Goal: Task Accomplishment & Management: Use online tool/utility

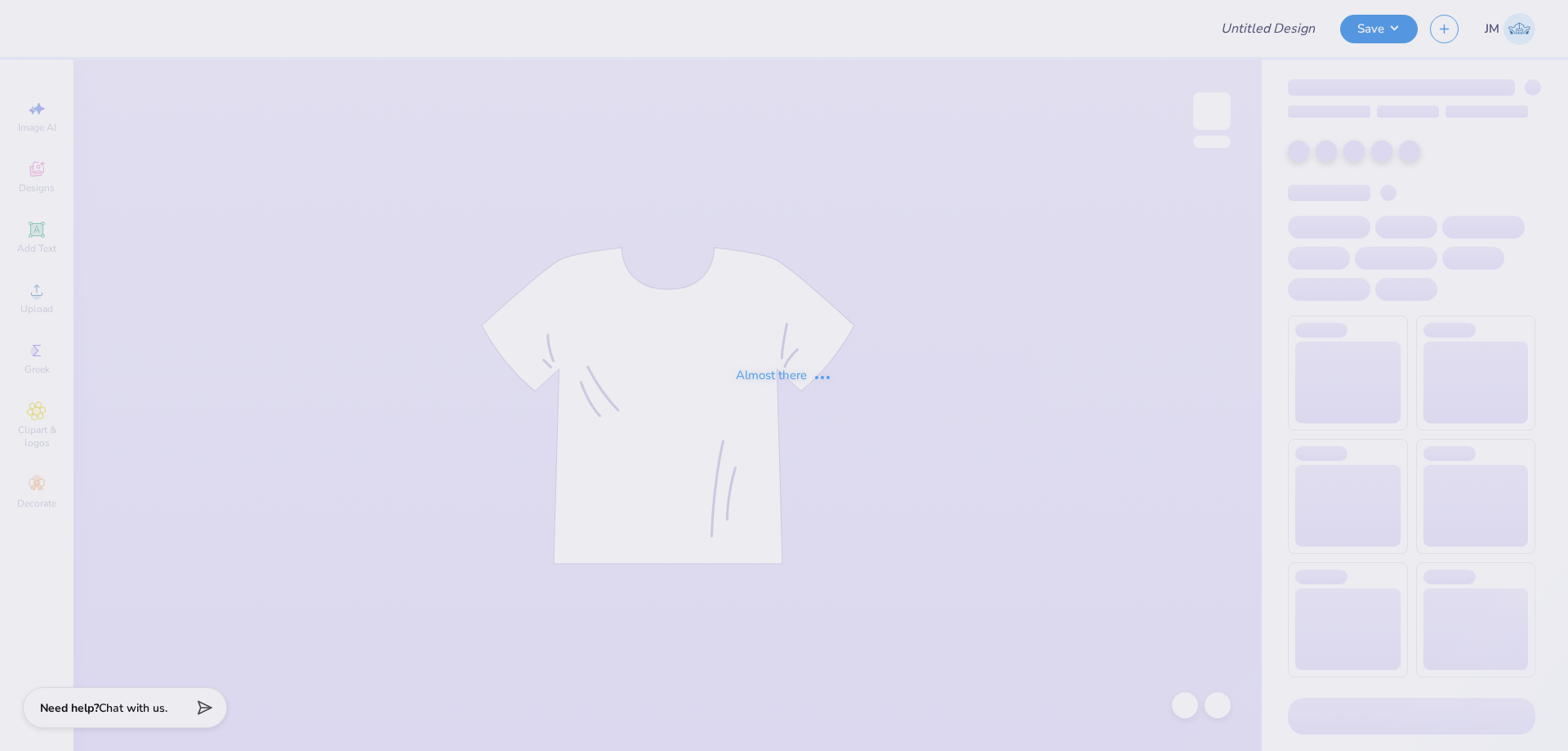
type input "MSU Club Volleyball Family tailgate merch"
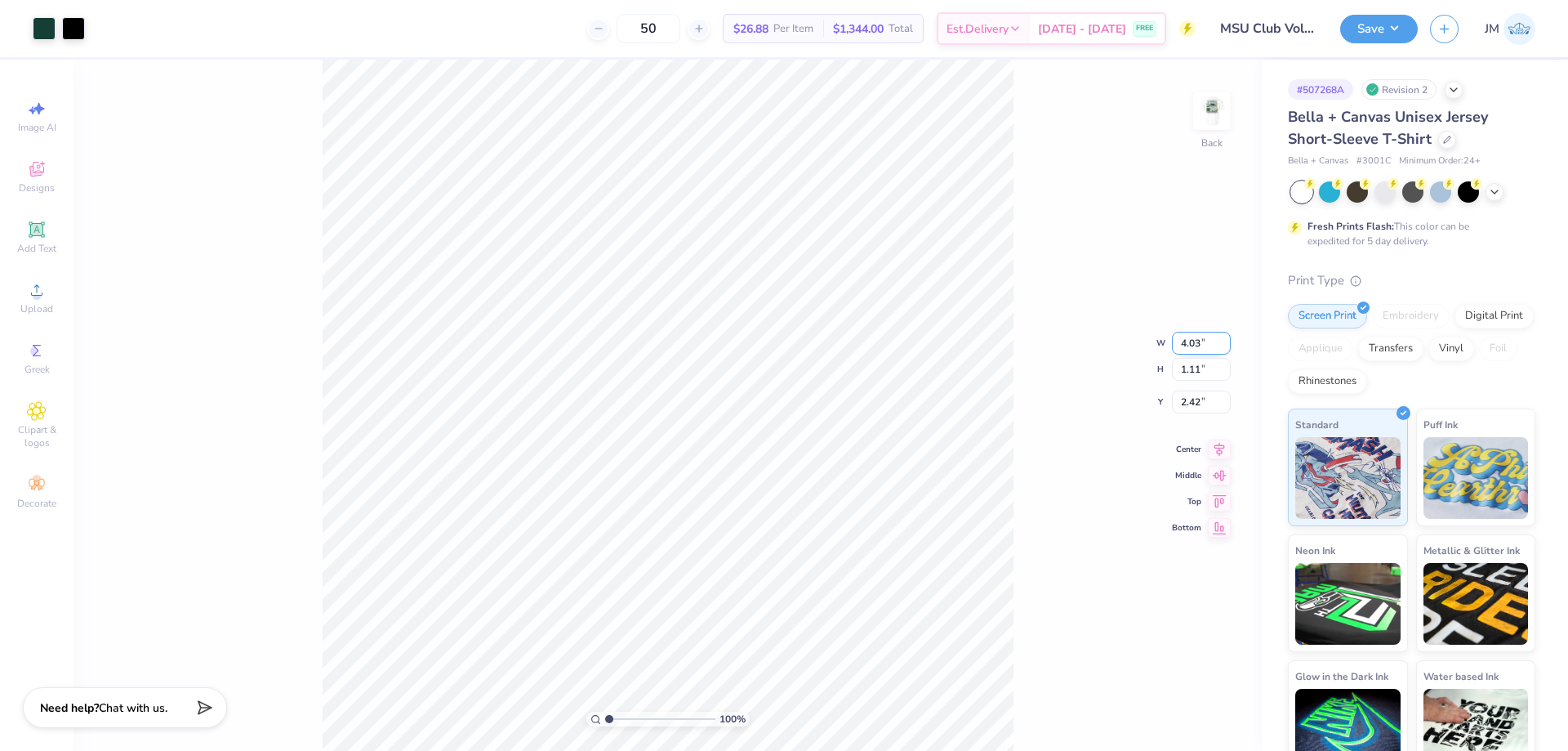
click at [1182, 333] on input "4.03" at bounding box center [1201, 344] width 59 height 23
type input "4.00"
type input "1.10"
click at [1193, 382] on input "2.43" at bounding box center [1201, 390] width 59 height 23
type input "3.00"
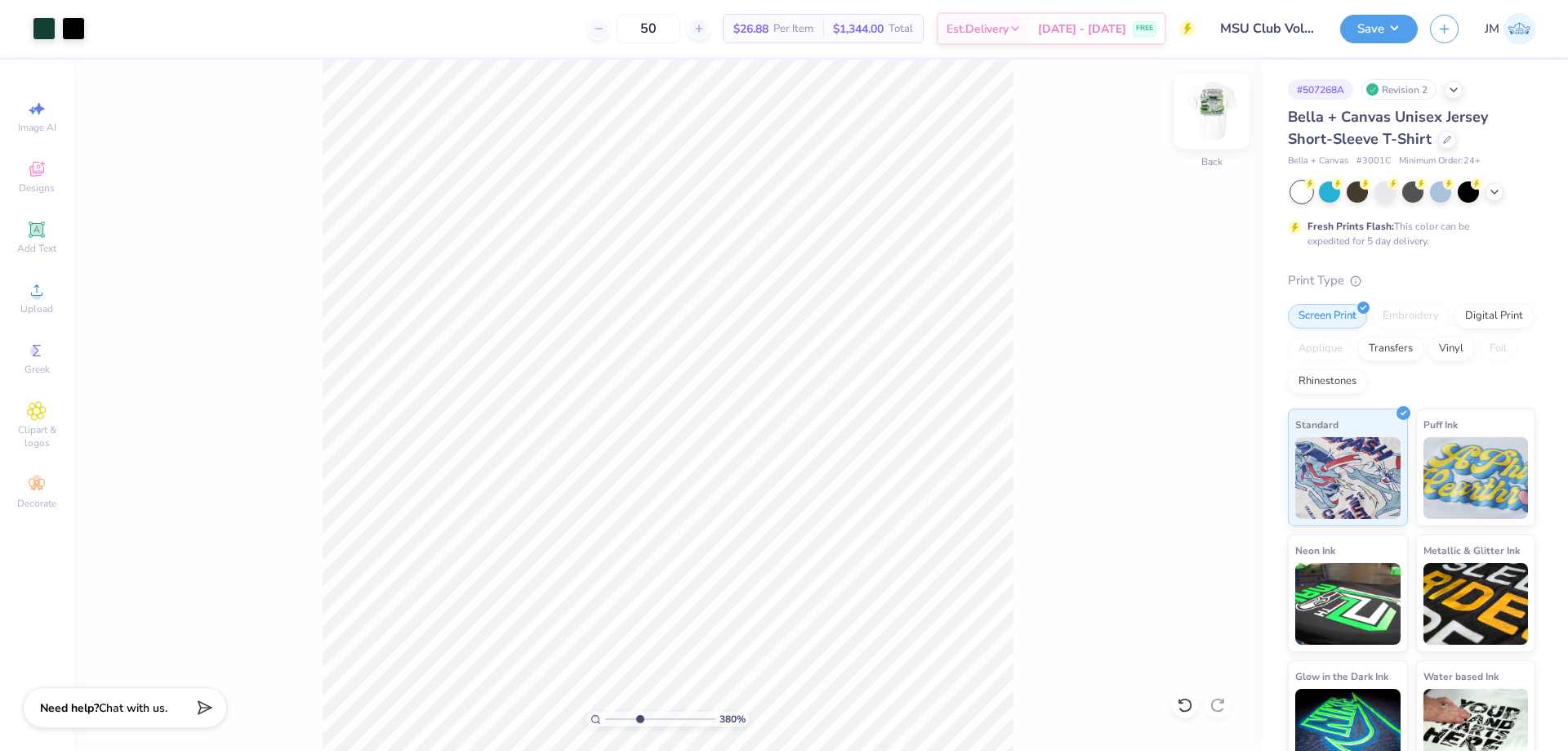
click at [1226, 120] on img at bounding box center [1212, 111] width 65 height 65
click at [44, 294] on icon at bounding box center [37, 290] width 19 height 19
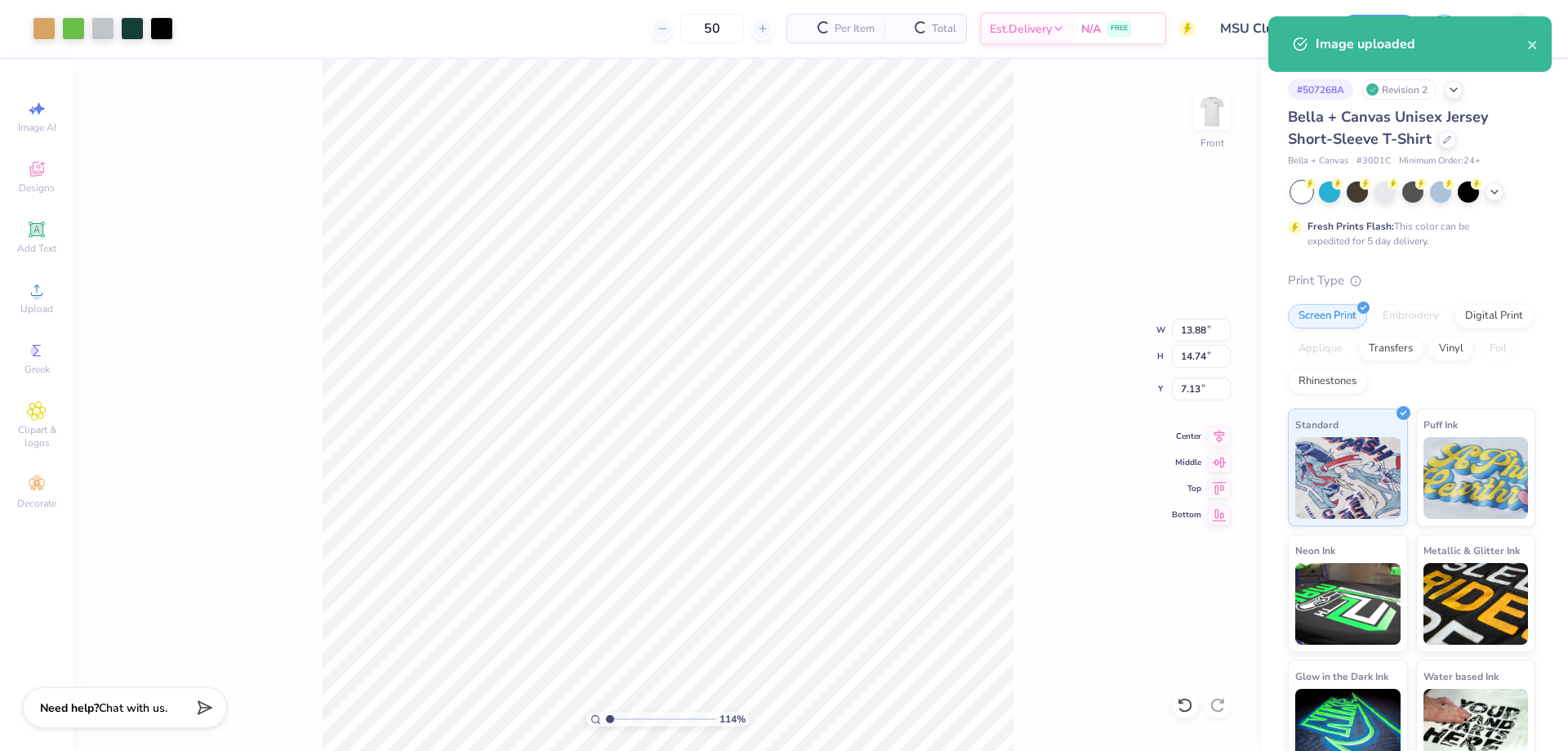
type input "1.14270703473249"
click at [1212, 319] on input "13.88" at bounding box center [1201, 330] width 59 height 23
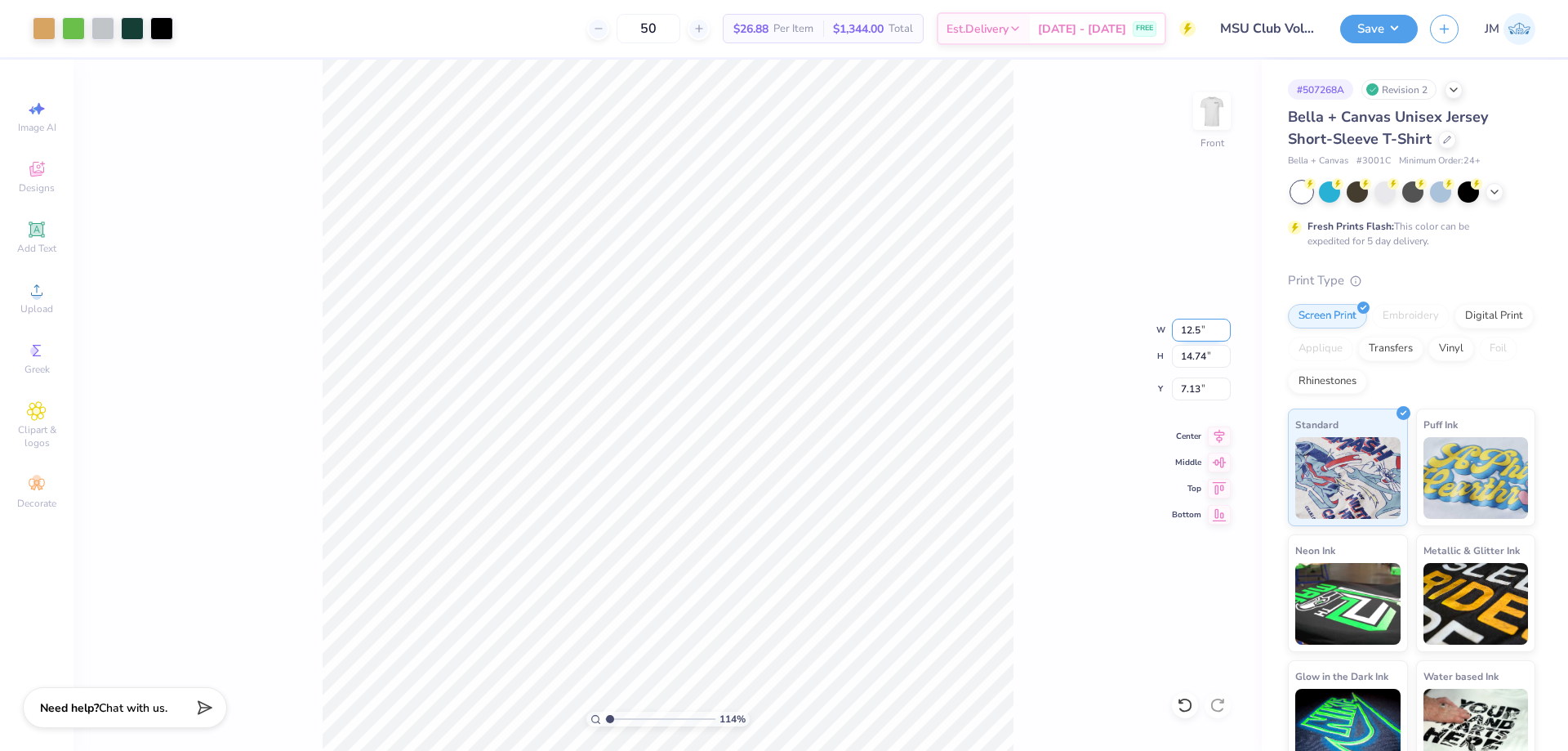
type input "12.5"
type input "1.14270703473249"
type input "12.50"
type input "13.27"
click at [1189, 386] on input "7.87" at bounding box center [1201, 390] width 59 height 23
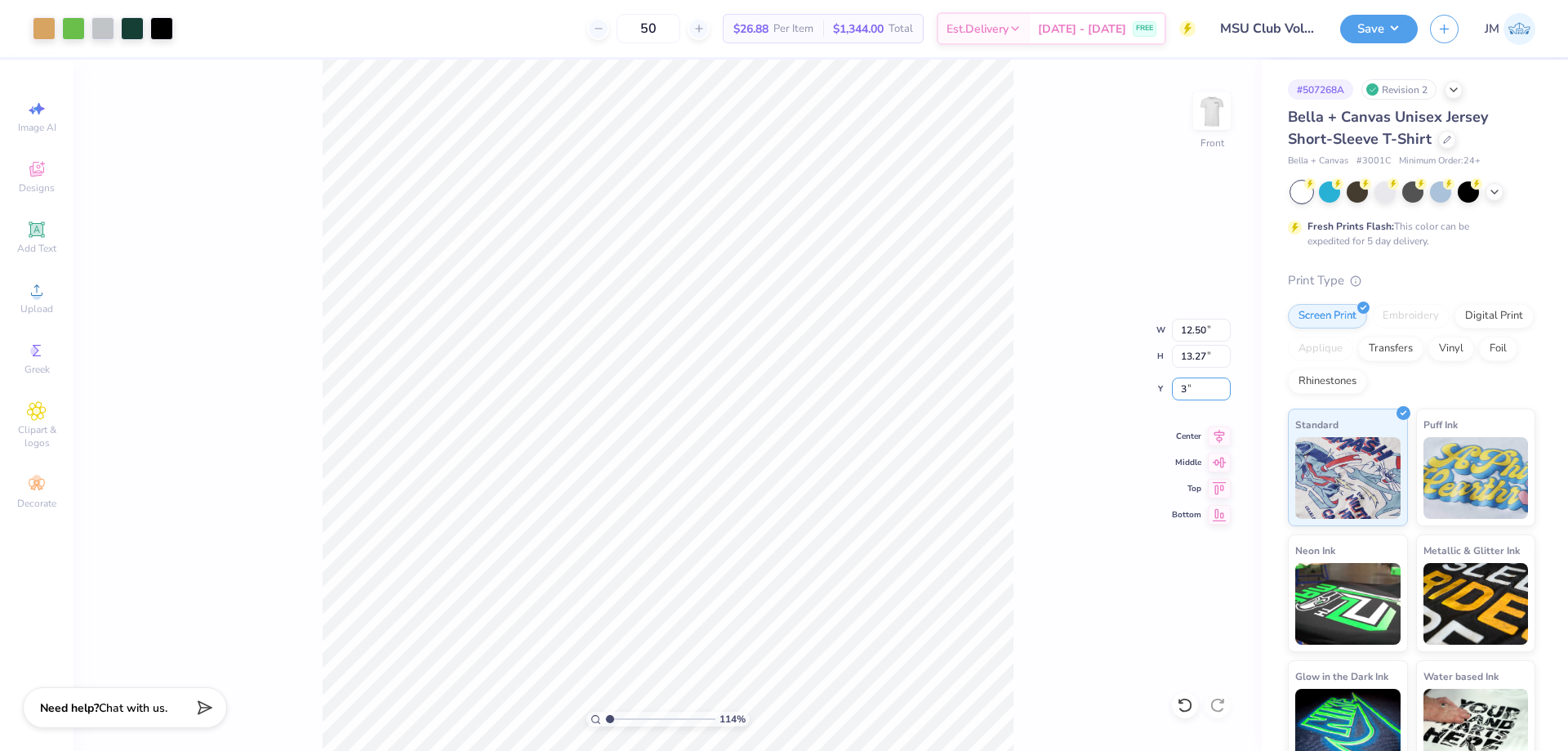
type input "3"
type input "1.14270703473249"
type input "3.00"
click at [1410, 21] on button "Save" at bounding box center [1379, 26] width 78 height 28
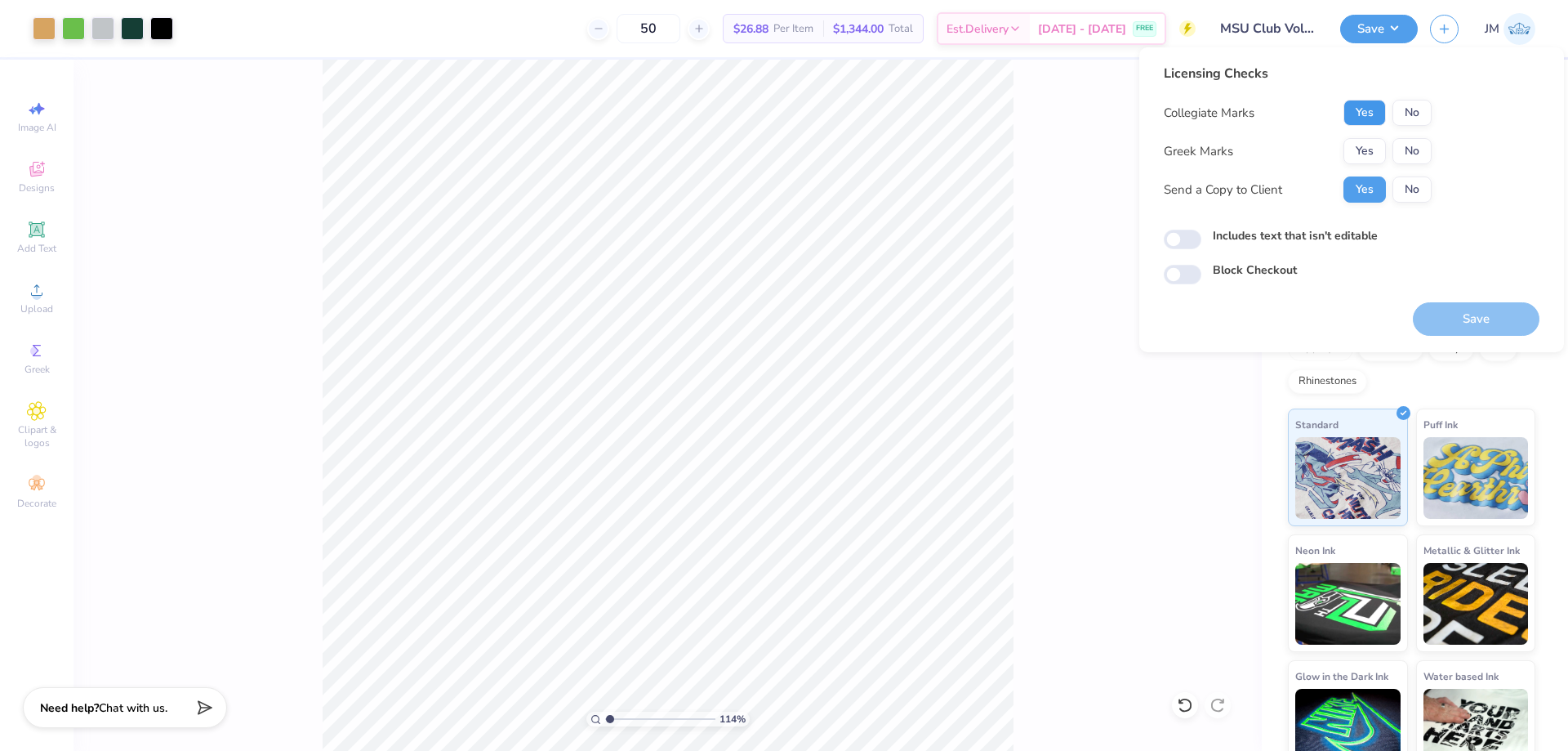
click at [1370, 122] on button "Yes" at bounding box center [1365, 113] width 43 height 26
click at [1404, 157] on button "No" at bounding box center [1412, 151] width 39 height 26
click at [1448, 312] on button "Save" at bounding box center [1476, 319] width 126 height 33
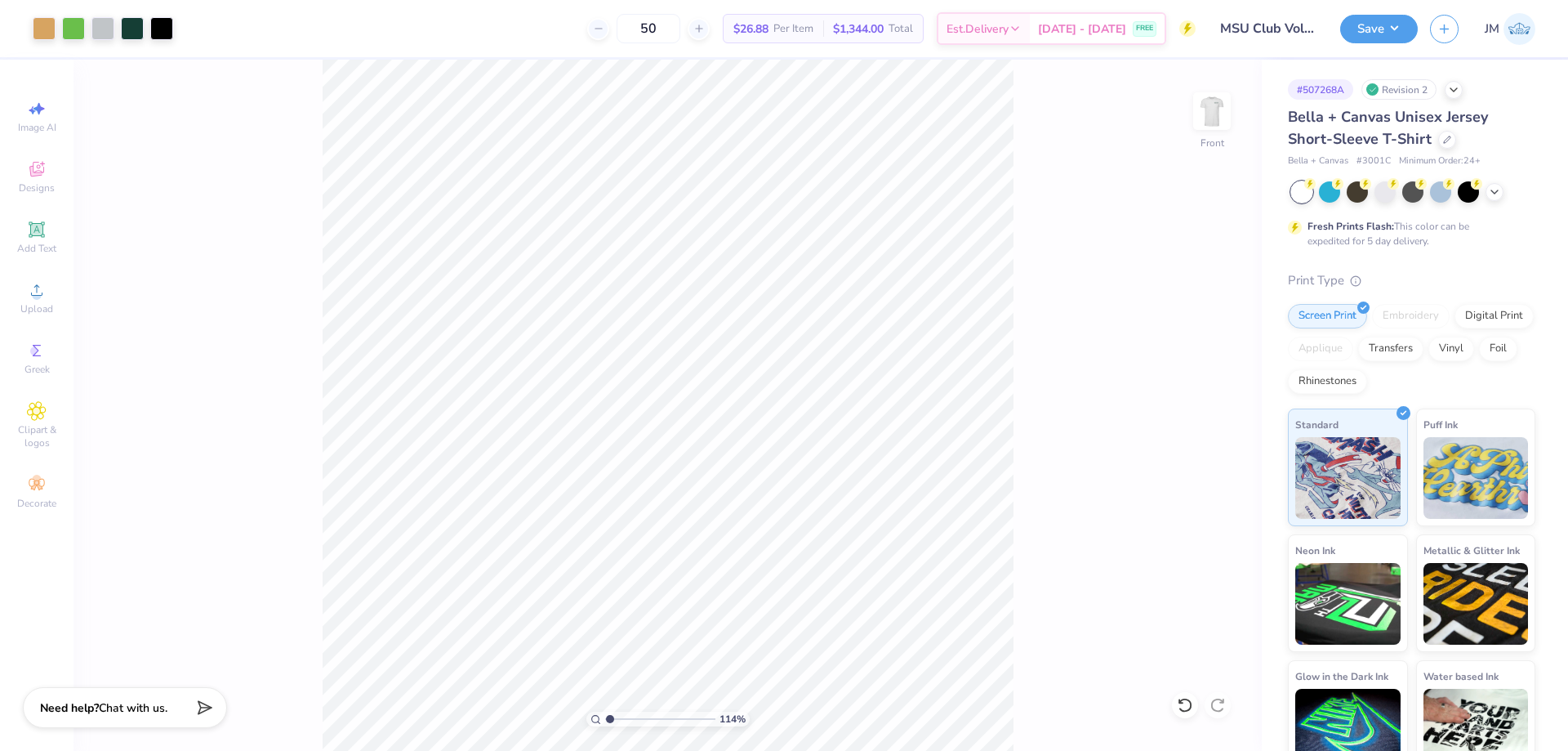
type input "1.14270703473249"
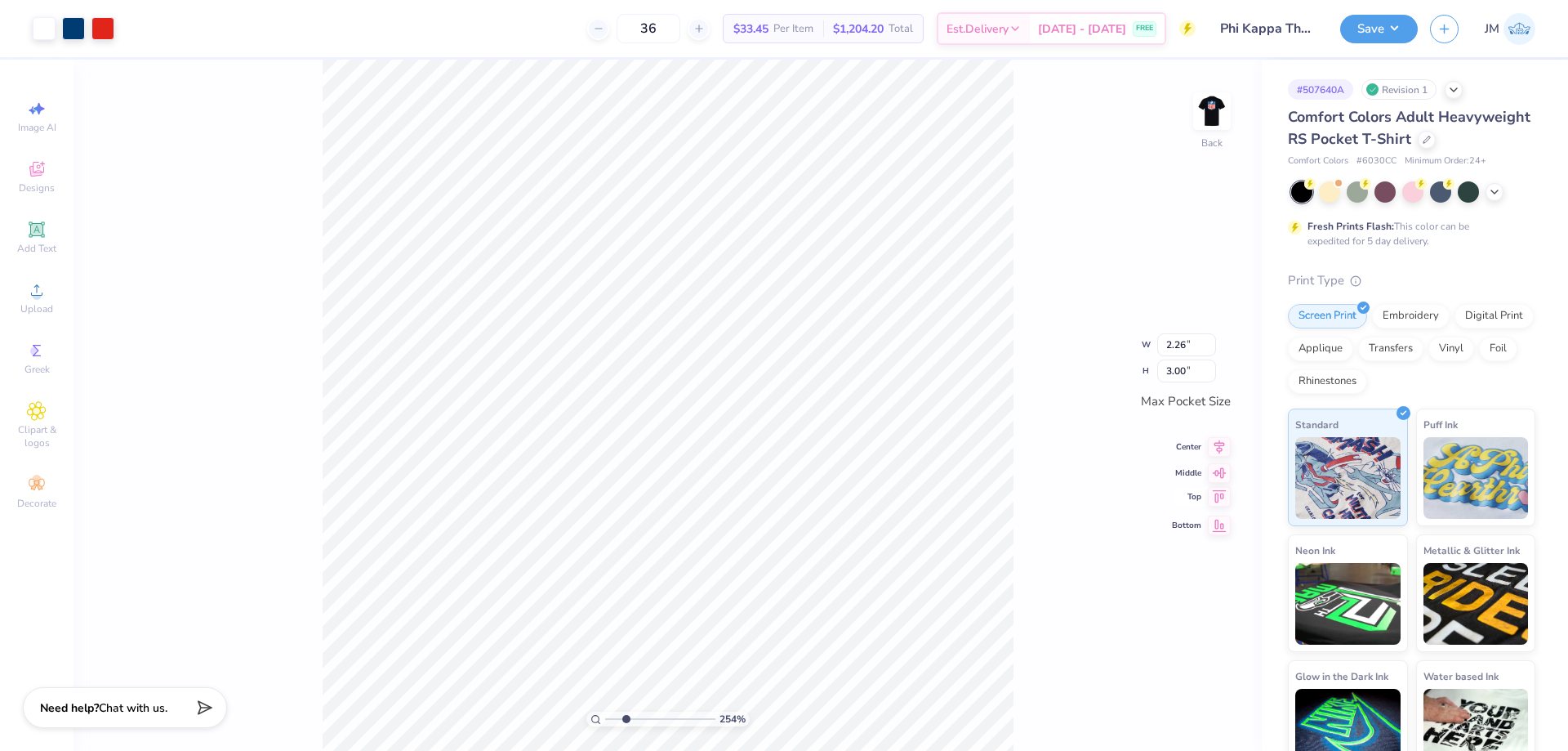
click at [1222, 490] on icon at bounding box center [1219, 496] width 23 height 19
click at [47, 244] on span "Add Text" at bounding box center [37, 248] width 39 height 13
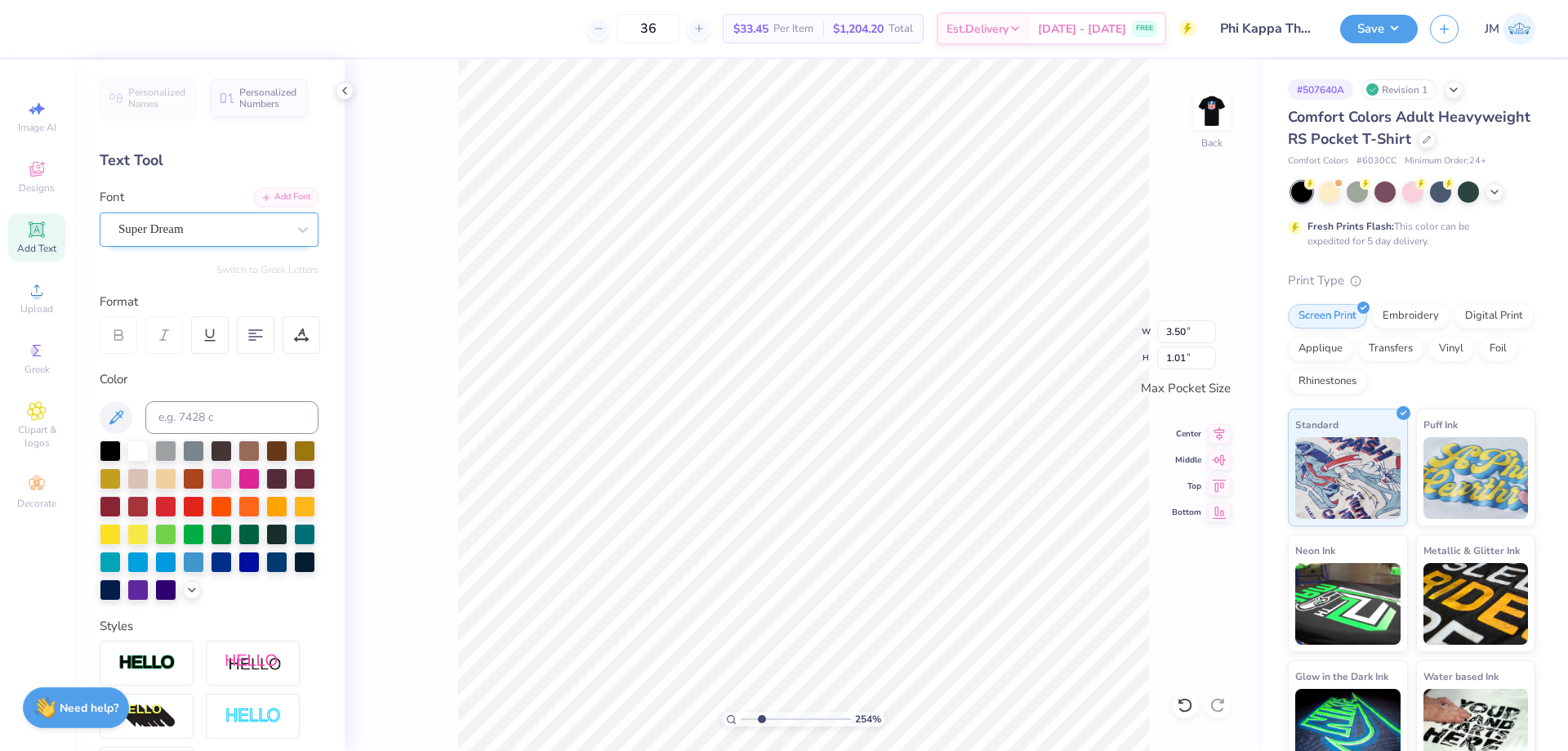
click at [234, 224] on div "Super Dream" at bounding box center [202, 229] width 172 height 25
type input "2.54415933633312"
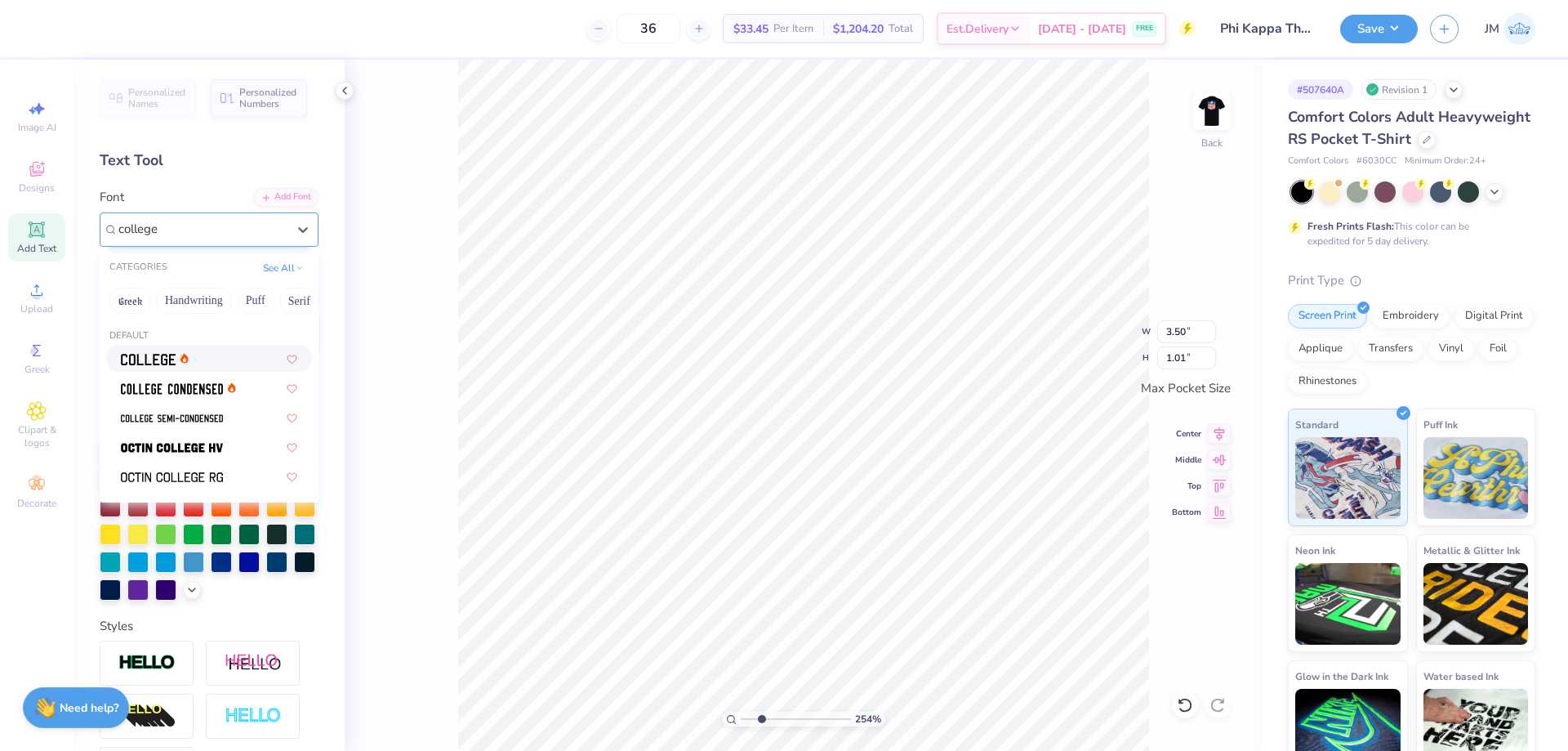
click at [218, 362] on div at bounding box center [209, 358] width 177 height 17
type input "college"
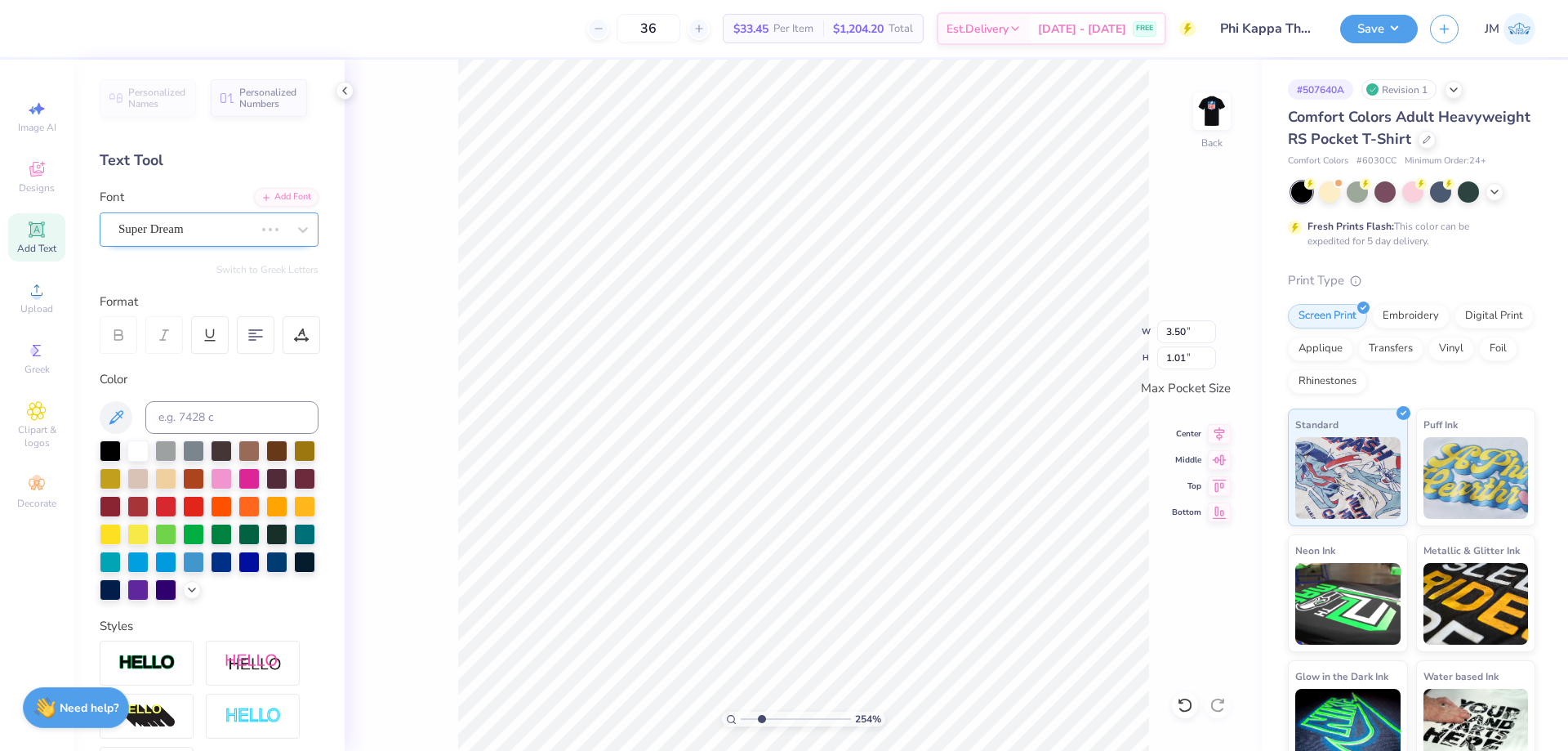
type input "2.54415933633312"
type input "3.18"
type input "0.99"
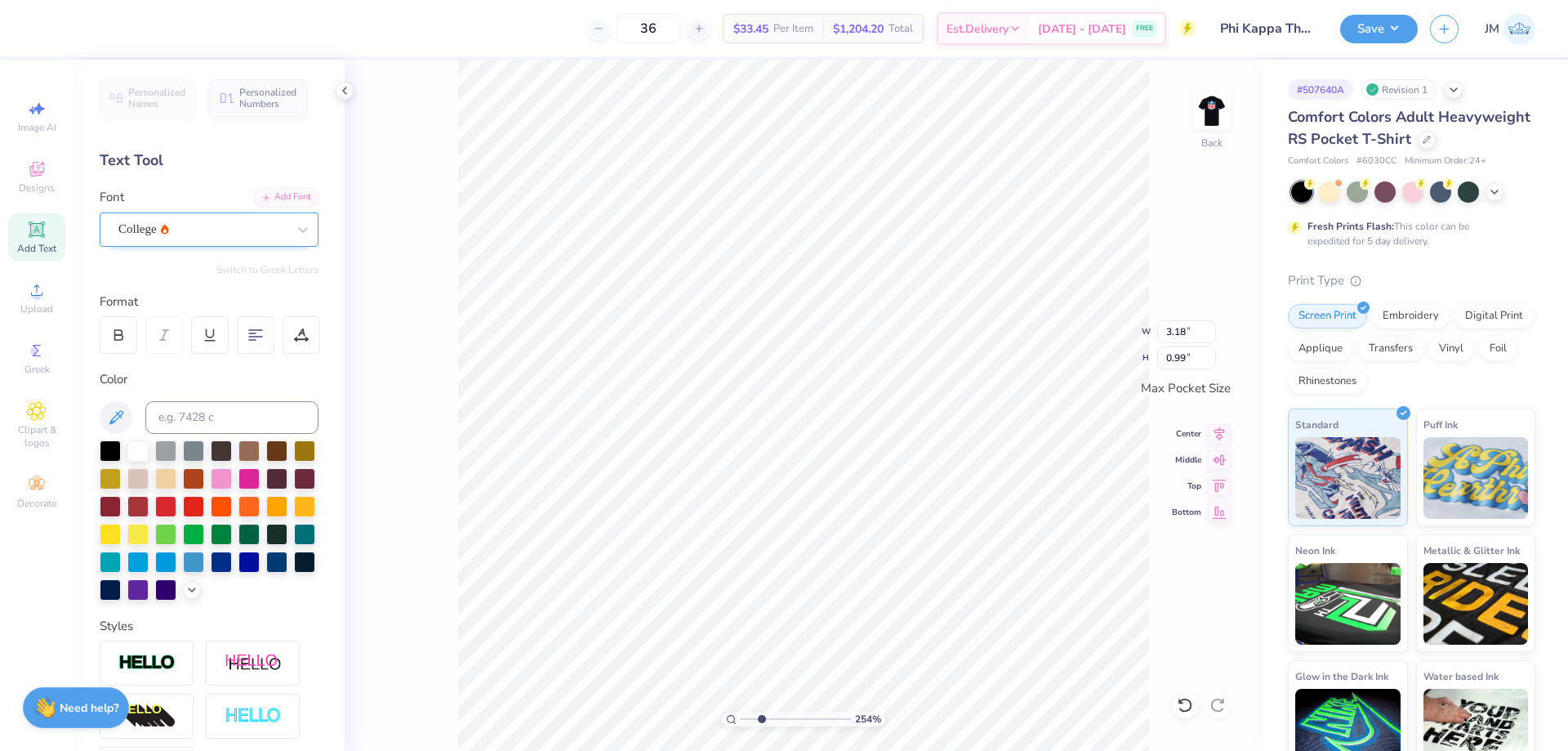
type input "2.54415933633312"
type textarea "R"
type input "2.54415933633312"
type textarea "RE"
type input "2.54415933633312"
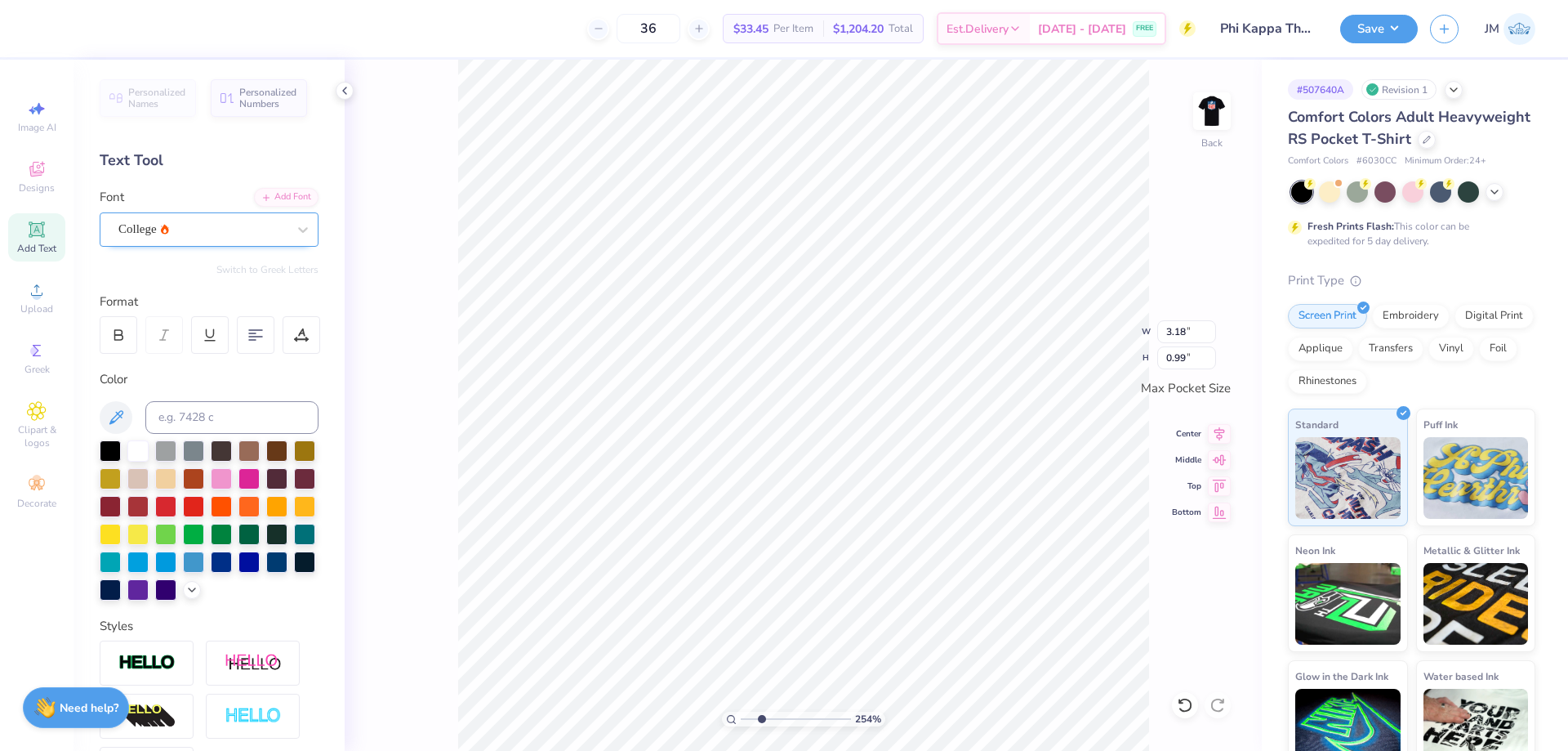
type textarea "REC"
type input "2.54415933633312"
type textarea "RECR"
type input "2.54415933633312"
type textarea "RECRU"
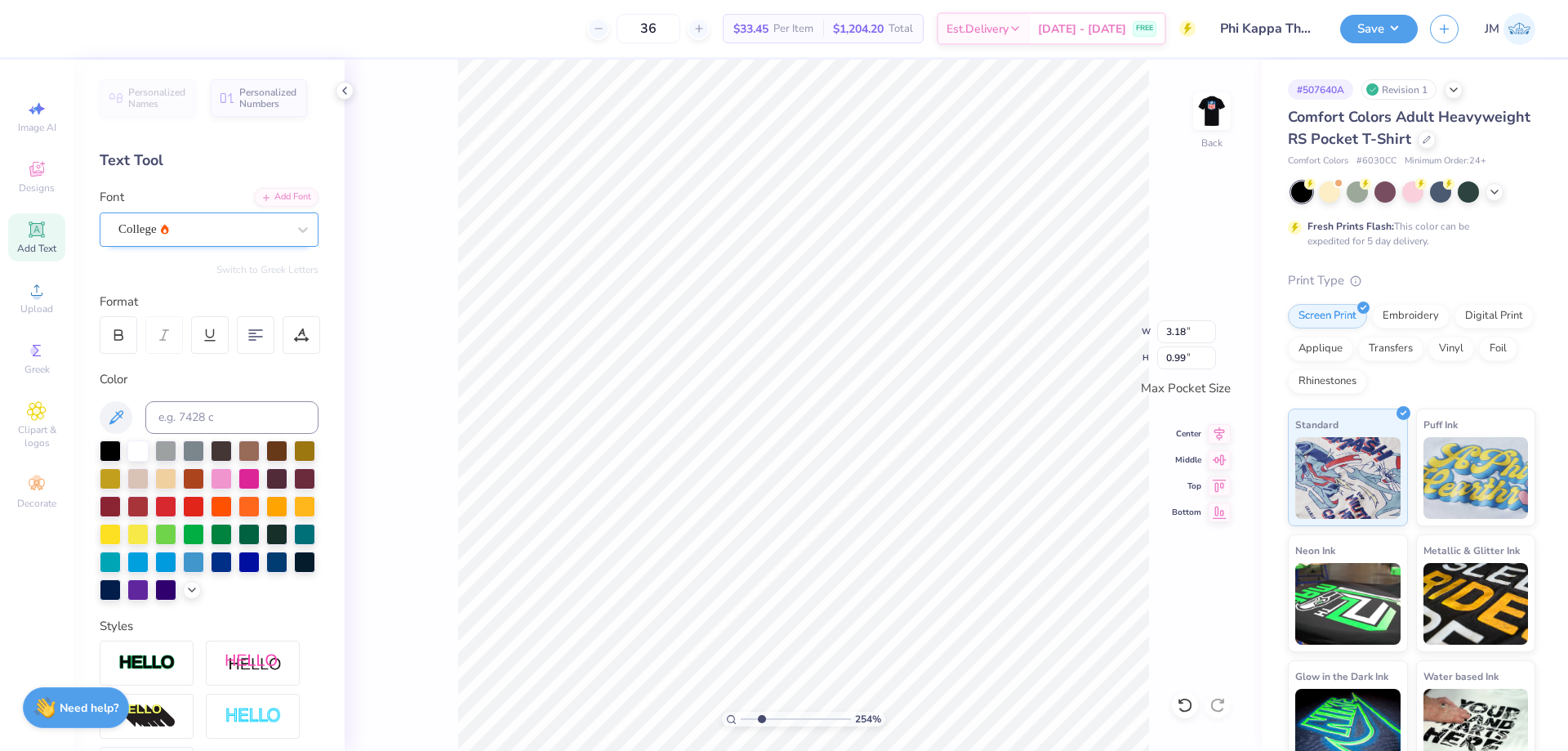
type input "2.54415933633312"
type textarea "RECRUI"
type input "2.54415933633312"
type textarea "RECRUIT"
type input "2.54415933633312"
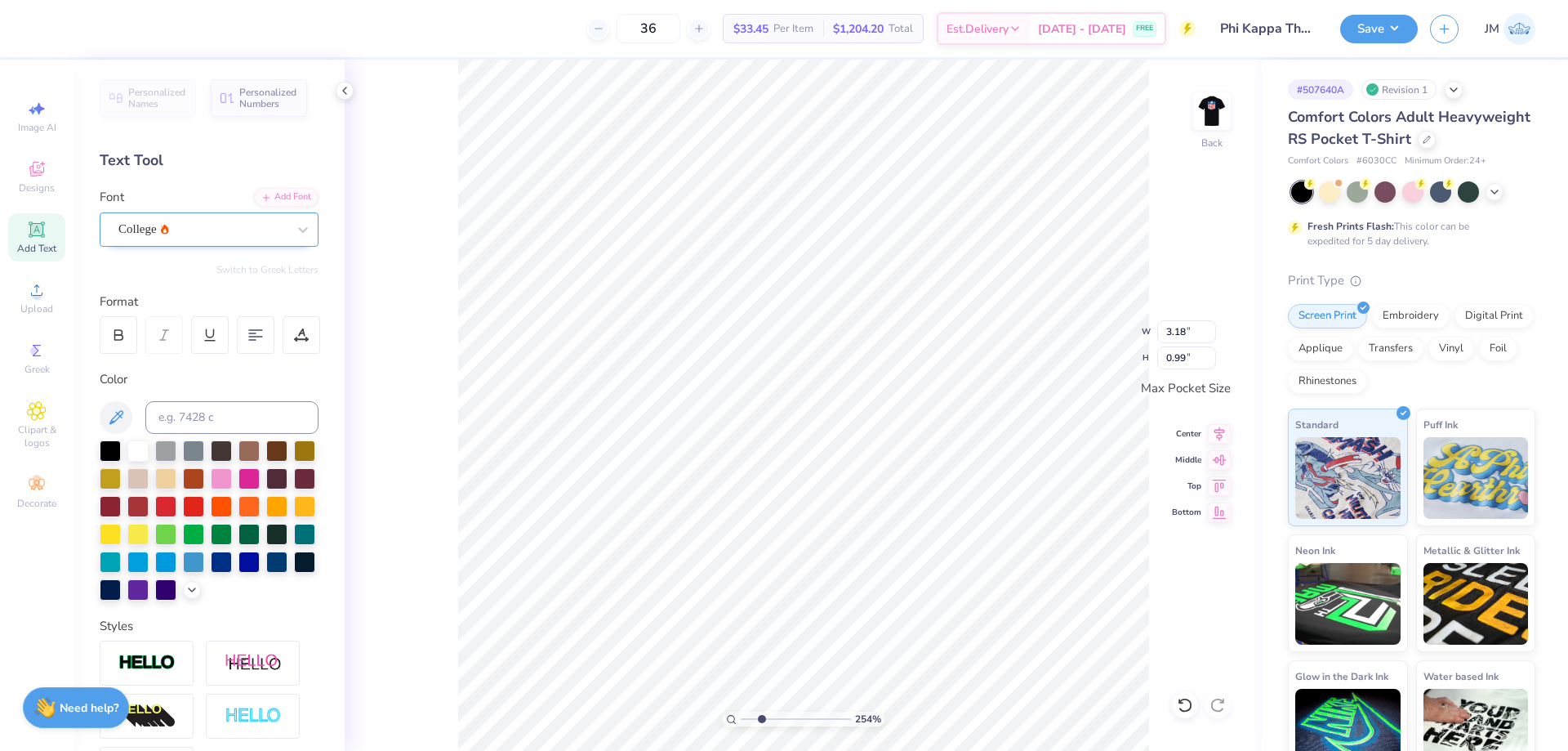
type textarea "RECRUITM"
type input "2.54415933633312"
type textarea "RECRUITME"
type input "2.54415933633312"
type textarea "RECRUITMEN"
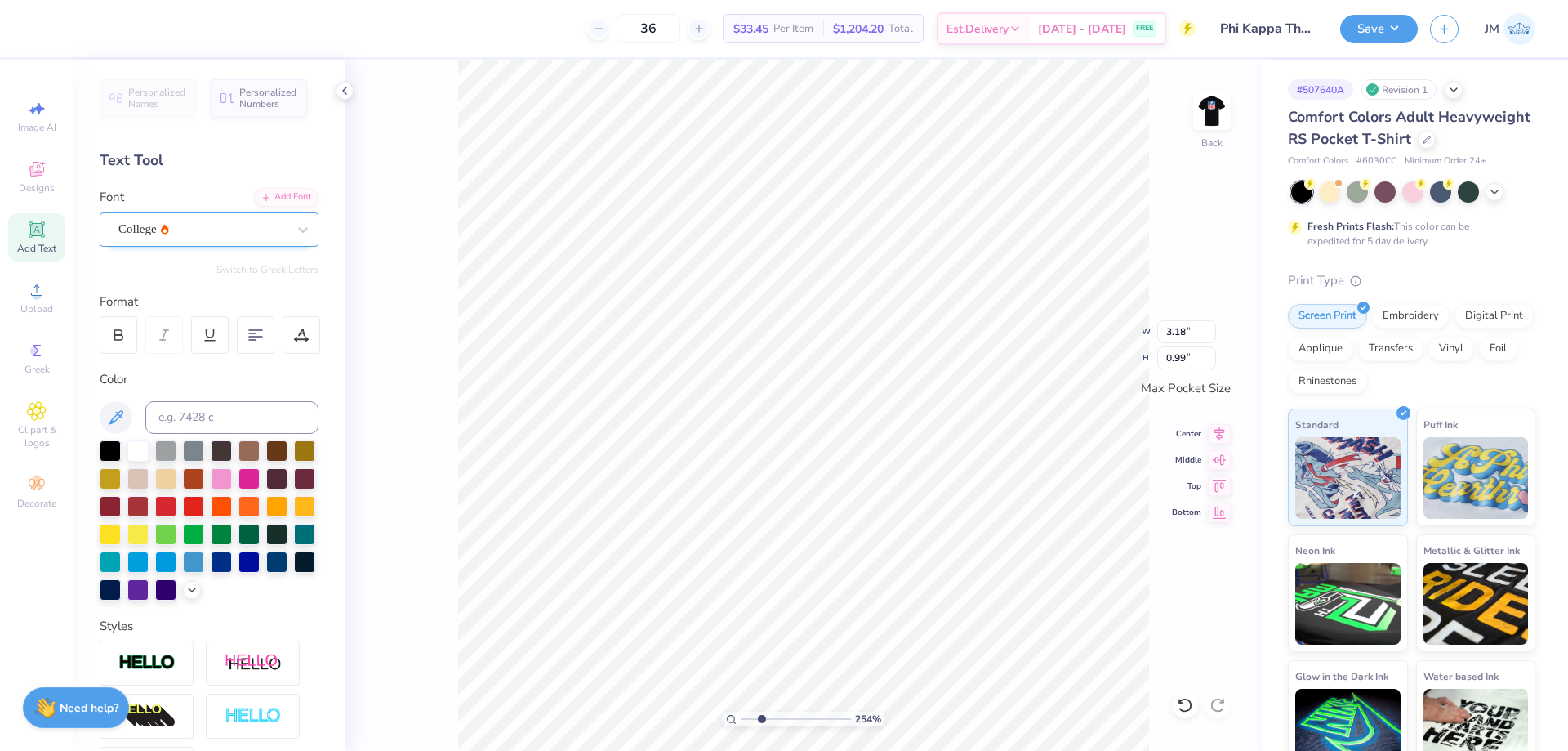
type input "2.54415933633312"
type textarea "RECRUITMENT"
type input "2.54415933633312"
type textarea "RECRUITMENT"
type input "2.54415933633312"
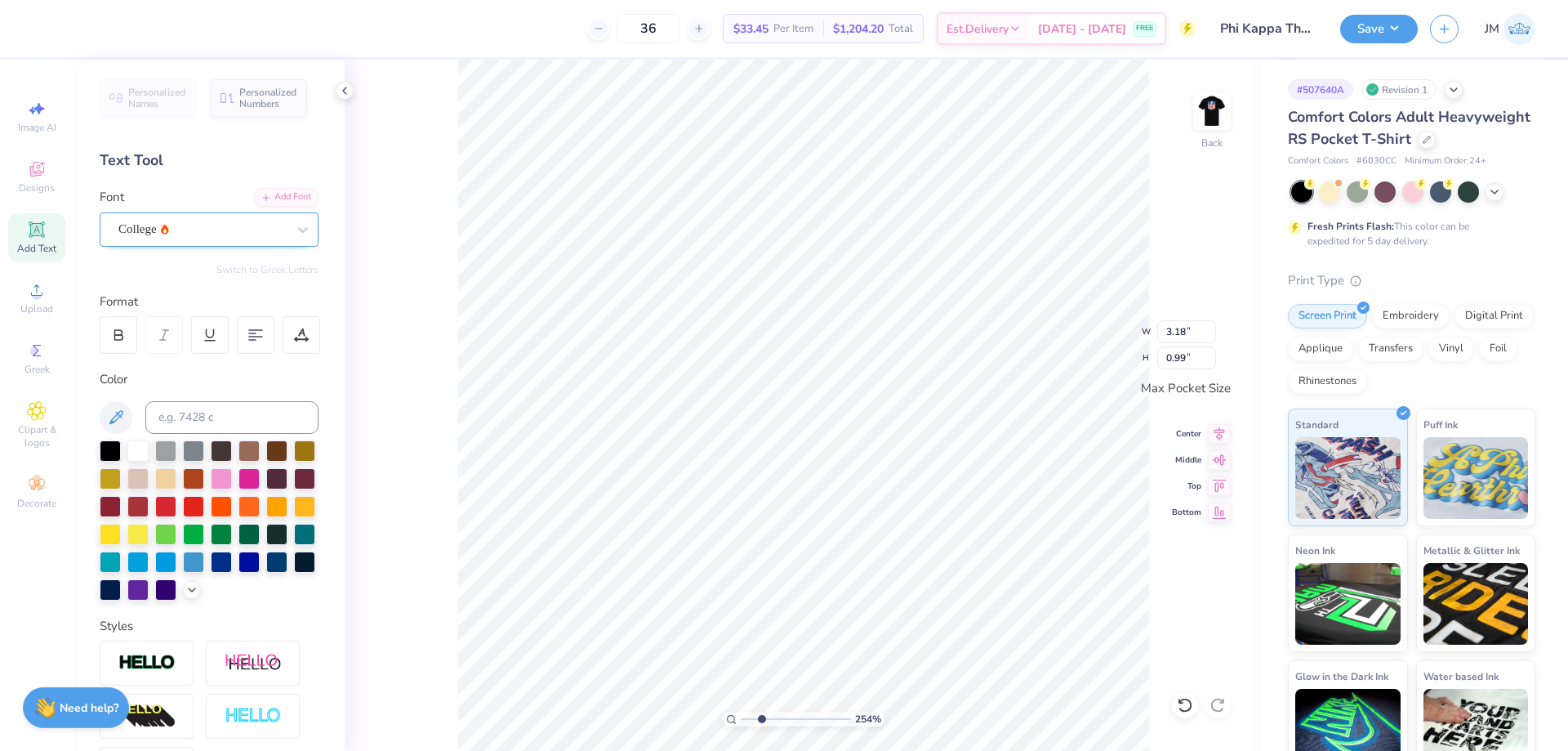
type textarea "RECRUITMENT P"
type input "2.54415933633312"
type textarea "RECRUITMENT PI"
type input "2.54415933633312"
type textarea "RECRUITMENT P"
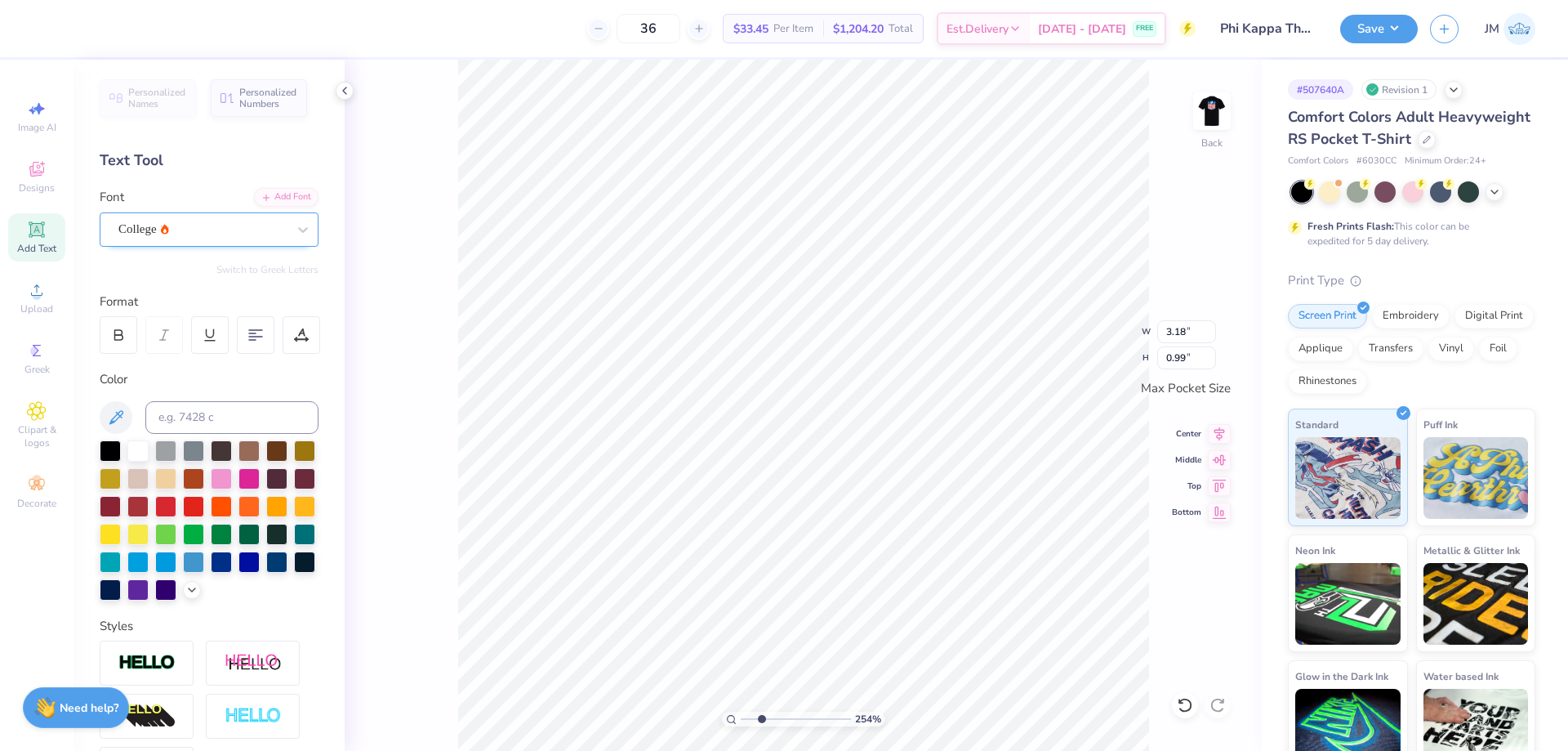
type input "2.54415933633312"
type textarea "RECRUITMENT PH"
type input "2.54415933633312"
type textarea "RECRUITMENT PHI"
type input "2.54415933633312"
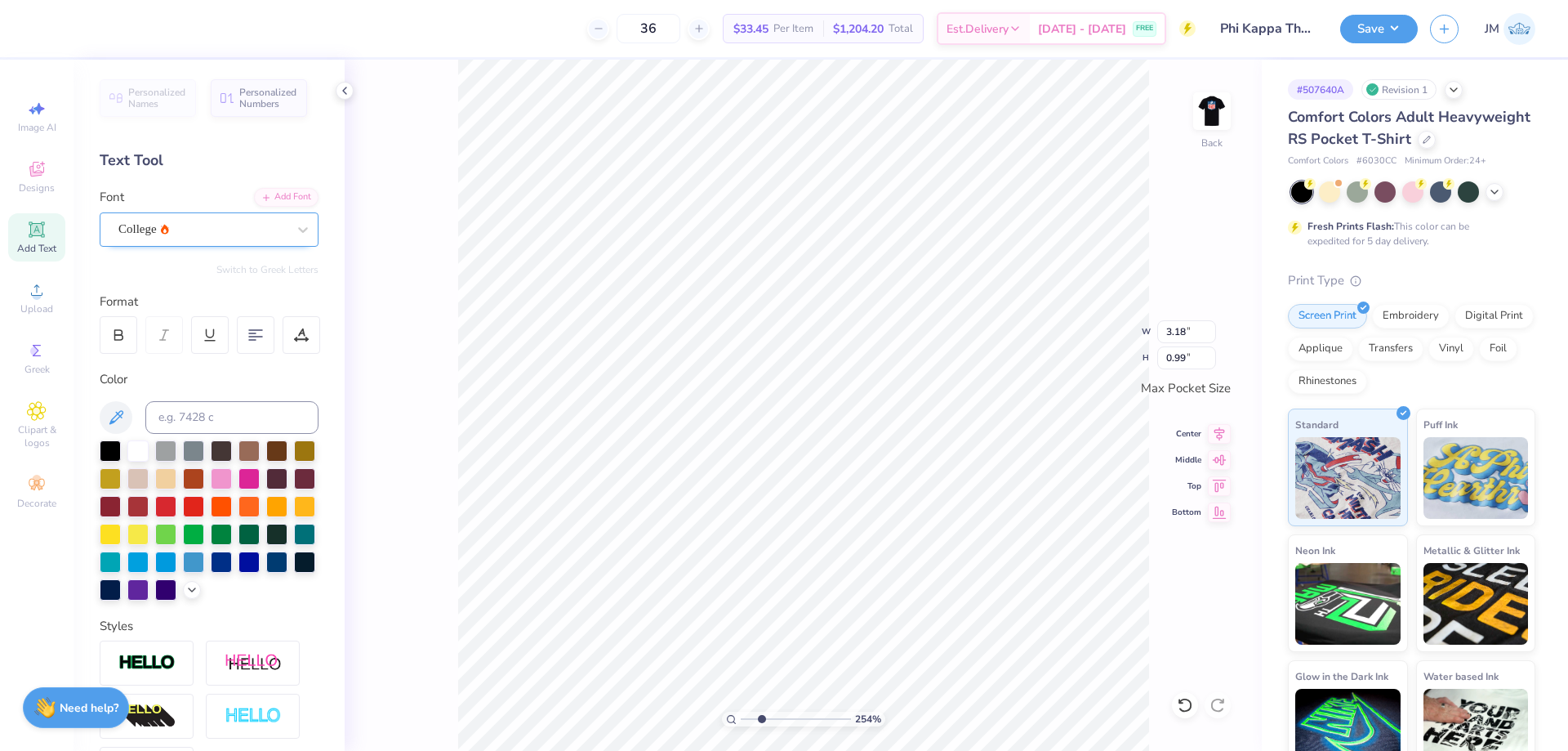
type textarea "RECRUITMENT PHI"
type input "2.54415933633312"
type textarea "RECRUITMENT PHI KA"
type input "2.54415933633312"
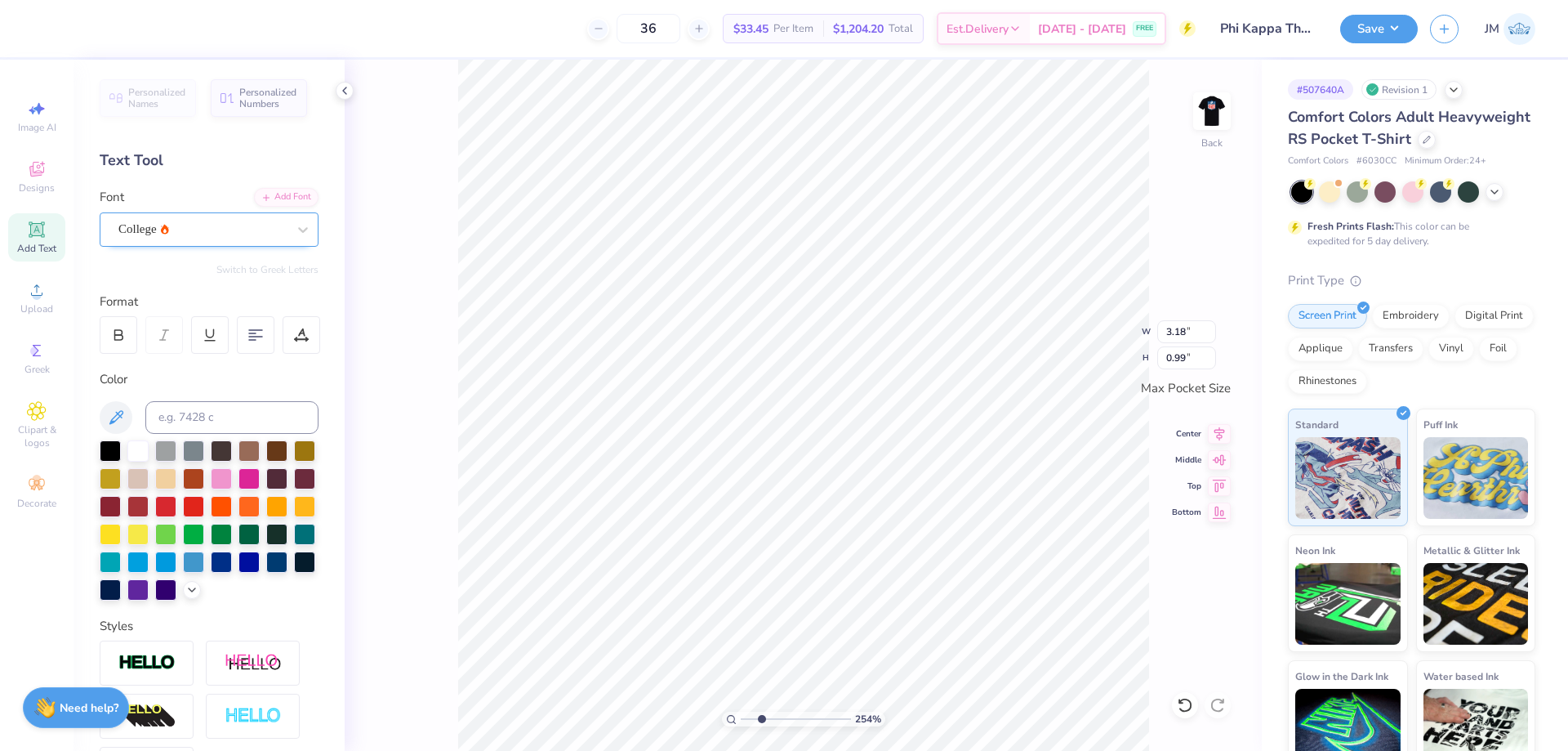
type textarea "RECRUITMENT PHI KAP"
type input "2.54415933633312"
type input "3.43"
type input "0.23"
type input "4.33794369691801"
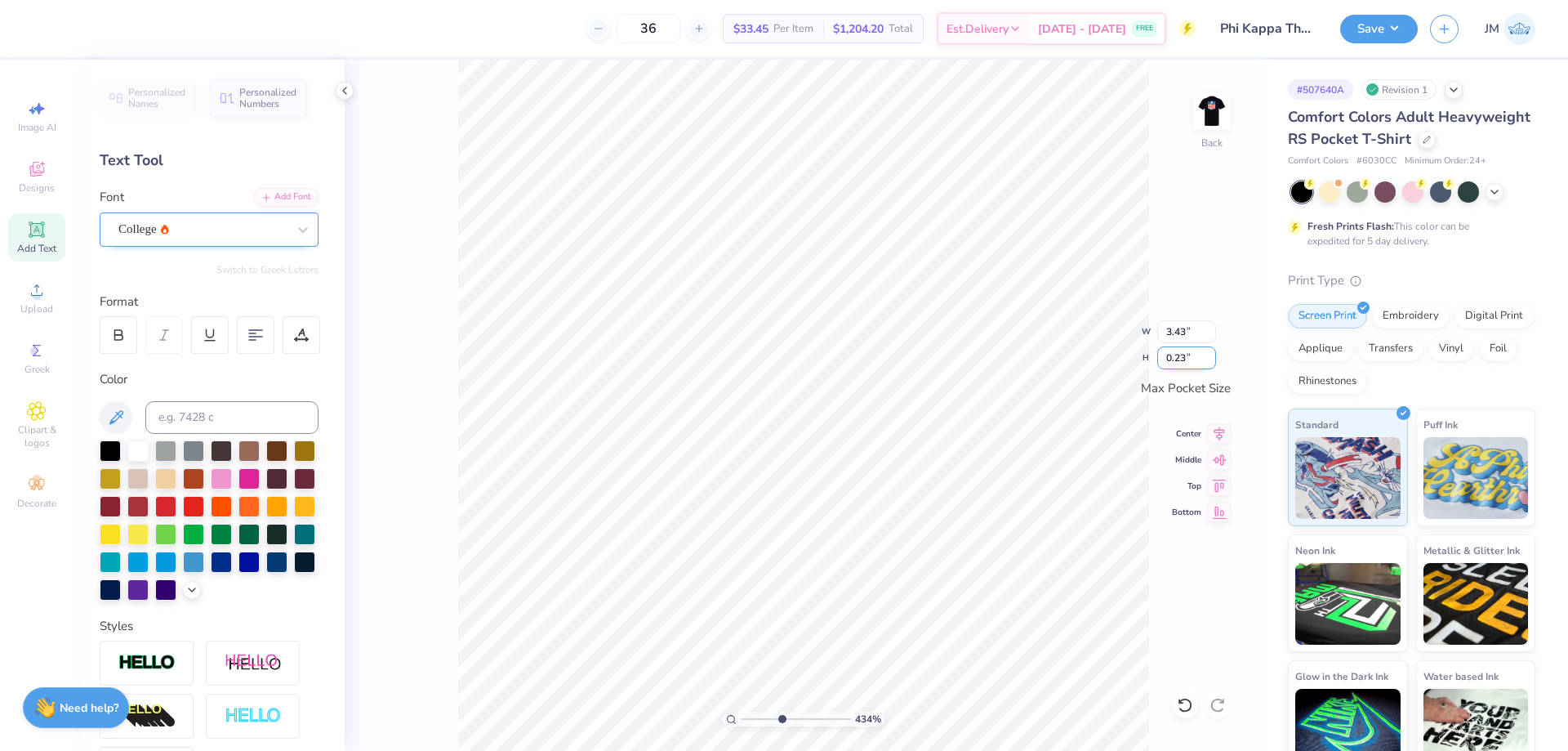
drag, startPoint x: 1188, startPoint y: 358, endPoint x: 1175, endPoint y: 359, distance: 13.0
click at [1175, 359] on input "0.23" at bounding box center [1186, 358] width 59 height 23
type input "0.11"
type input "4.33794369691801"
type input "1.61"
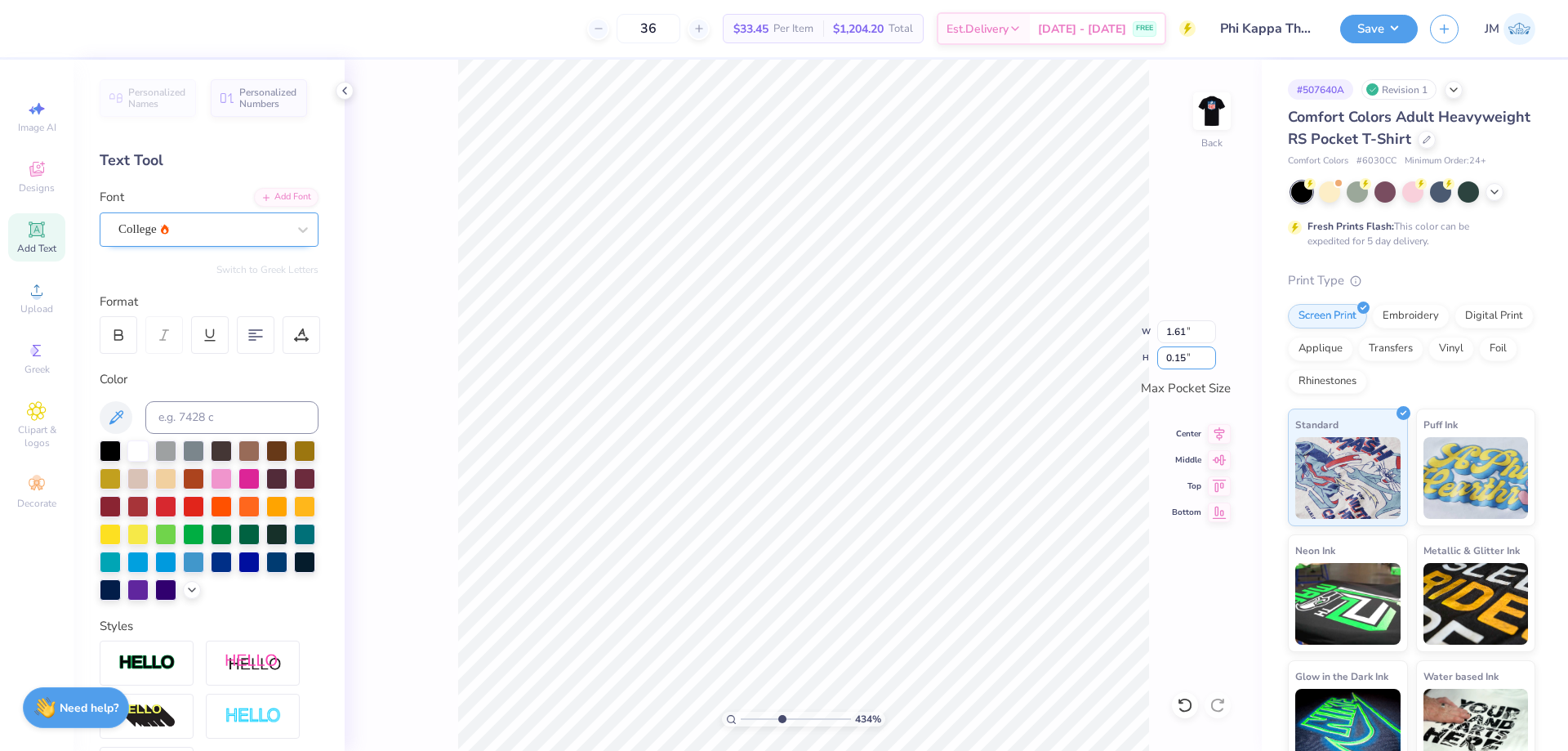
type input "0.15"
type input "4.33794369691801"
type input "2.19"
type input "0.17"
type input "4.33794369691801"
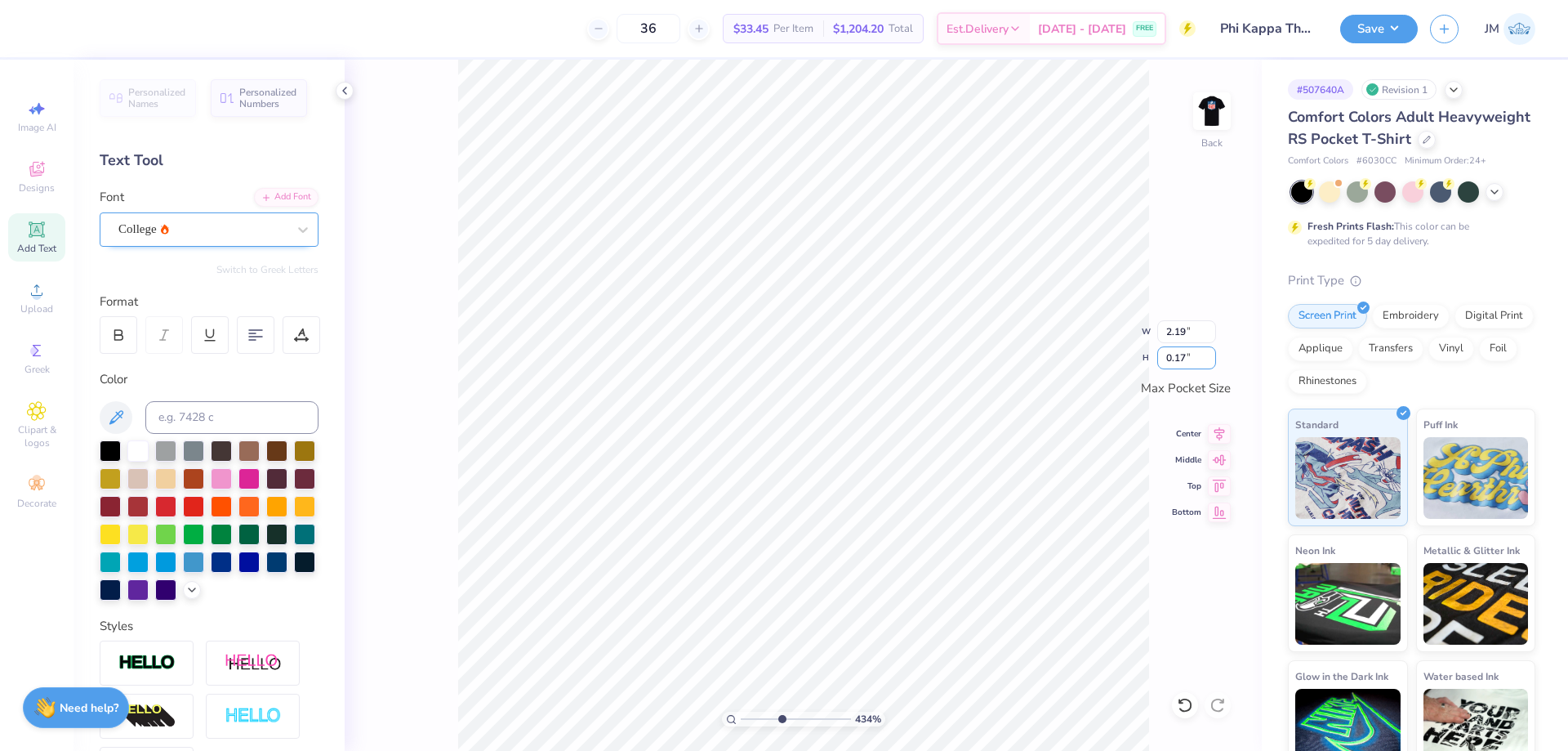
type input "2.49"
click at [1128, 338] on div "434 % Back W 2.49 2.49 " H 0.17 0.17 " Max Pocket Size Center Middle Top Bottom" at bounding box center [803, 405] width 917 height 692
type input "4.33794369691801"
click at [1175, 328] on input "2.49" at bounding box center [1186, 332] width 59 height 23
type input "3"
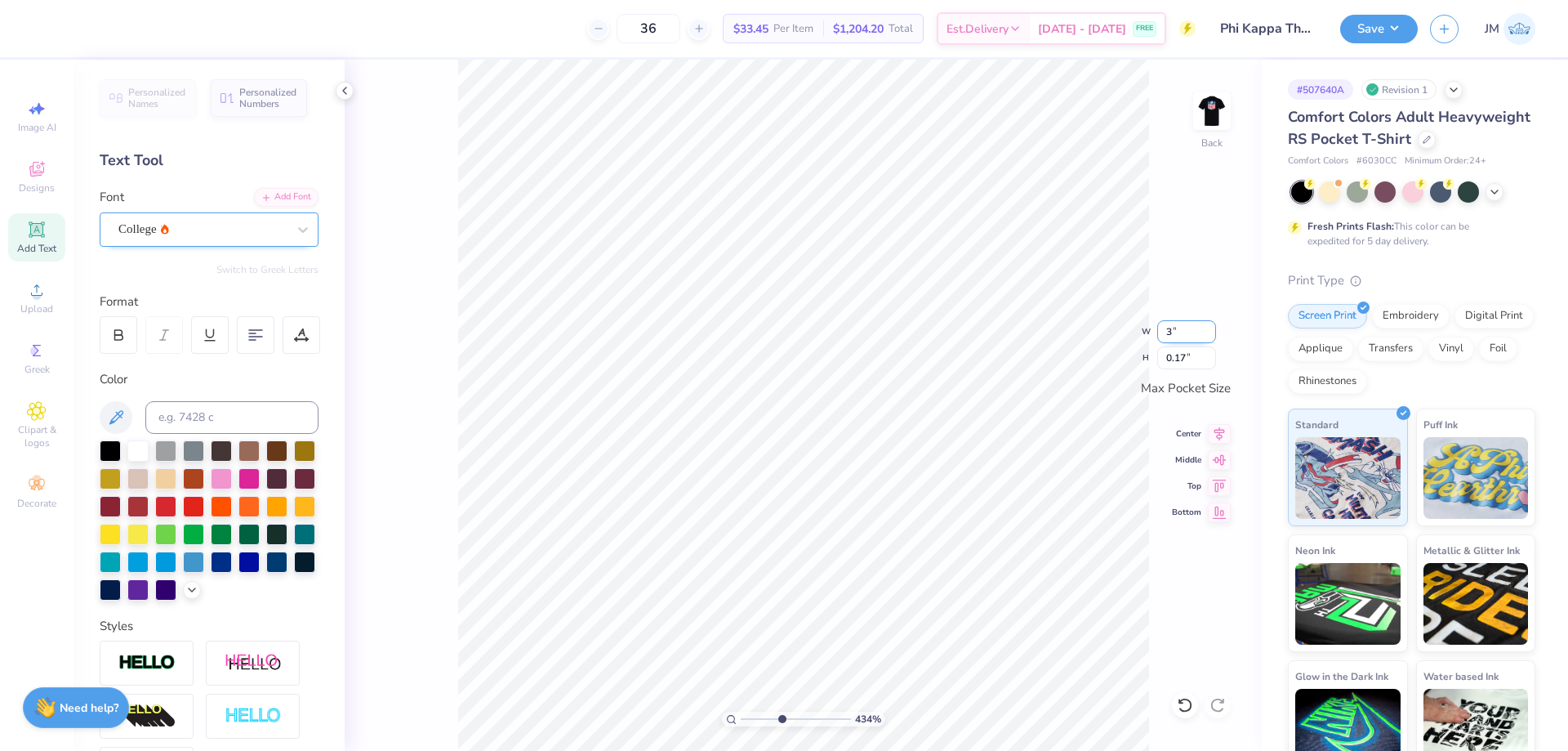
type input "4.33794369691801"
type input "3.00"
type input "0.21"
click at [1213, 437] on icon at bounding box center [1219, 431] width 23 height 19
click at [1220, 433] on icon at bounding box center [1219, 431] width 11 height 14
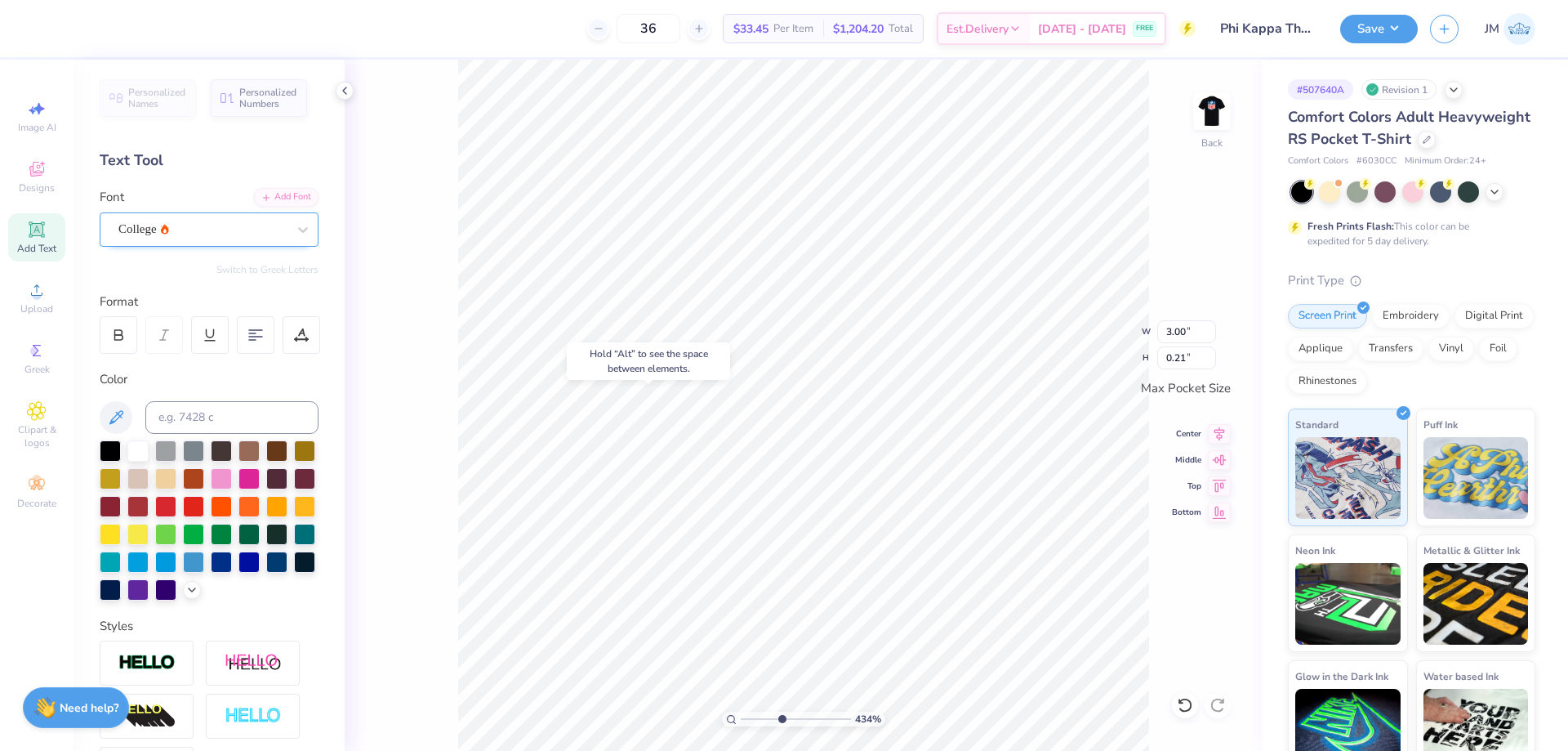
type input "4.33794369691801"
type input "2.26"
type input "3.00"
click at [1226, 429] on icon at bounding box center [1219, 431] width 23 height 19
type input "5.66439737562851"
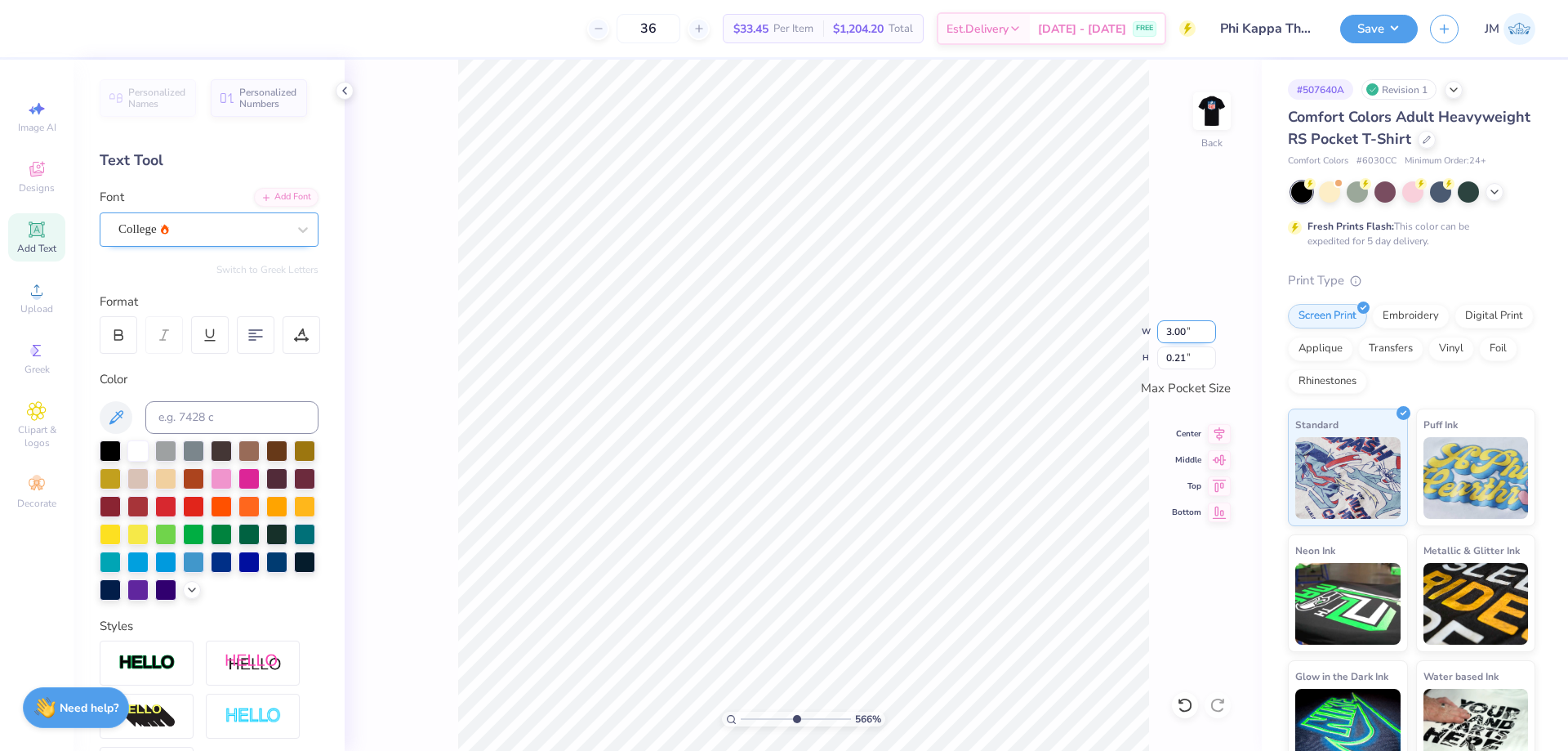
drag, startPoint x: 1168, startPoint y: 326, endPoint x: 1214, endPoint y: 326, distance: 46.0
click at [1214, 326] on input "3.00" at bounding box center [1186, 332] width 59 height 23
type input "2.75"
type input "5.66439737562851"
type input "0.19"
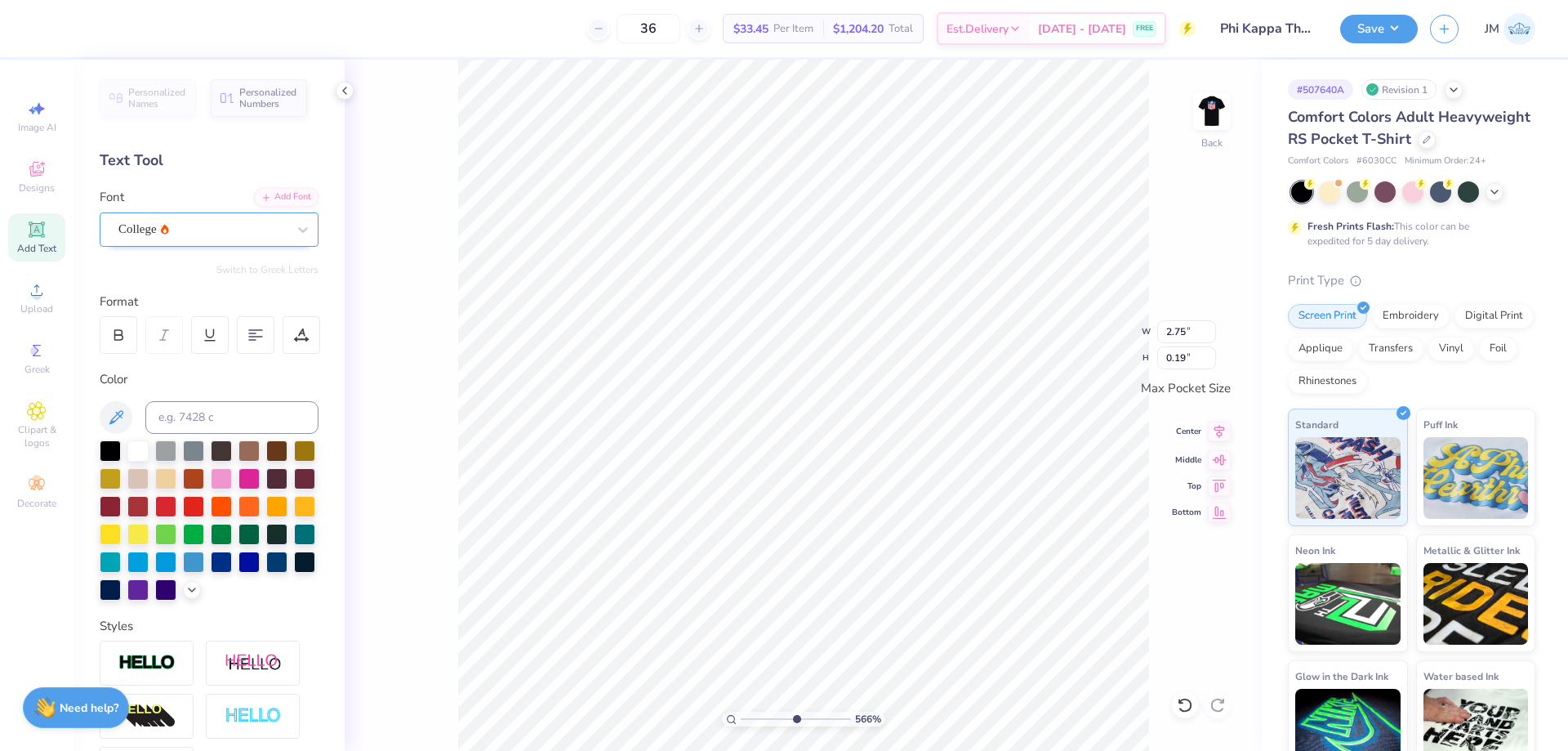
click at [1215, 429] on icon at bounding box center [1219, 431] width 11 height 14
click at [934, 451] on li "Duplicate" at bounding box center [950, 444] width 128 height 32
type input "5.66439737562851"
type textarea "F"
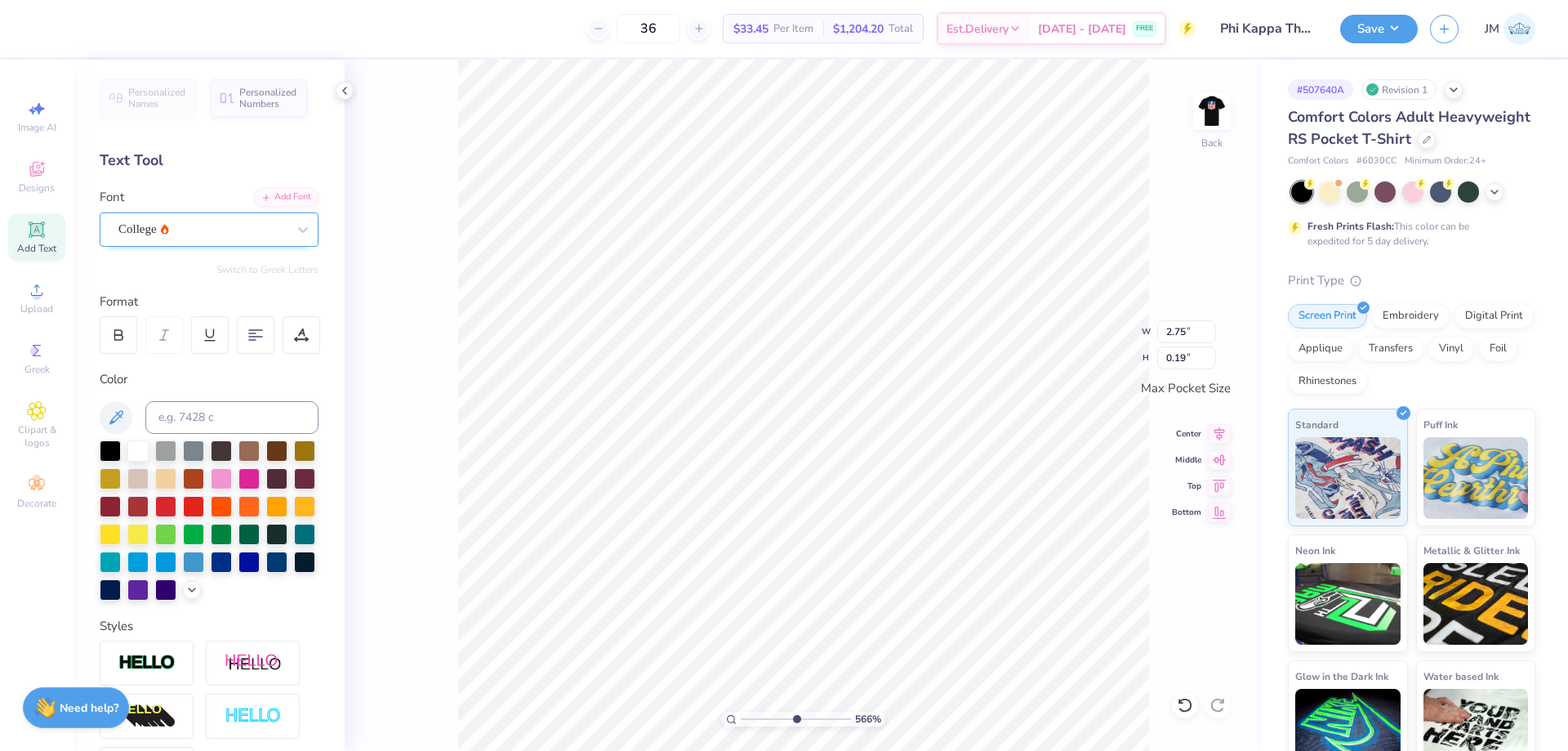
type input "5.66439737562851"
type textarea "fa"
type input "5.66439737562851"
type textarea "fal"
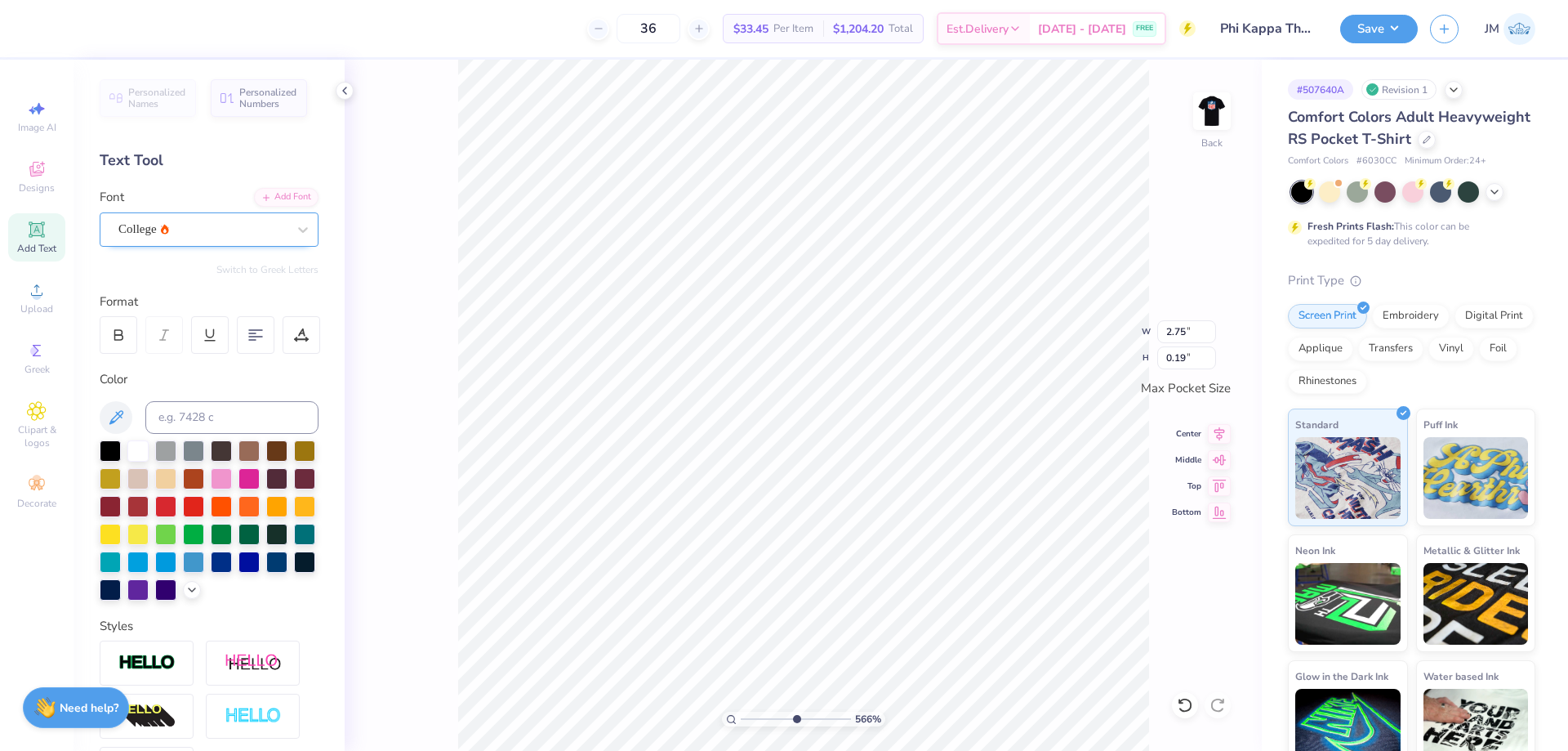
type input "5.66439737562851"
type textarea "fall"
type input "5.66439737562851"
type textarea "fall"
type input "5.66439737562851"
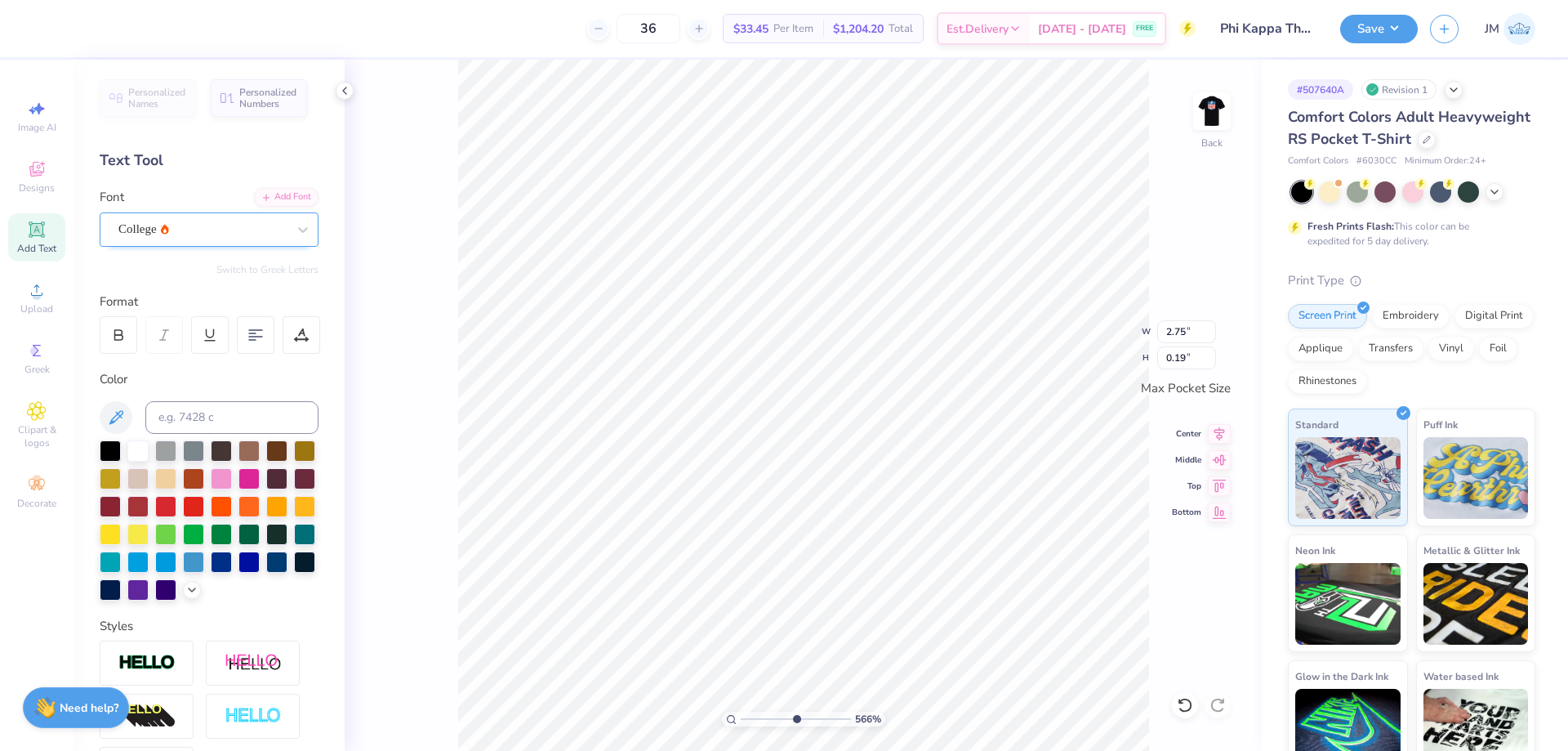
type textarea "fall 2"
type input "5.66439737562851"
type textarea "fall 25"
type input "5.66439737562851"
type input "0.90"
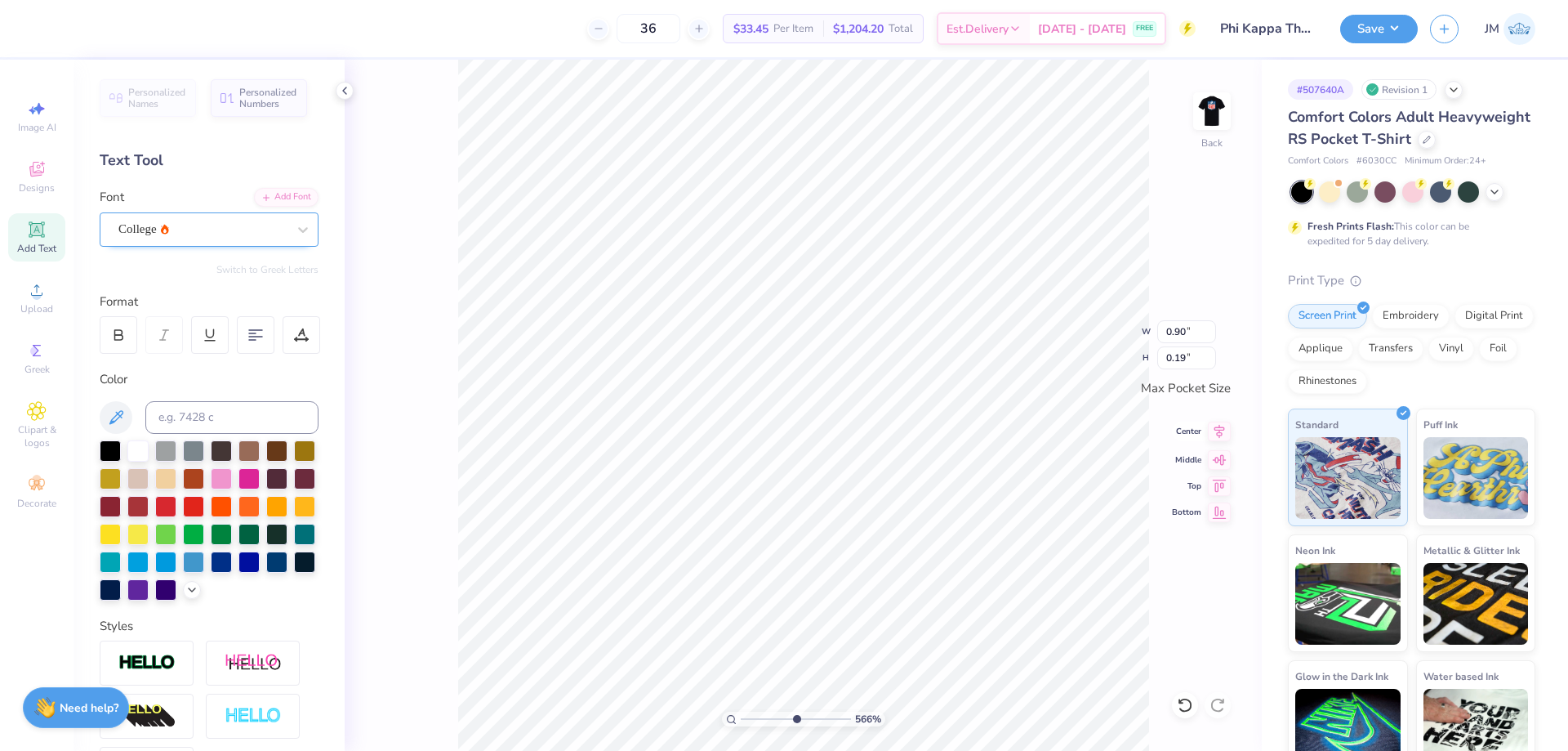
click at [1211, 434] on icon at bounding box center [1219, 431] width 23 height 19
click at [1211, 429] on icon at bounding box center [1219, 431] width 23 height 19
click at [1220, 429] on icon at bounding box center [1219, 431] width 11 height 14
click at [1209, 118] on img at bounding box center [1212, 111] width 65 height 65
click at [44, 243] on span "Add Text" at bounding box center [37, 248] width 39 height 13
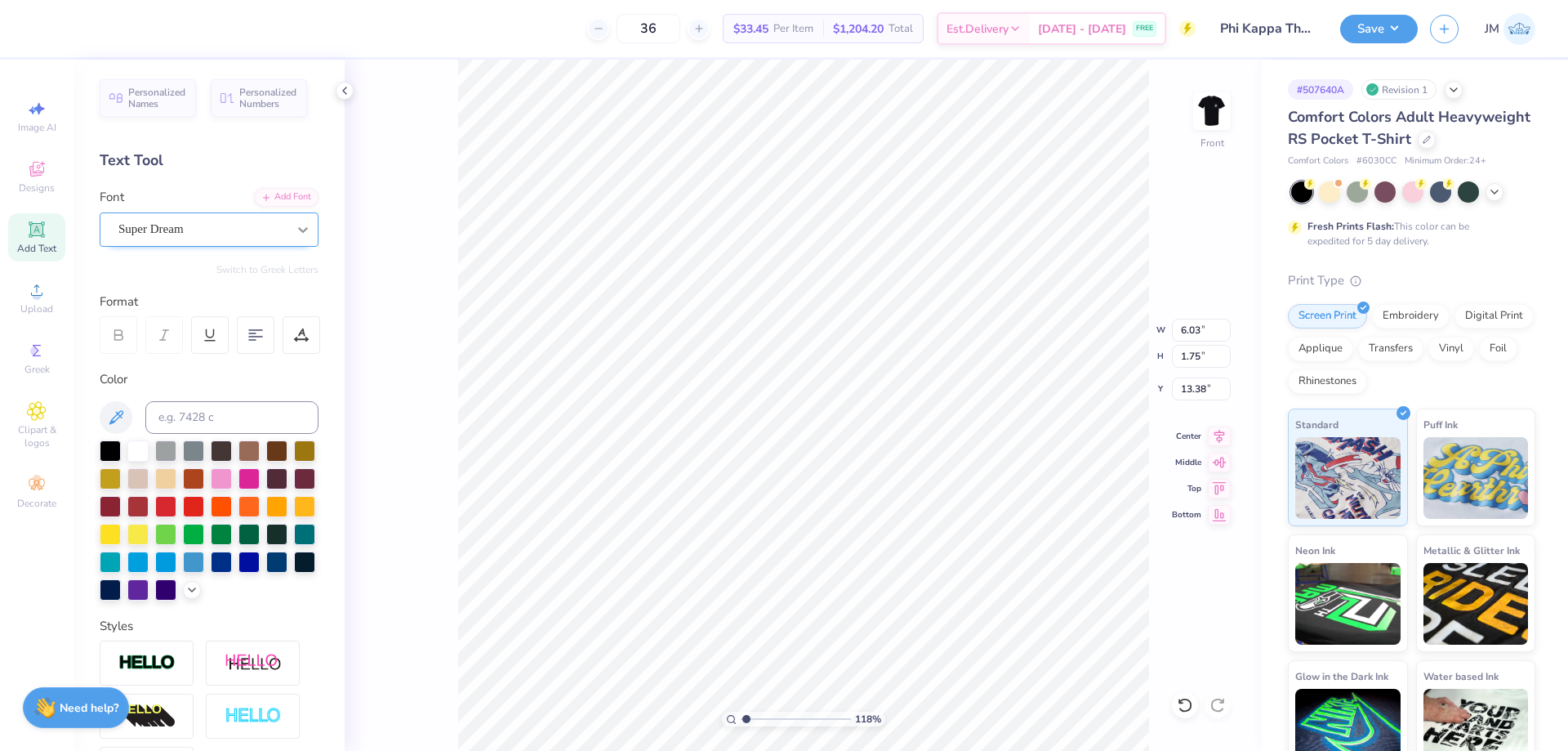
click at [295, 224] on icon at bounding box center [303, 229] width 17 height 17
type input "1.1831548385387"
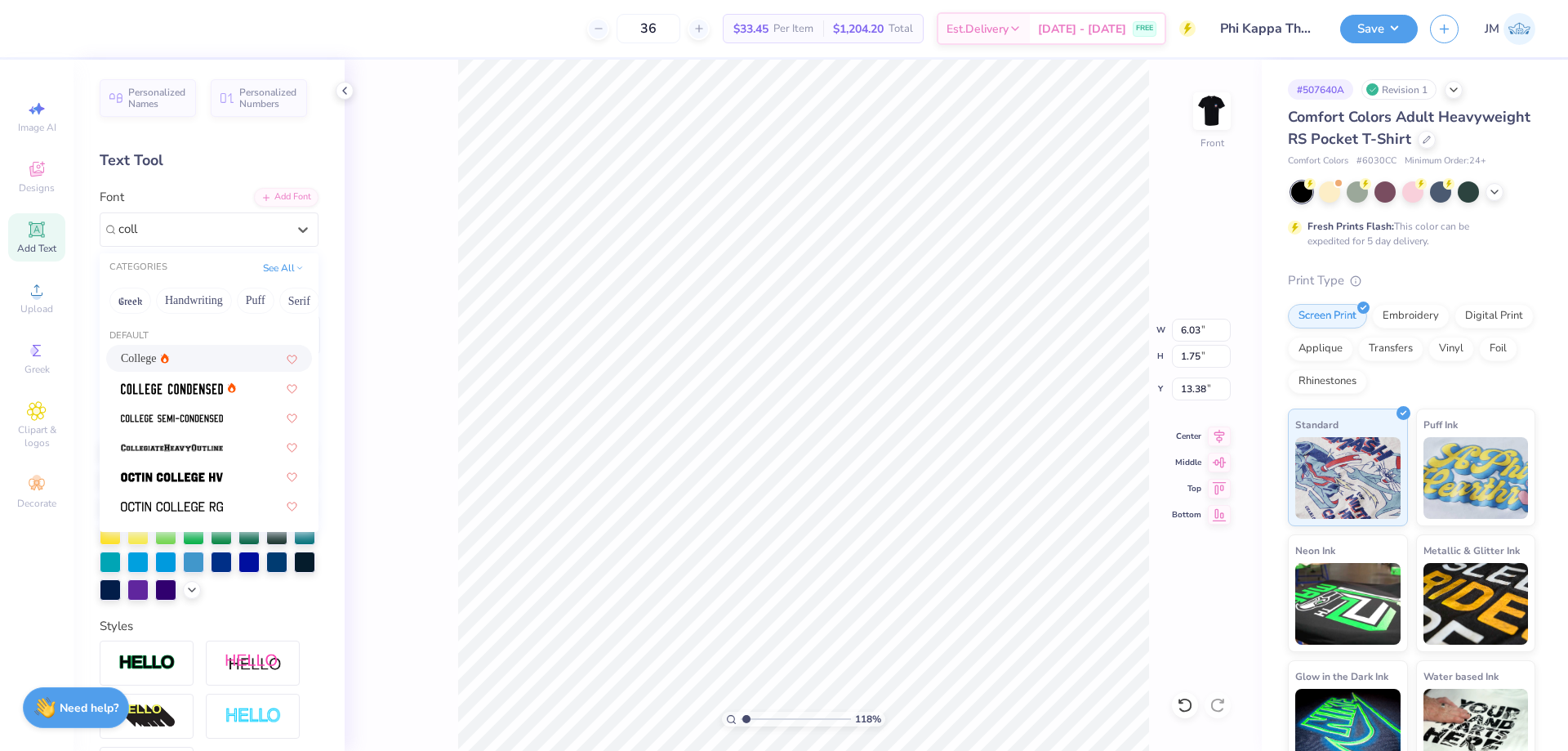
click at [166, 365] on div "College" at bounding box center [145, 358] width 49 height 17
type input "coll"
type input "1.1831548385387"
type input "5.47"
type input "1.70"
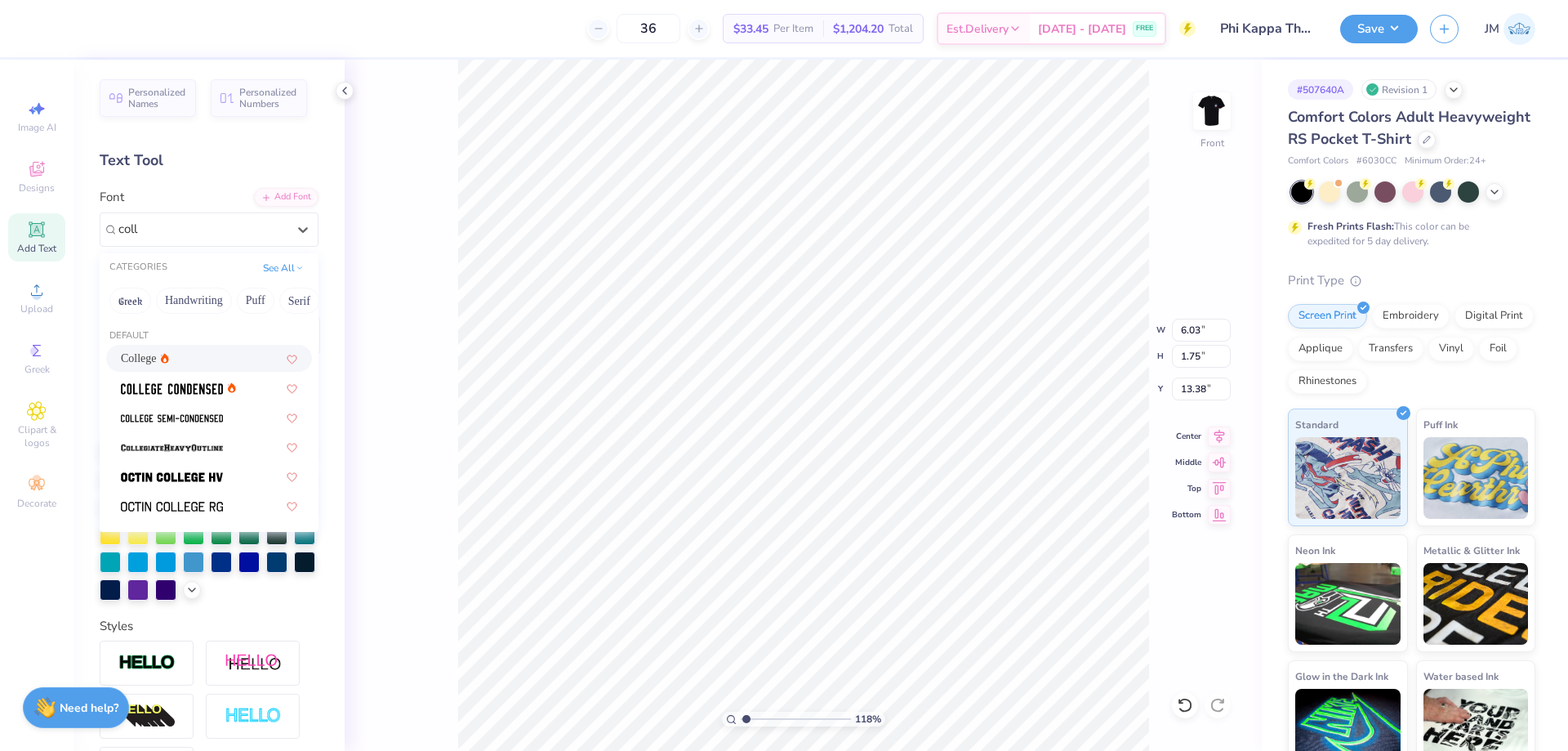
type input "13.40"
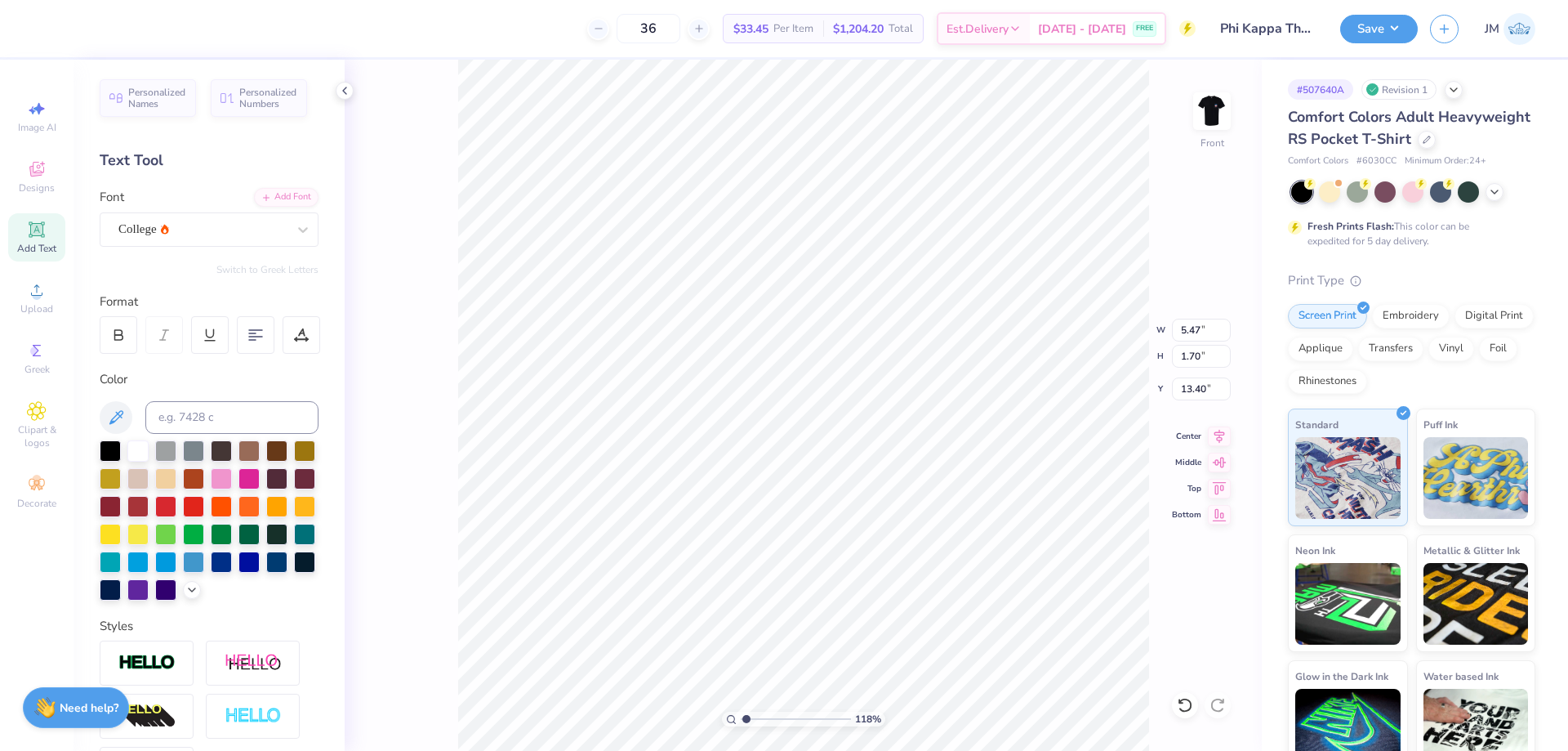
scroll to position [14, 3]
type input "1.1831548385387"
type textarea "r"
type input "1.1831548385387"
type textarea "re"
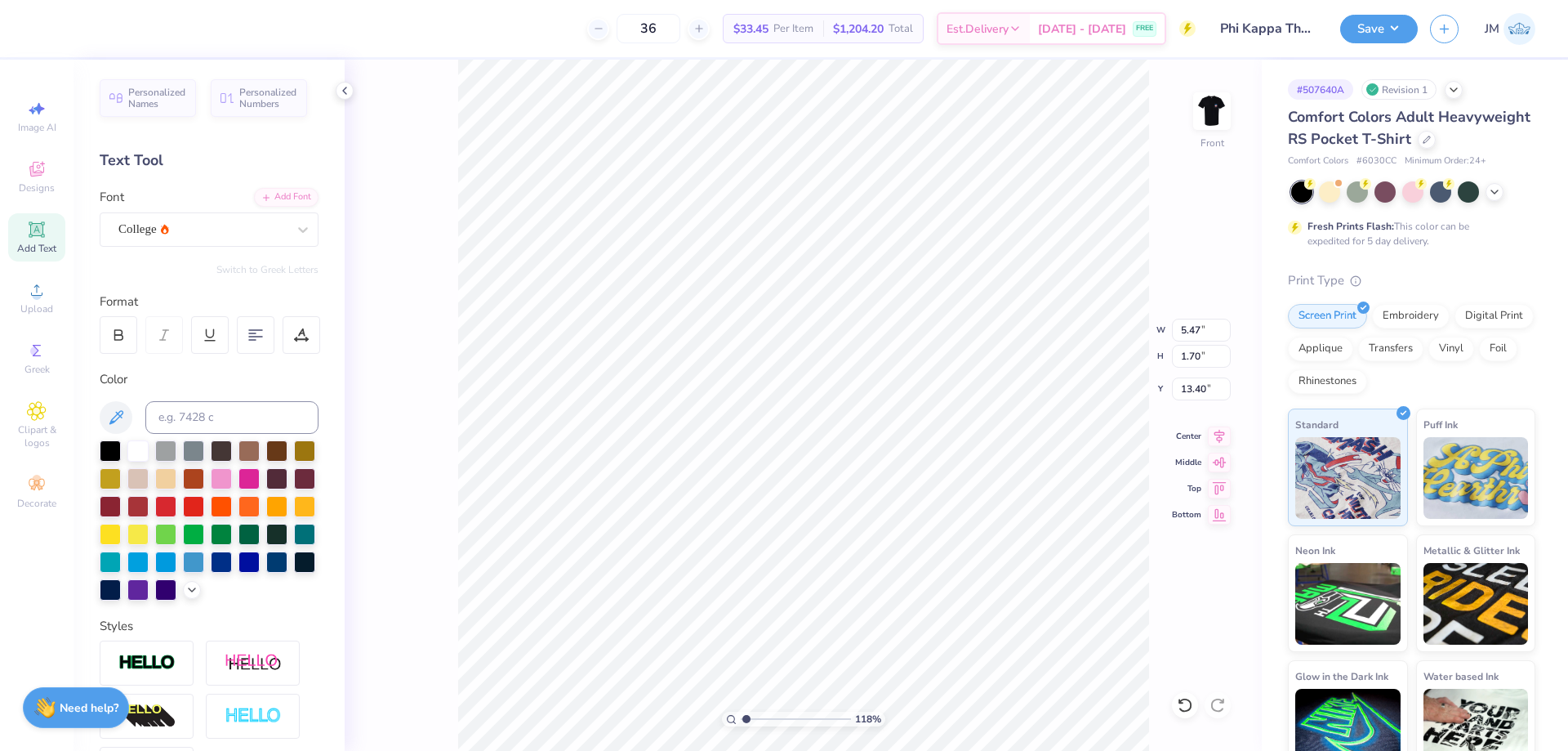
scroll to position [14, 2]
type input "1.1831548385387"
type textarea "rec"
type input "1.1831548385387"
type textarea "recr"
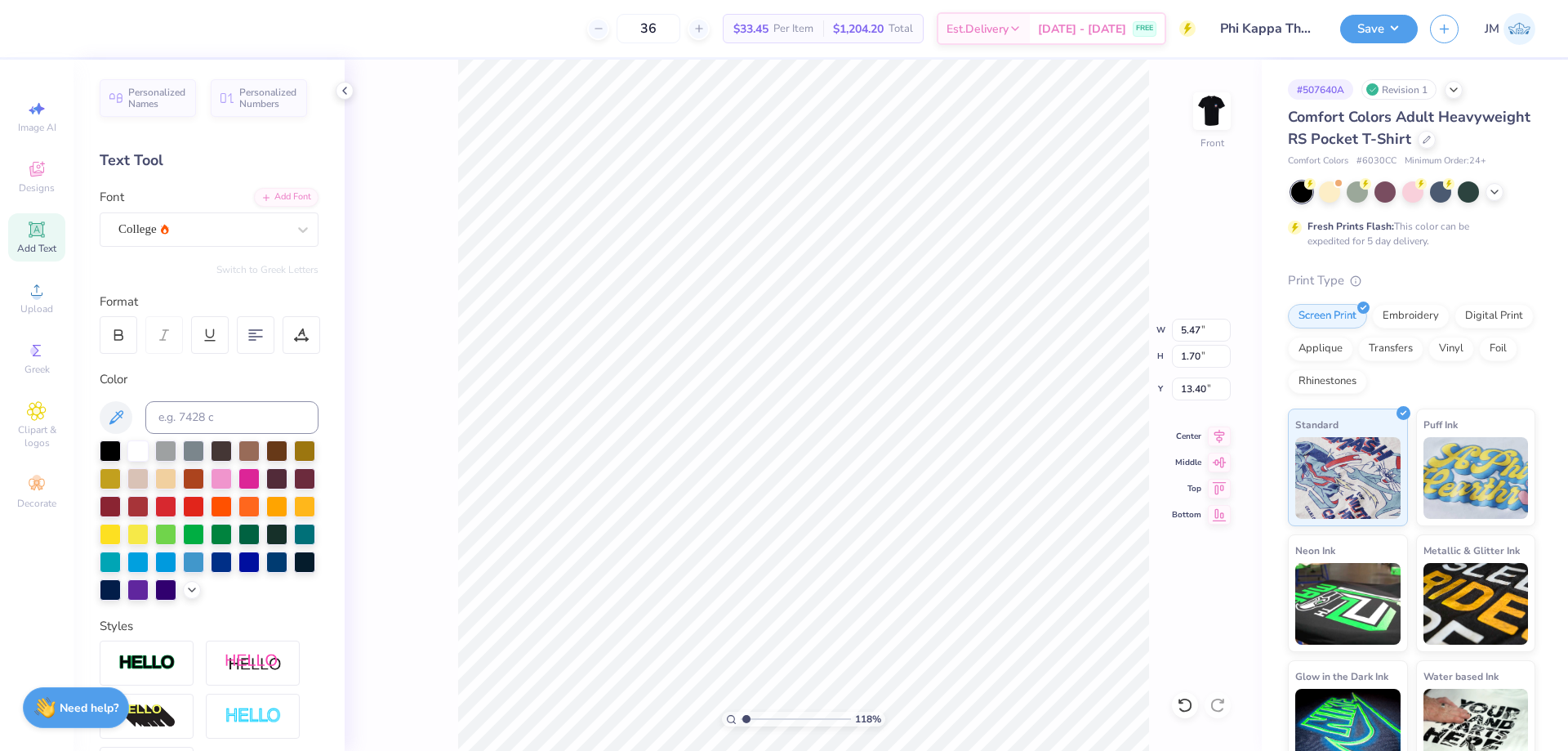
type input "1.1831548385387"
type textarea "recru"
type input "1.1831548385387"
type textarea "R"
type input "1.1831548385387"
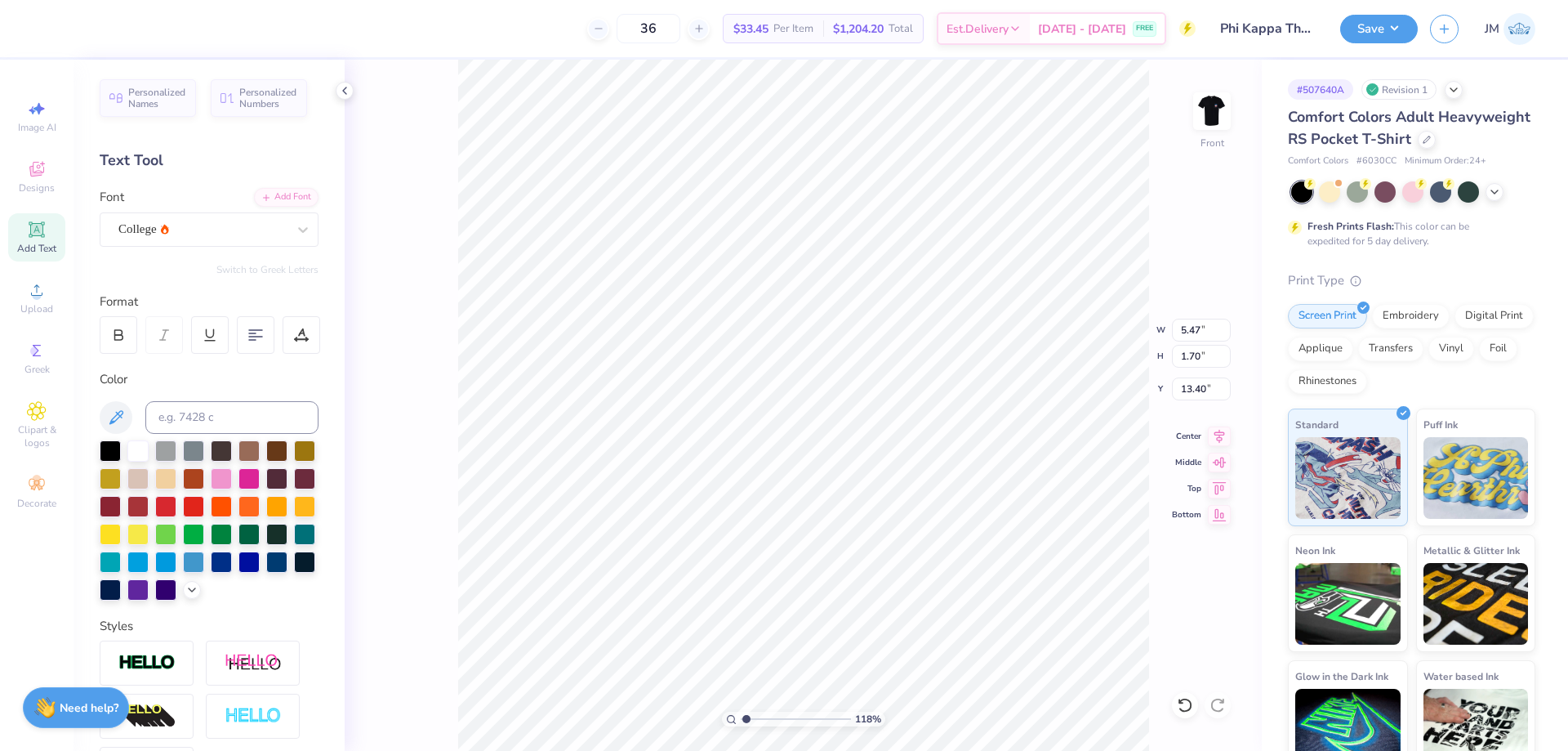
type textarea "RE"
type input "1.1831548385387"
type textarea "REC"
type input "1.1831548385387"
type textarea "RECR"
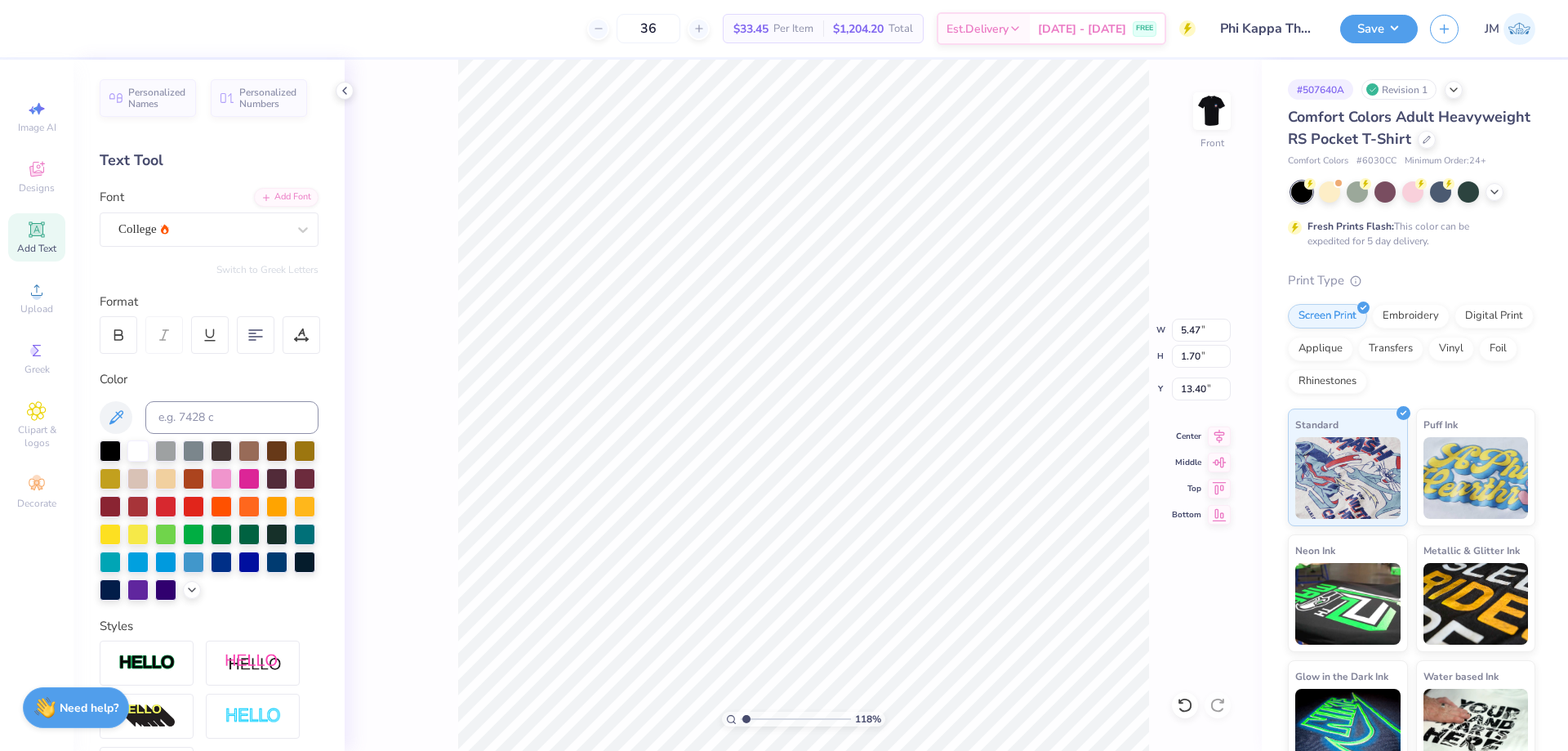
type input "1.1831548385387"
type textarea "RECRU"
type input "1.1831548385387"
type textarea "RECRUI"
type input "1.1831548385387"
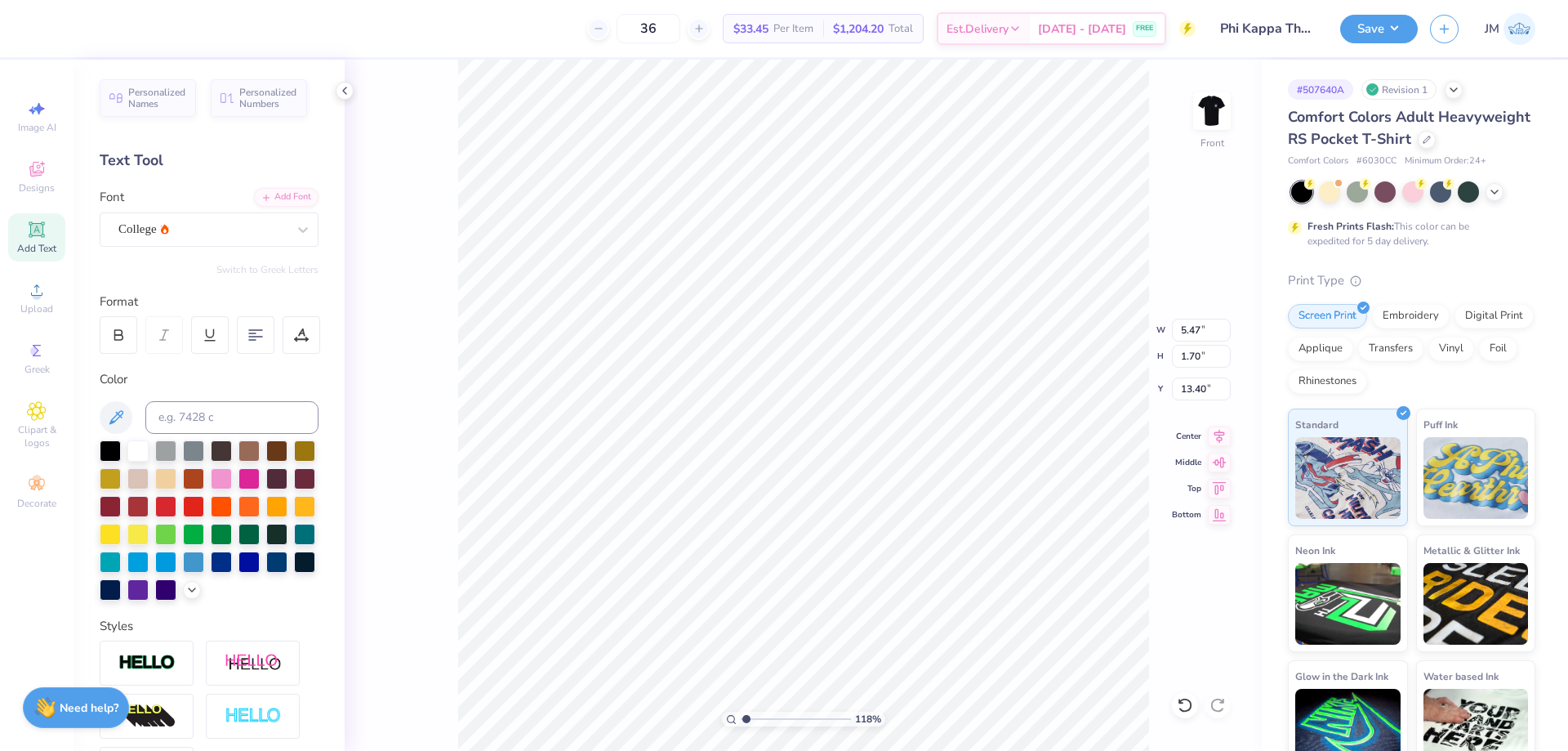
type textarea "RECRUIT"
type input "1.1831548385387"
type textarea "RECRUITME"
type input "1.1831548385387"
type textarea "RECRUITMEN"
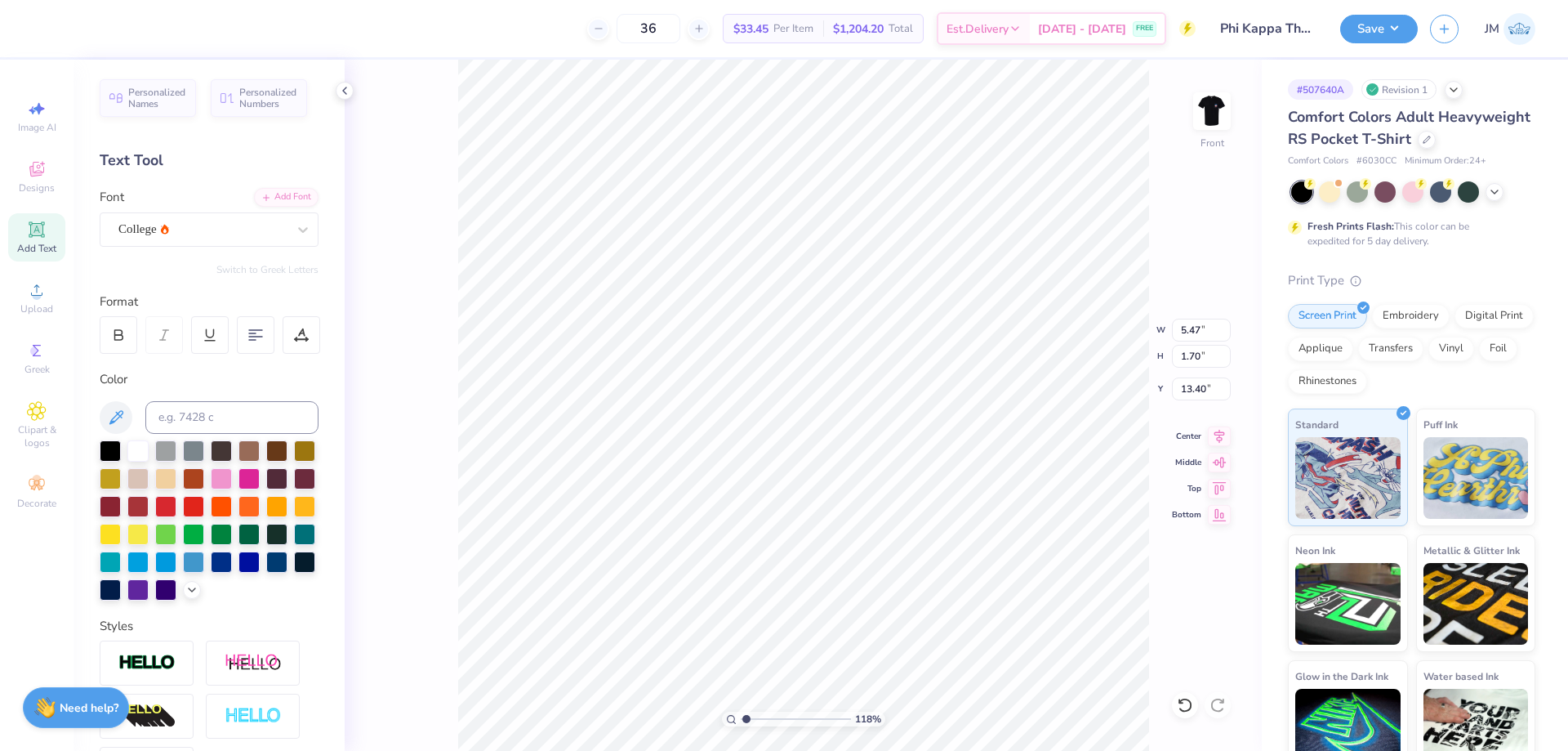
type input "1.1831548385387"
type textarea "RECRUITMENT"
type input "1.1831548385387"
type textarea "RECRUITMENT"
type input "1.1831548385387"
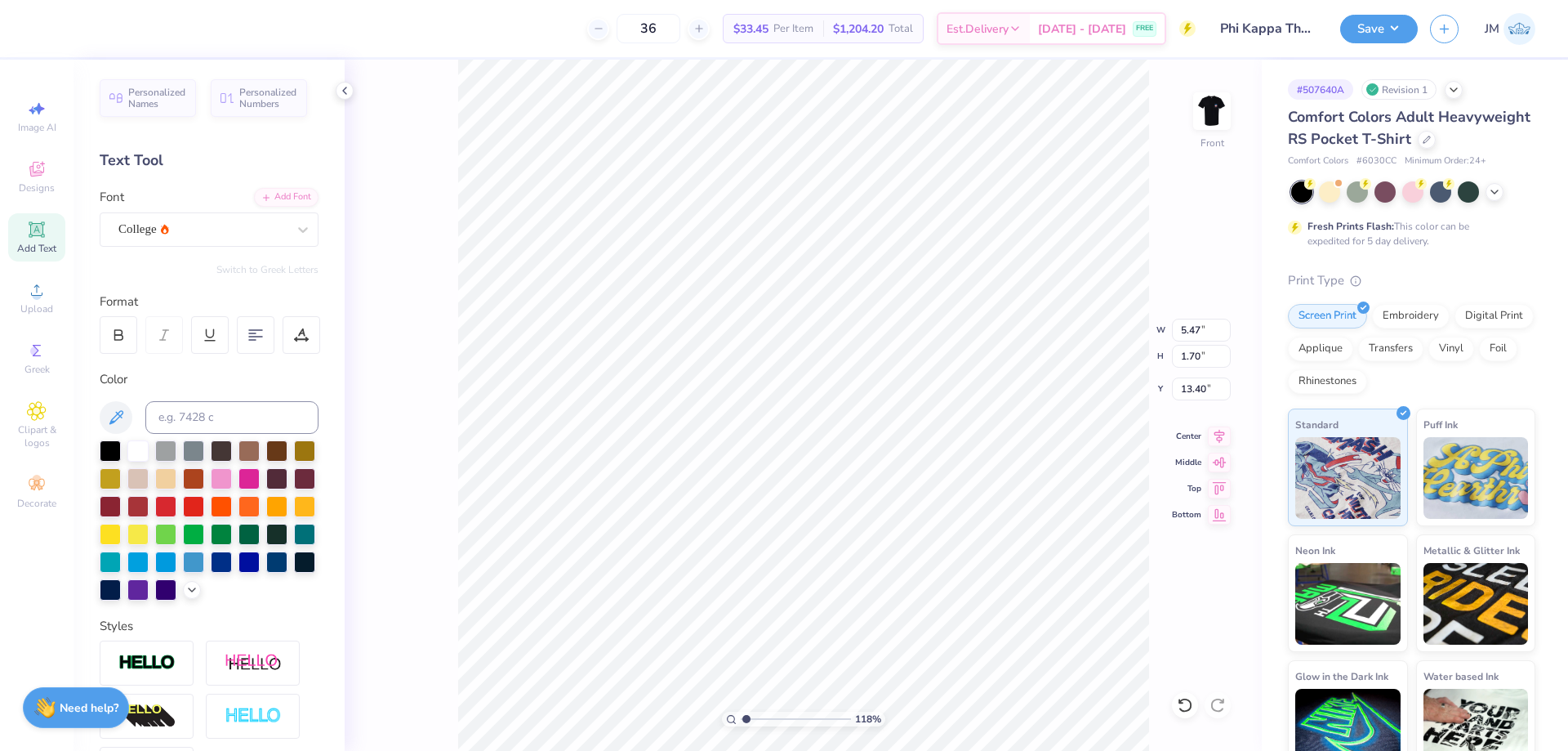
type textarea "RECRUITMENT P"
type input "1.1831548385387"
type textarea "RECRUITMENT PHI"
type input "1.1831548385387"
type textarea "RECRUITMENT PHI"
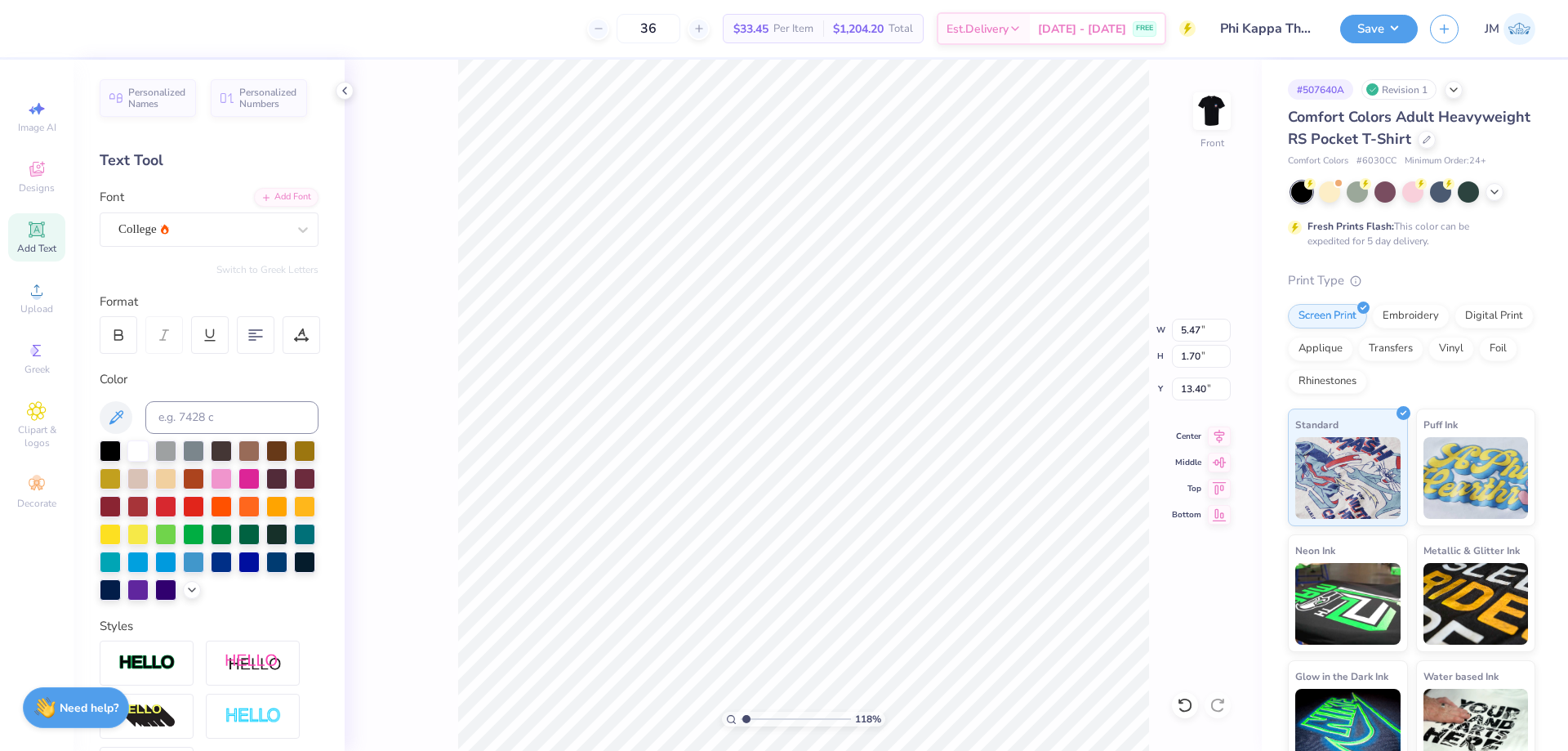
scroll to position [14, 8]
type input "1.1831548385387"
type textarea "RECRUITMENT PHI J"
type input "1.1831548385387"
type textarea "RECRUITMENT PHI"
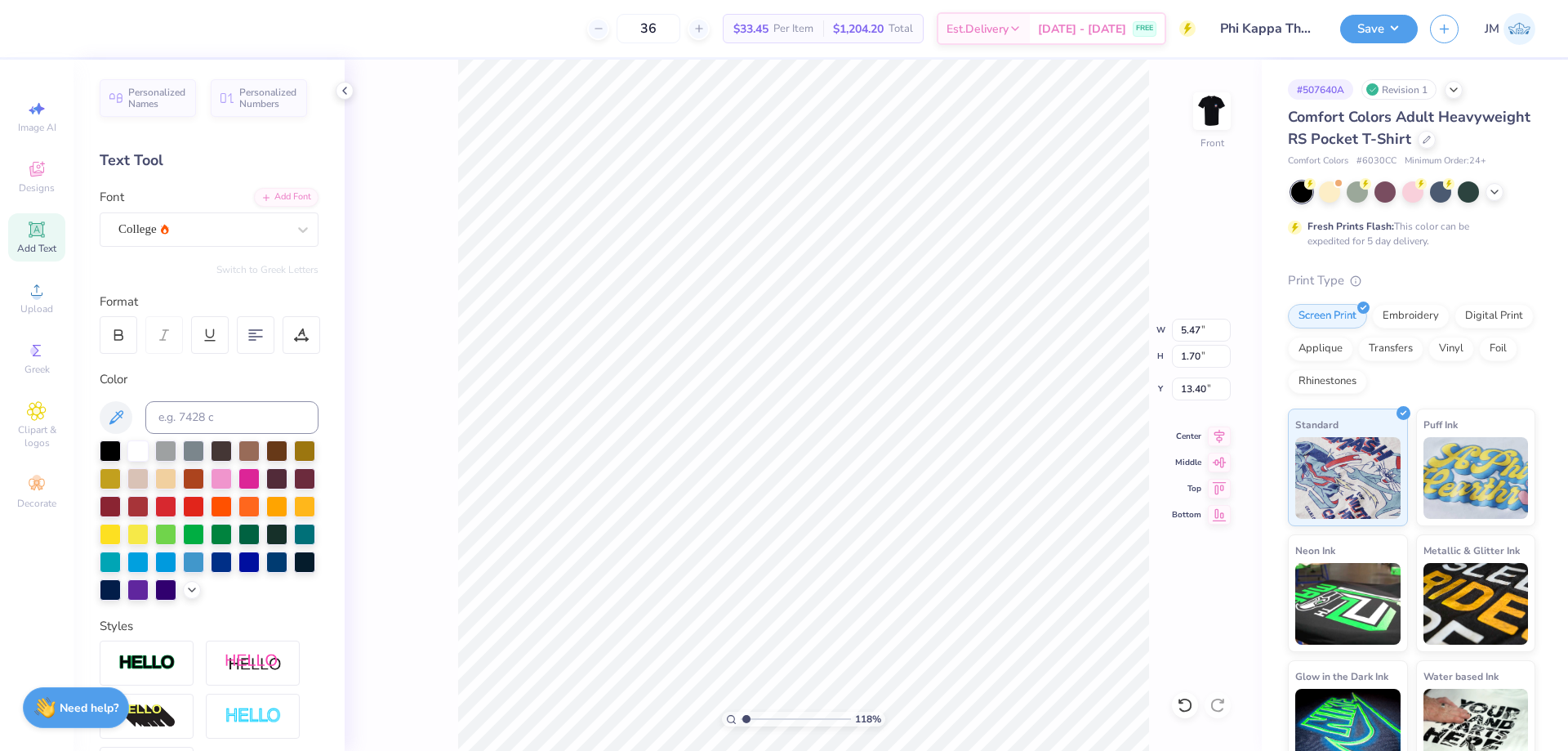
type input "1.1831548385387"
type textarea "RECRUITMENT PHI K"
type input "1.1831548385387"
type textarea "RECRUITMENT PHI KA"
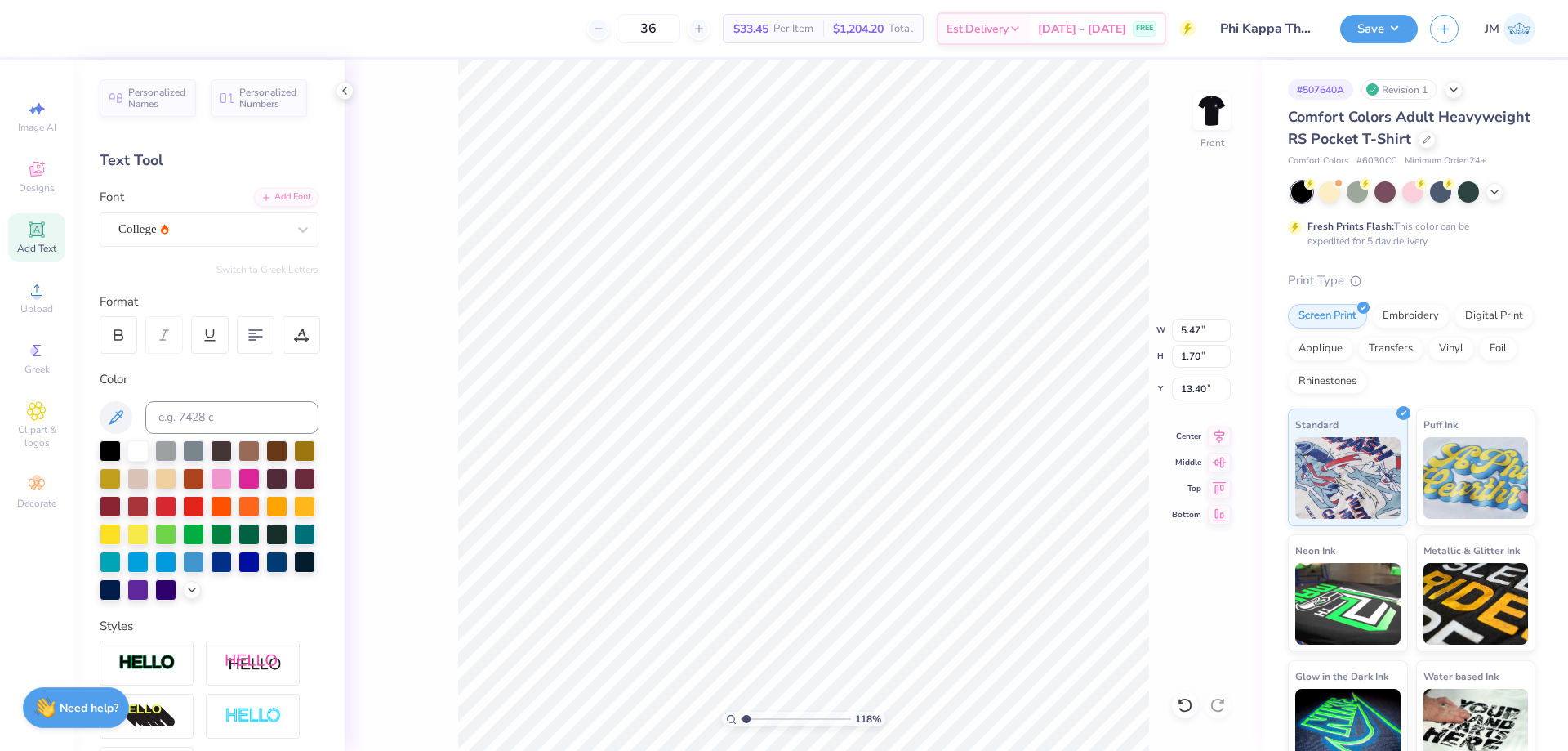
type input "1.1831548385387"
type textarea "RECRUITMENT PHI KAP"
type input "1.1831548385387"
type input "14.32"
type input "0.98"
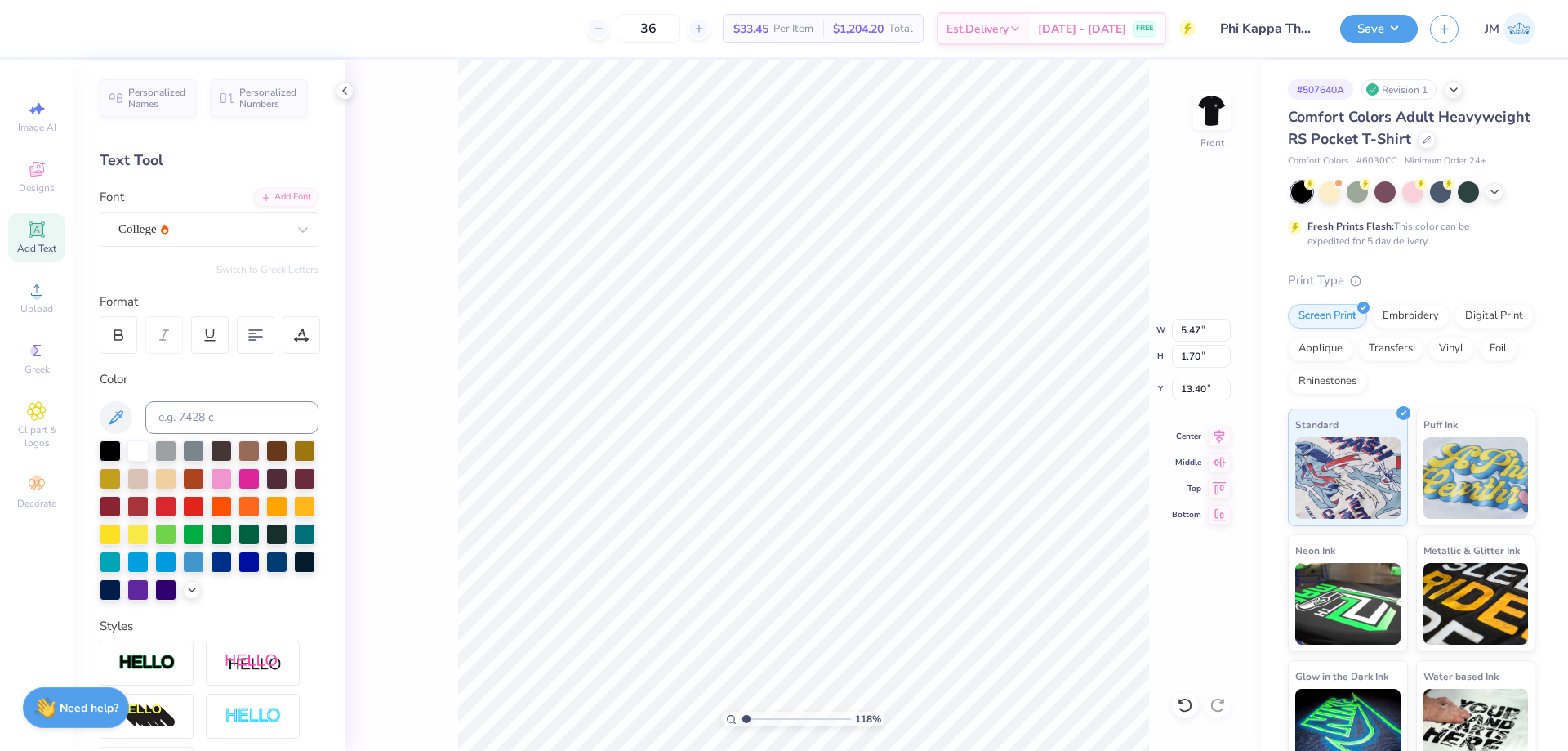
type input "13.76"
click at [1192, 336] on input "14.32" at bounding box center [1201, 330] width 59 height 23
type input "8"
type input "1.1831548385387"
type input "8.00"
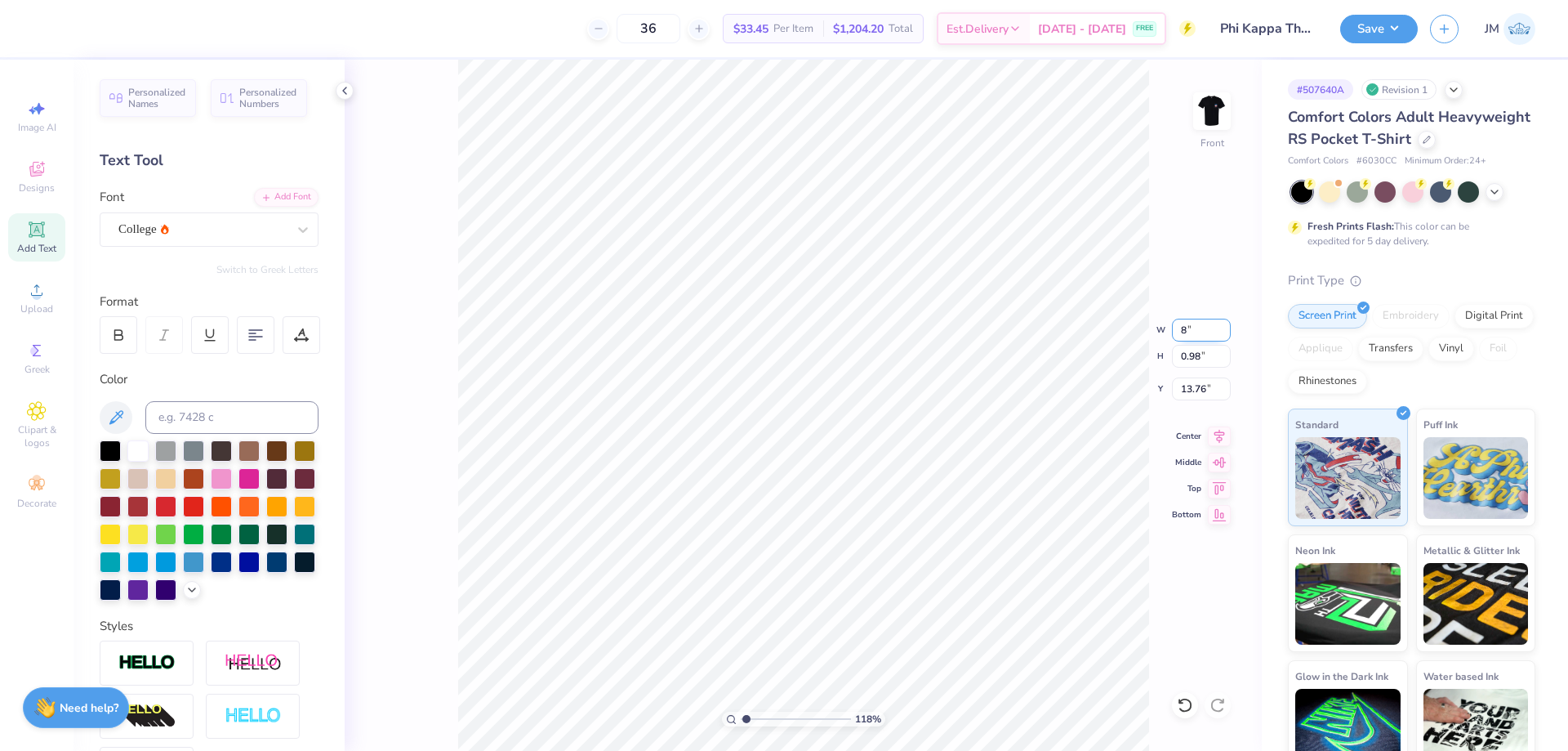
type input "0.55"
type input "13.98"
click at [1220, 438] on icon at bounding box center [1219, 433] width 11 height 14
click at [1220, 435] on icon at bounding box center [1219, 434] width 23 height 19
type input "3.01013442879595"
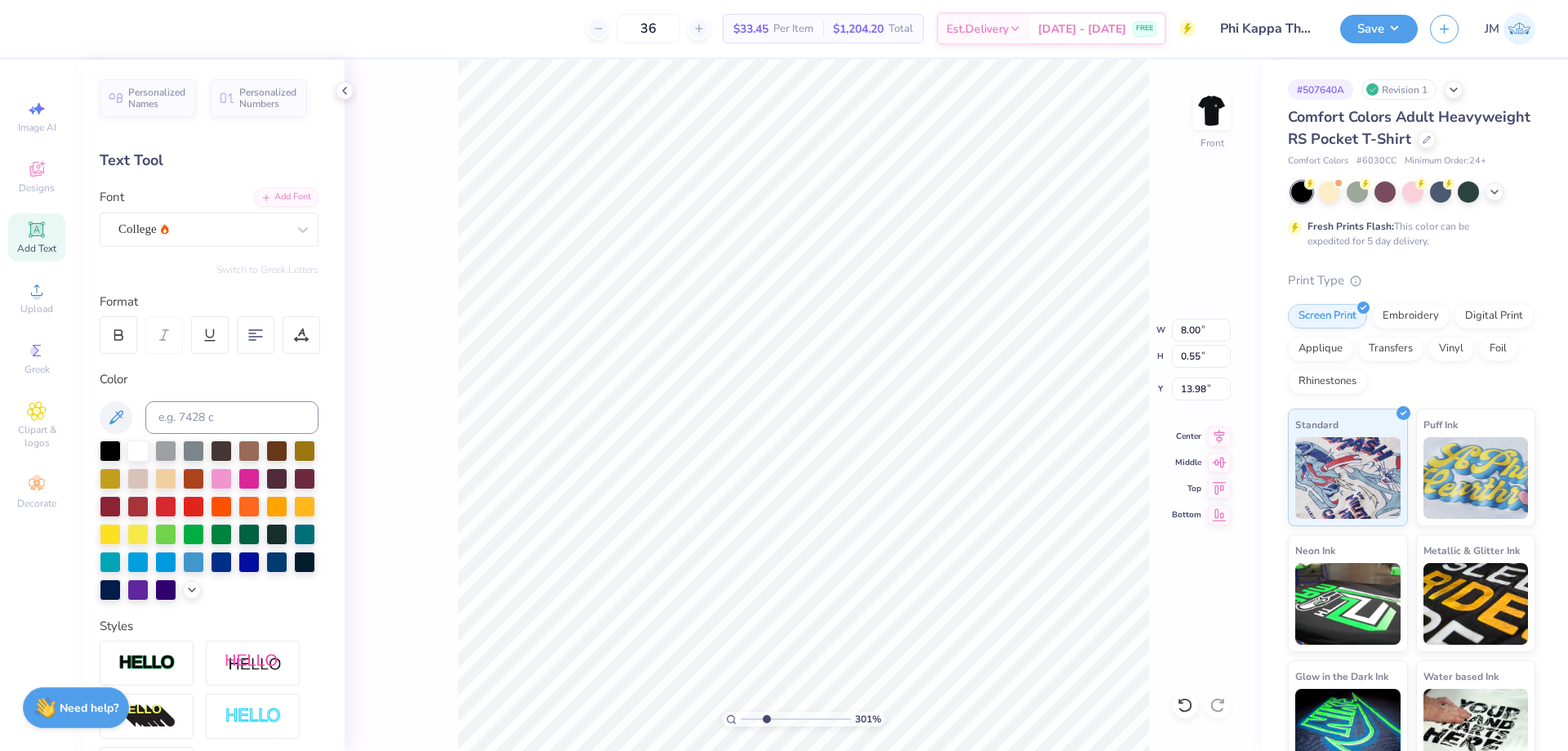
type input "13.81"
click at [804, 441] on li "Duplicate" at bounding box center [824, 444] width 128 height 32
type input "3.01013442879595"
type input "14.81"
click at [1204, 328] on input "8.00" at bounding box center [1201, 330] width 59 height 23
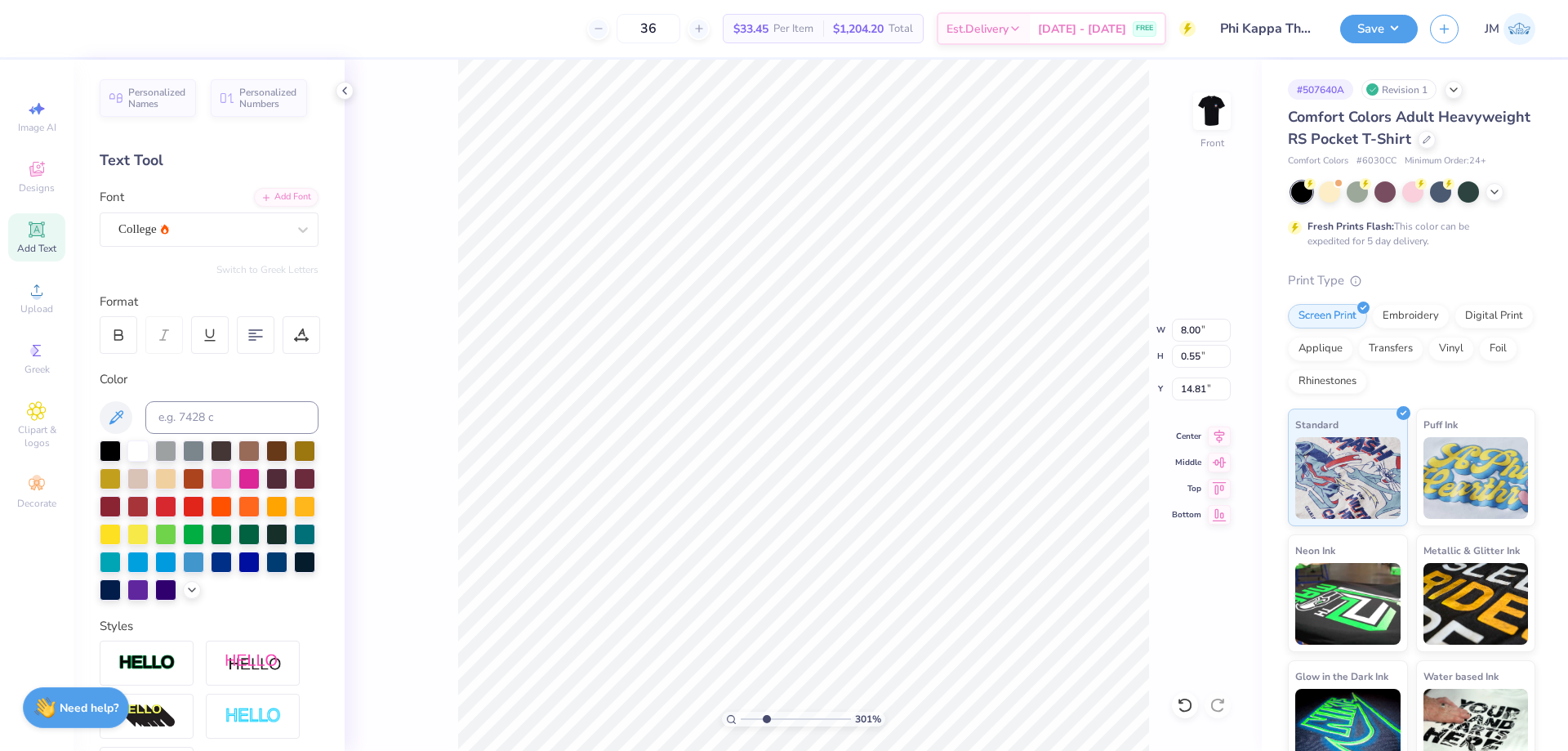
type input "3.01013442879595"
type textarea "fa"
type input "3.01013442879595"
type textarea "fal"
type input "3.01013442879595"
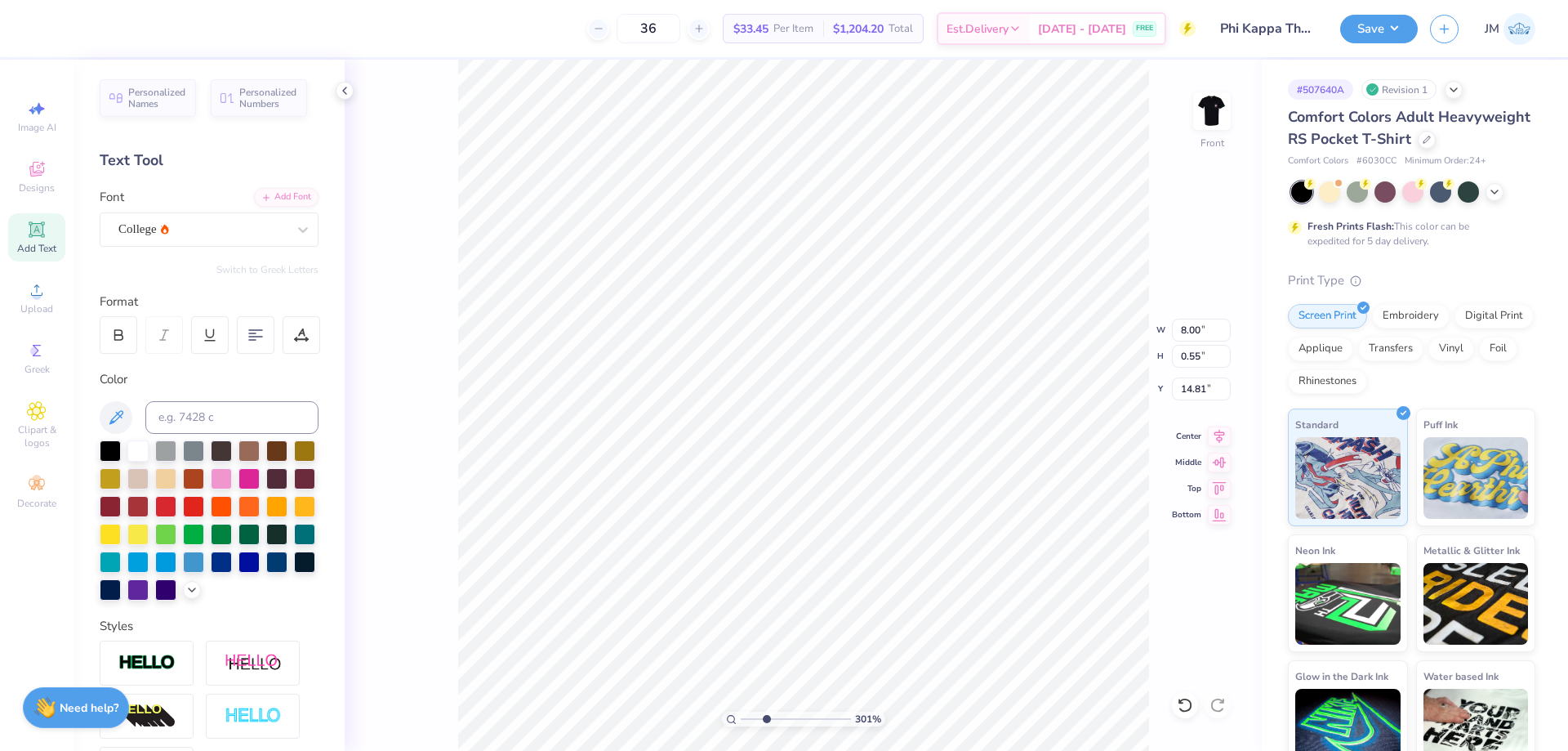
type textarea "fall"
type input "3.01013442879595"
type textarea "fall 2"
type input "3.01013442879595"
type textarea "fall 25"
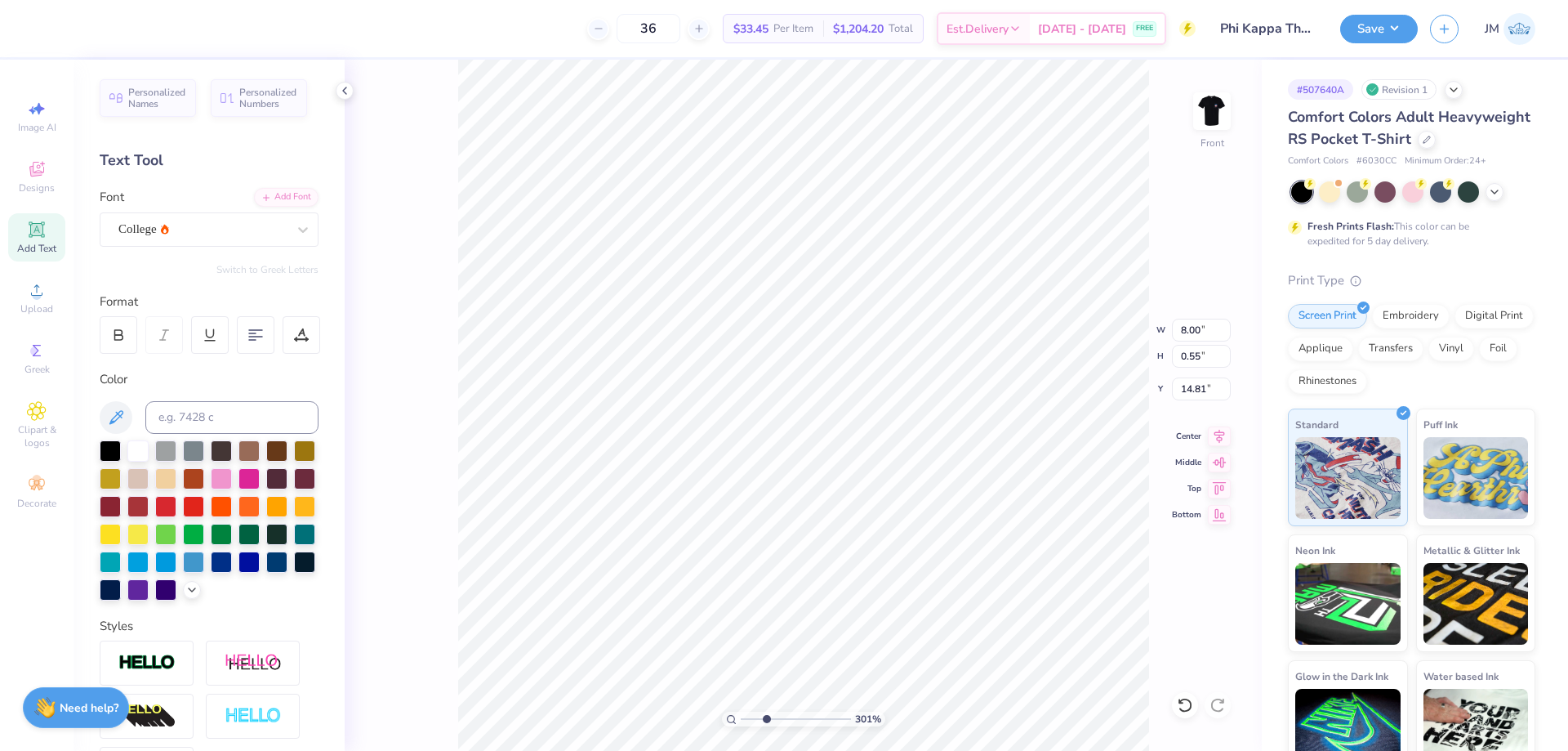
scroll to position [14, 3]
type input "3.01013442879595"
type input "2.62"
type input "3.01013442879595"
type textarea "F"
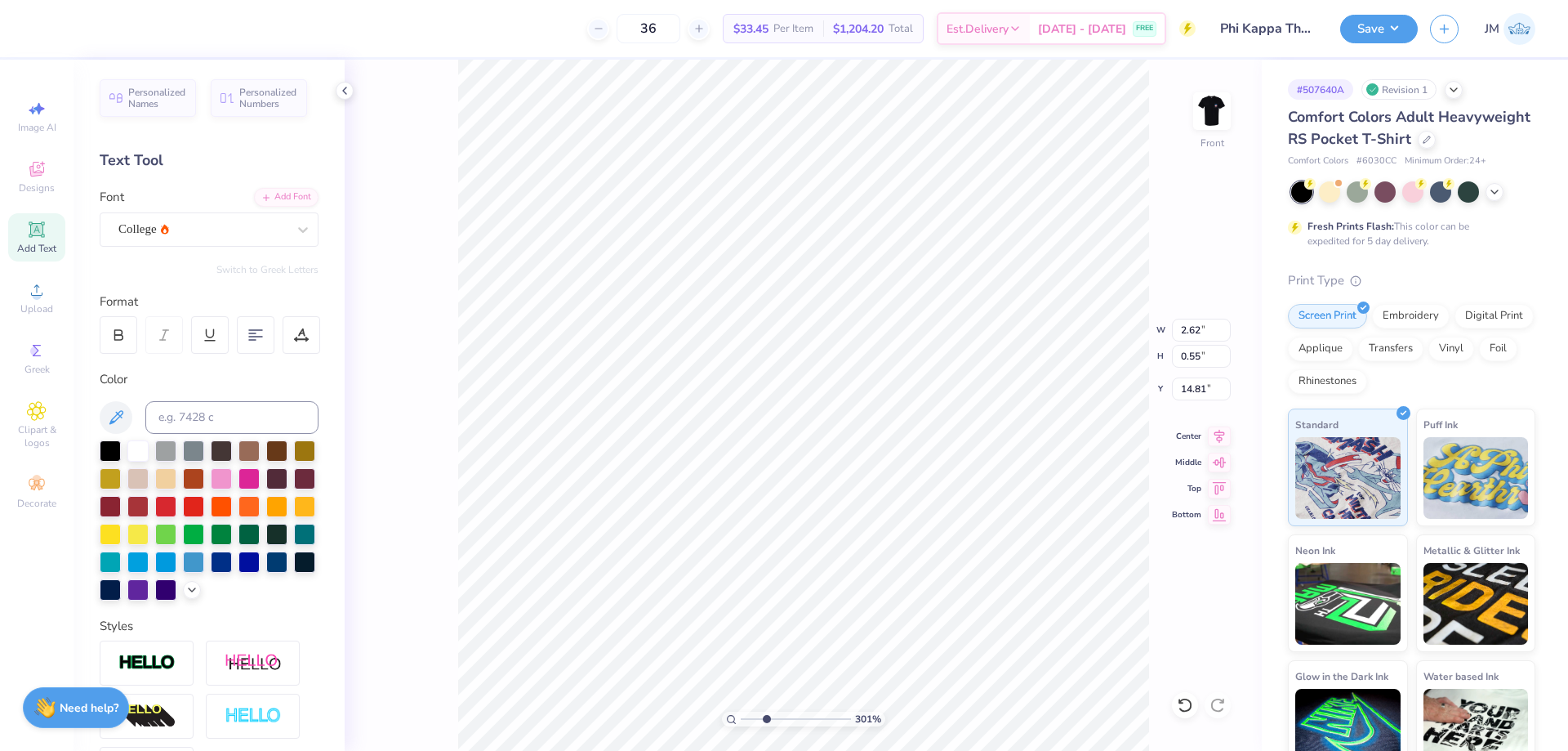
type input "3.01013442879595"
type textarea "FA"
type input "3.01013442879595"
type textarea "FAL"
type input "3.01013442879595"
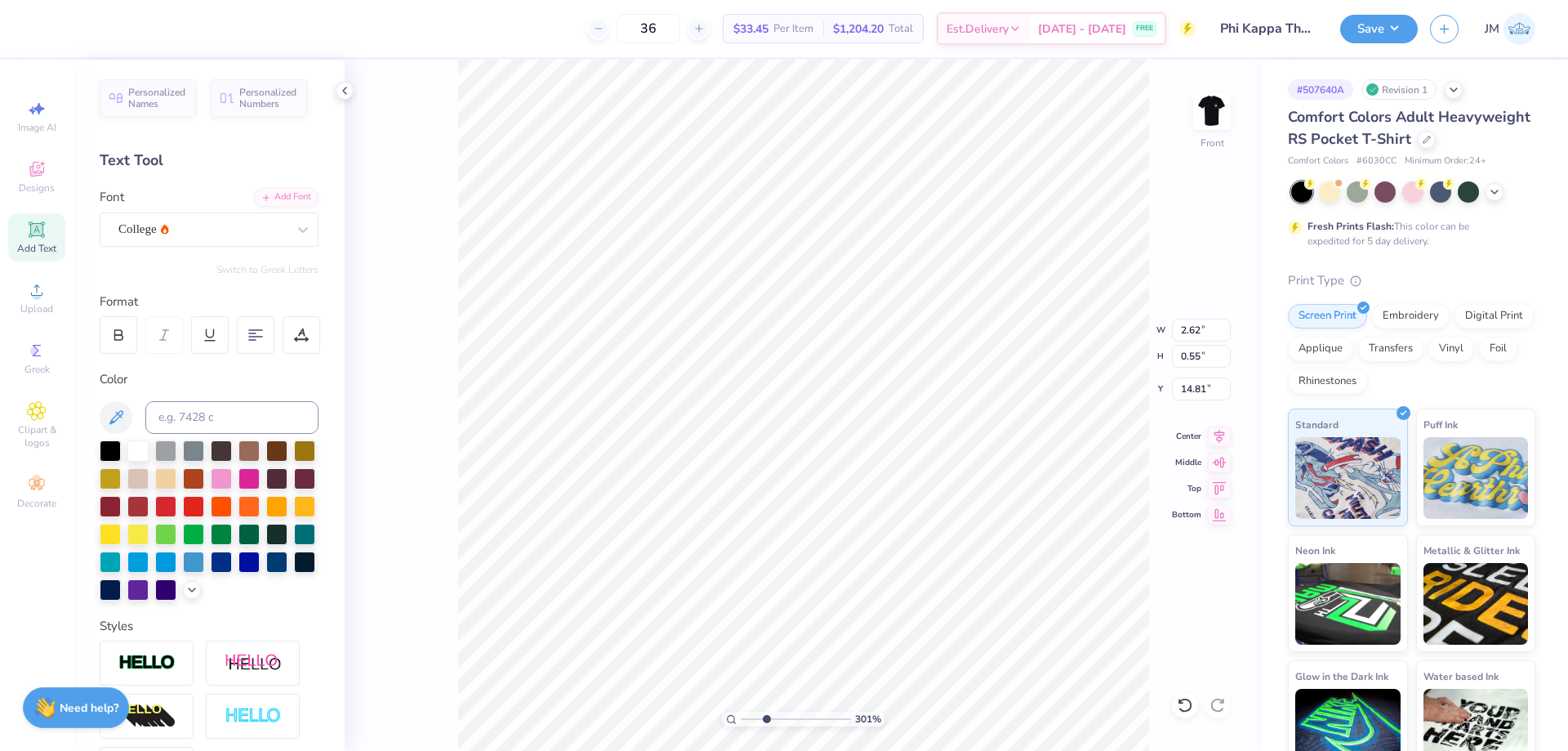
type textarea "FALL"
type input "3.01013442879595"
type textarea "FALL"
type input "3.01013442879595"
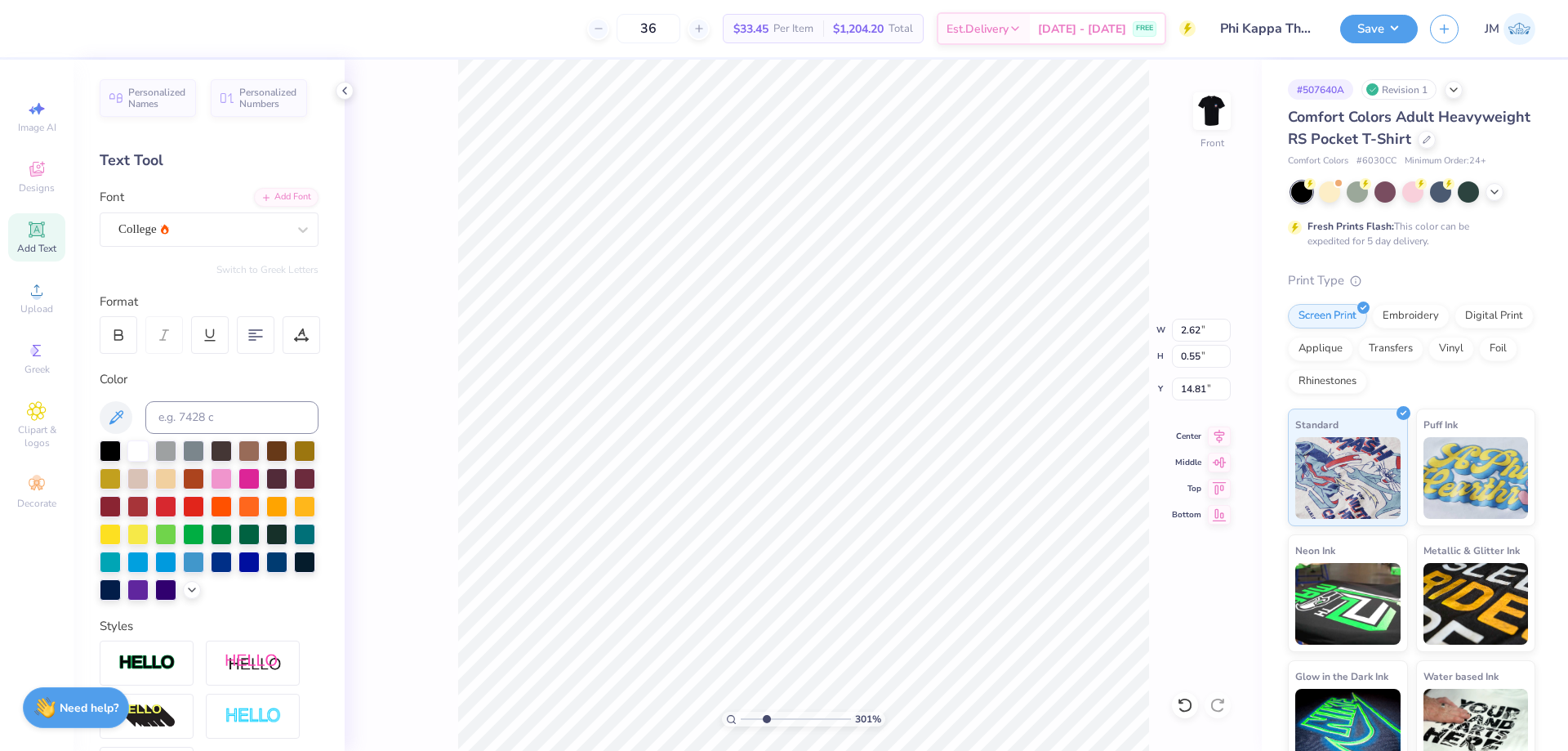
type textarea "FALL 25"
type input "3.01013442879595"
type input "2.77"
click at [1220, 438] on icon at bounding box center [1219, 433] width 11 height 14
type input "3.01013442879595"
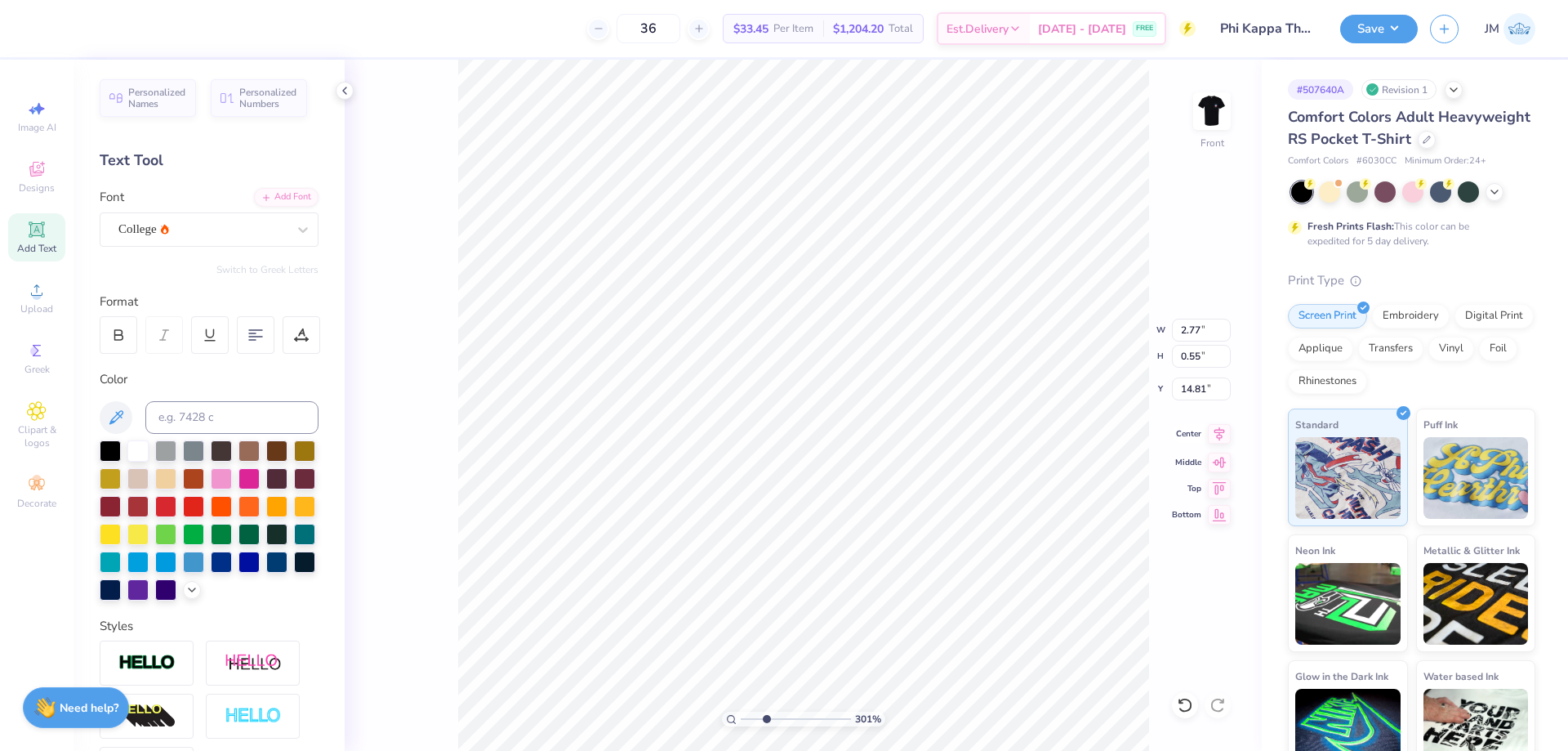
type input "14.58"
click at [1218, 100] on img at bounding box center [1212, 111] width 65 height 65
type input "7.65826161063897"
type textarea "F"
type input "7.65826161063897"
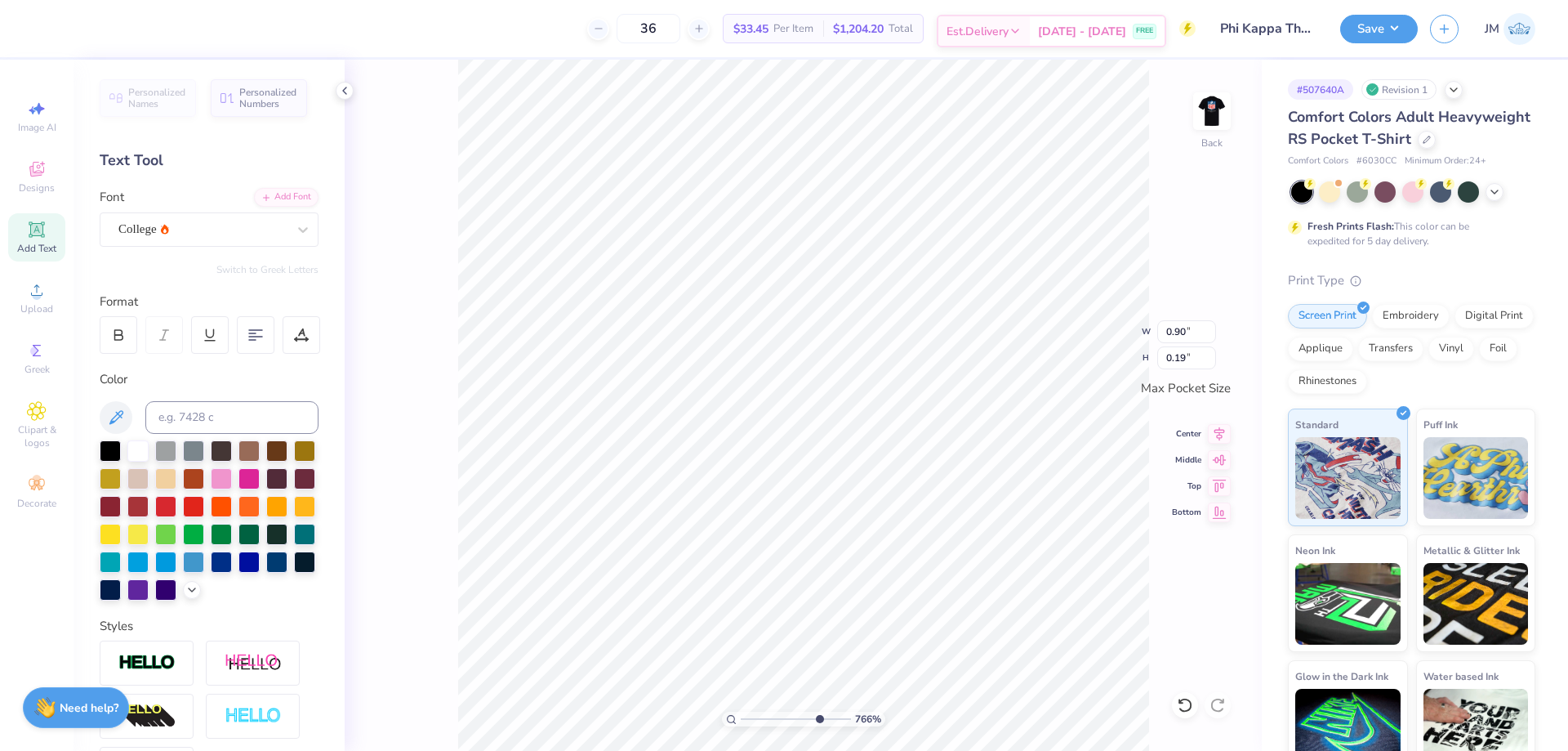
type textarea "FAL"
type input "7.65826161063897"
type textarea "FALL"
type input "7.65826161063897"
type textarea "FALL"
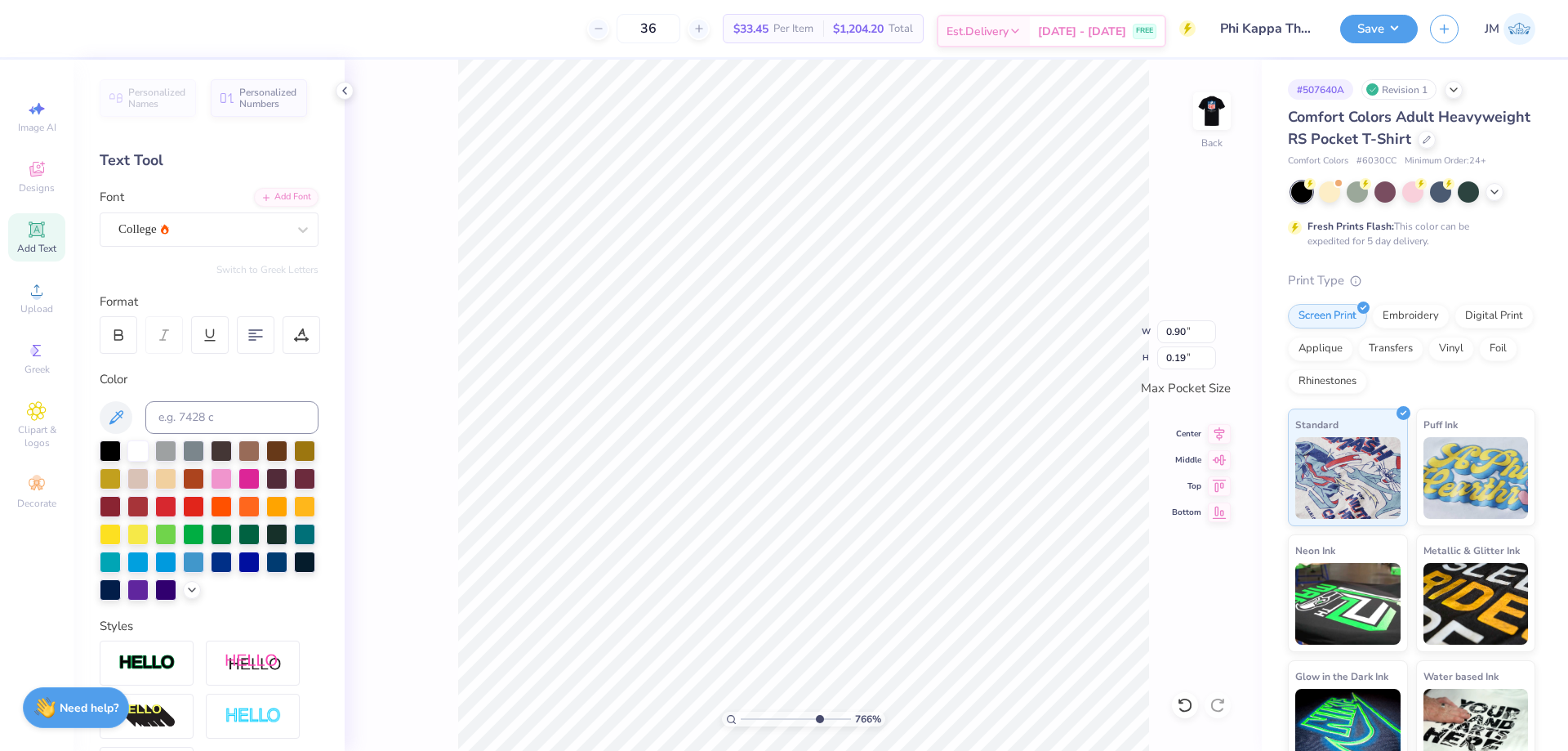
type input "7.65826161063897"
type textarea "FALL 25"
type input "7.65826161063897"
type input "0.95"
click at [1214, 427] on icon at bounding box center [1219, 431] width 23 height 19
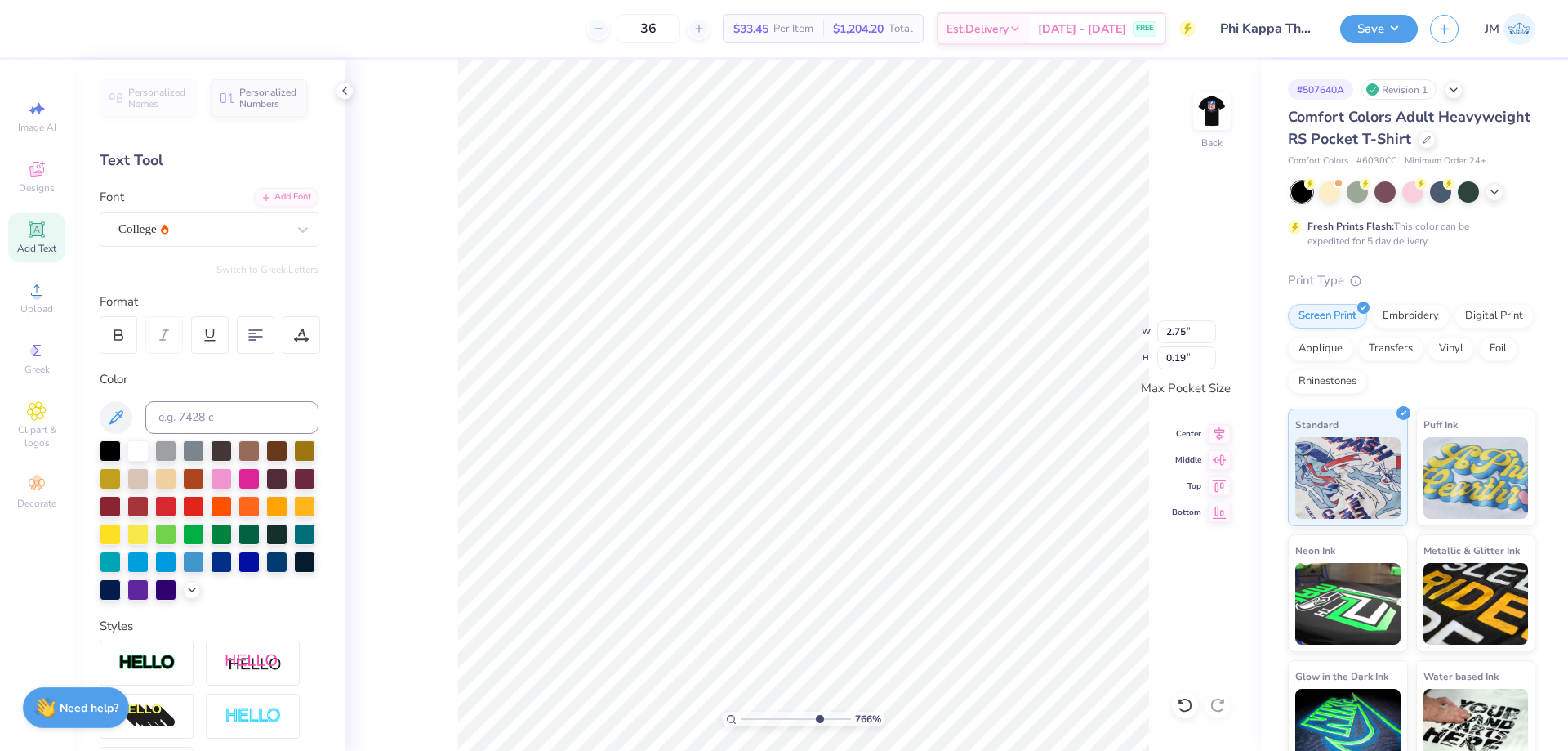
type input "7.65826161063897"
type textarea "RE"
click at [1218, 427] on icon at bounding box center [1219, 431] width 11 height 14
click at [1390, 25] on button "Save" at bounding box center [1379, 26] width 78 height 28
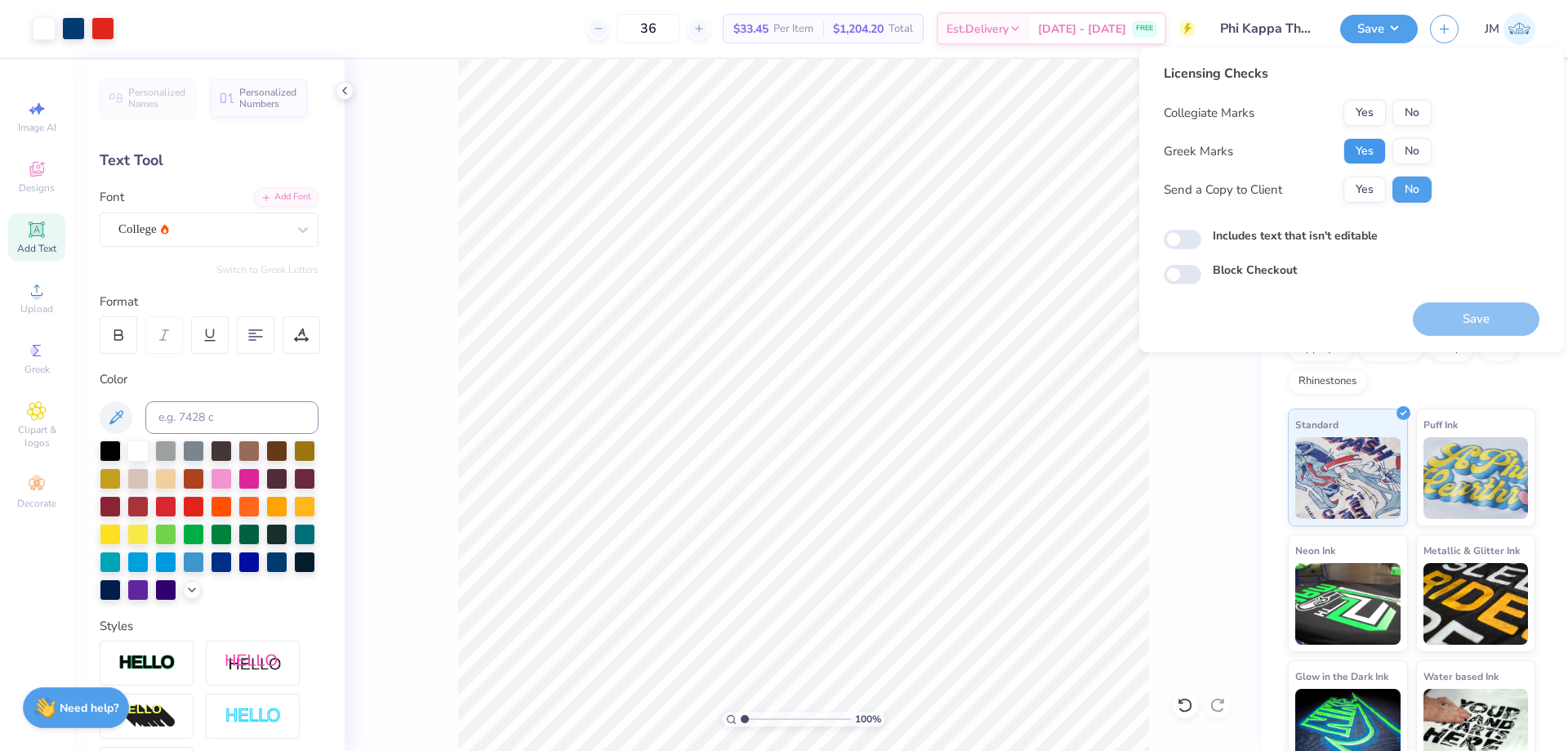
click at [1377, 147] on button "Yes" at bounding box center [1365, 151] width 43 height 26
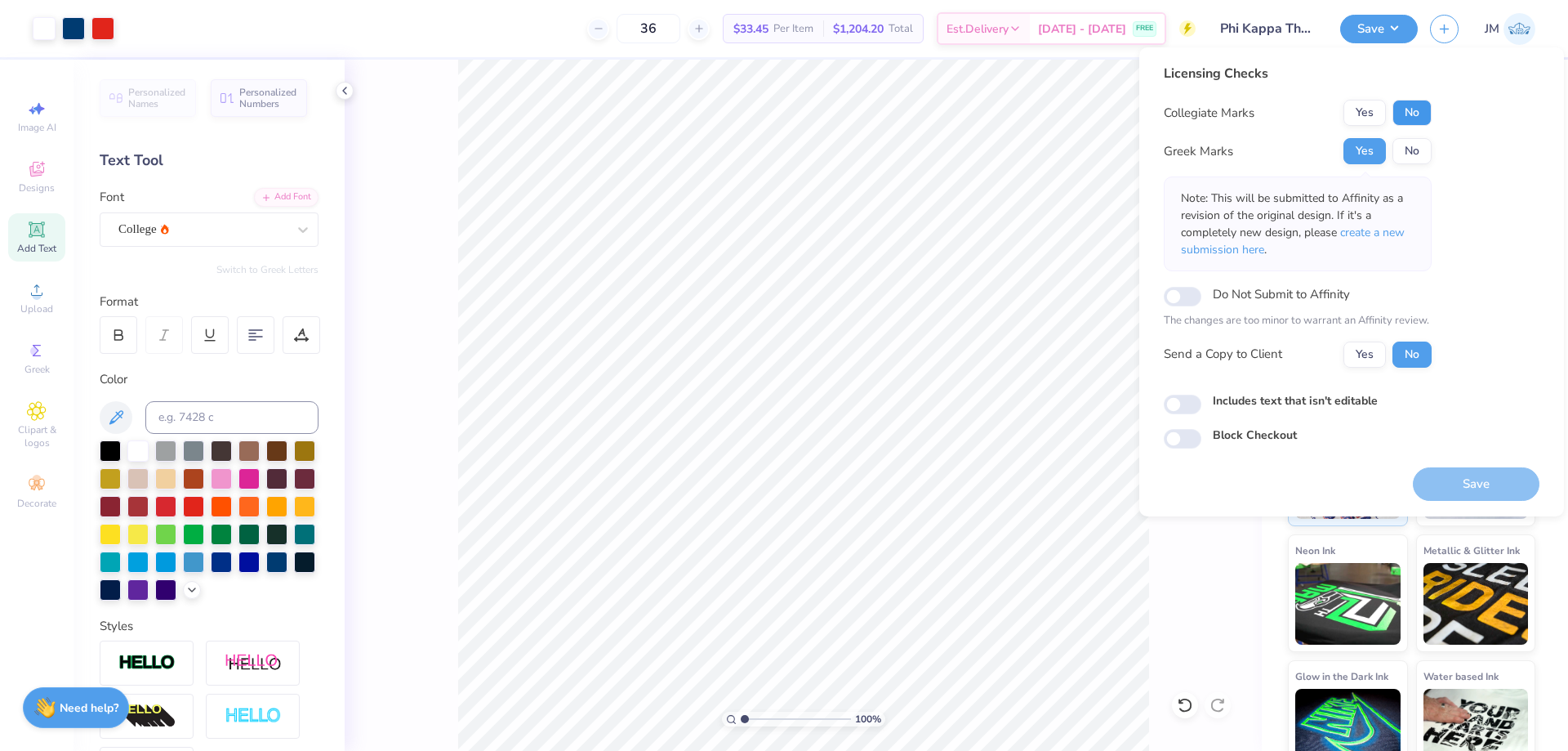
click at [1417, 104] on button "No" at bounding box center [1412, 113] width 39 height 26
click at [1380, 227] on span "create a new submission here" at bounding box center [1292, 241] width 223 height 33
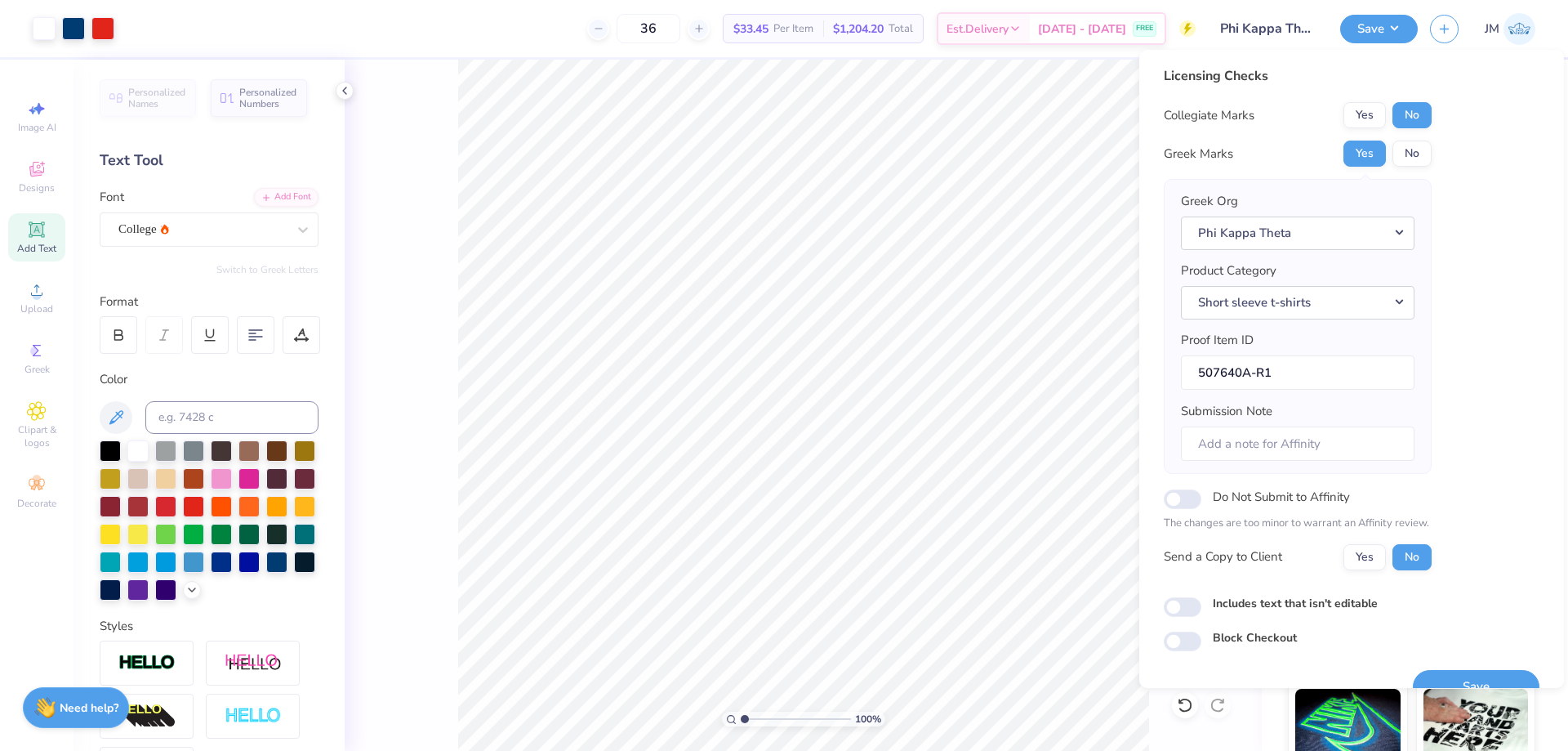
scroll to position [31, 0]
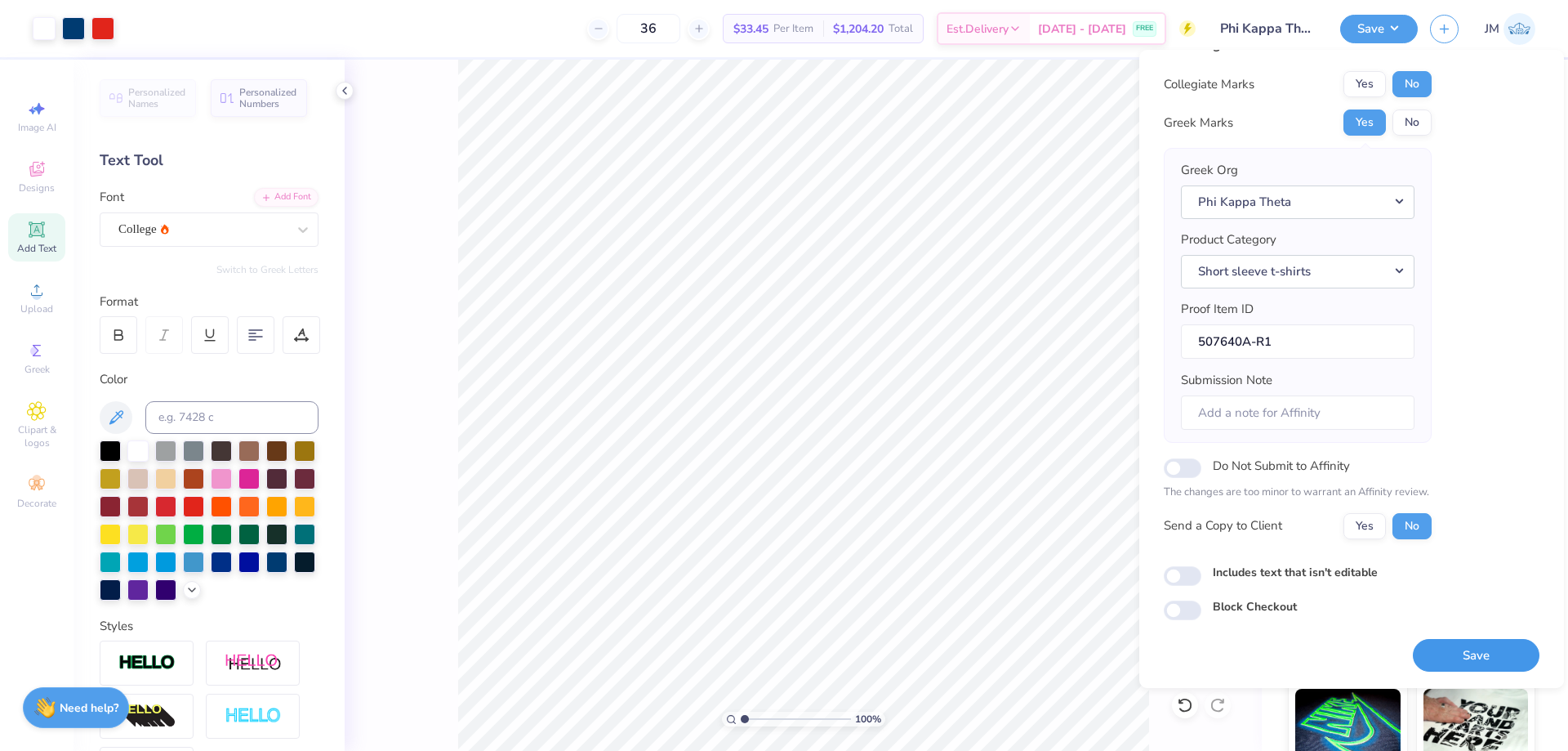
click at [1507, 653] on button "Save" at bounding box center [1476, 656] width 126 height 33
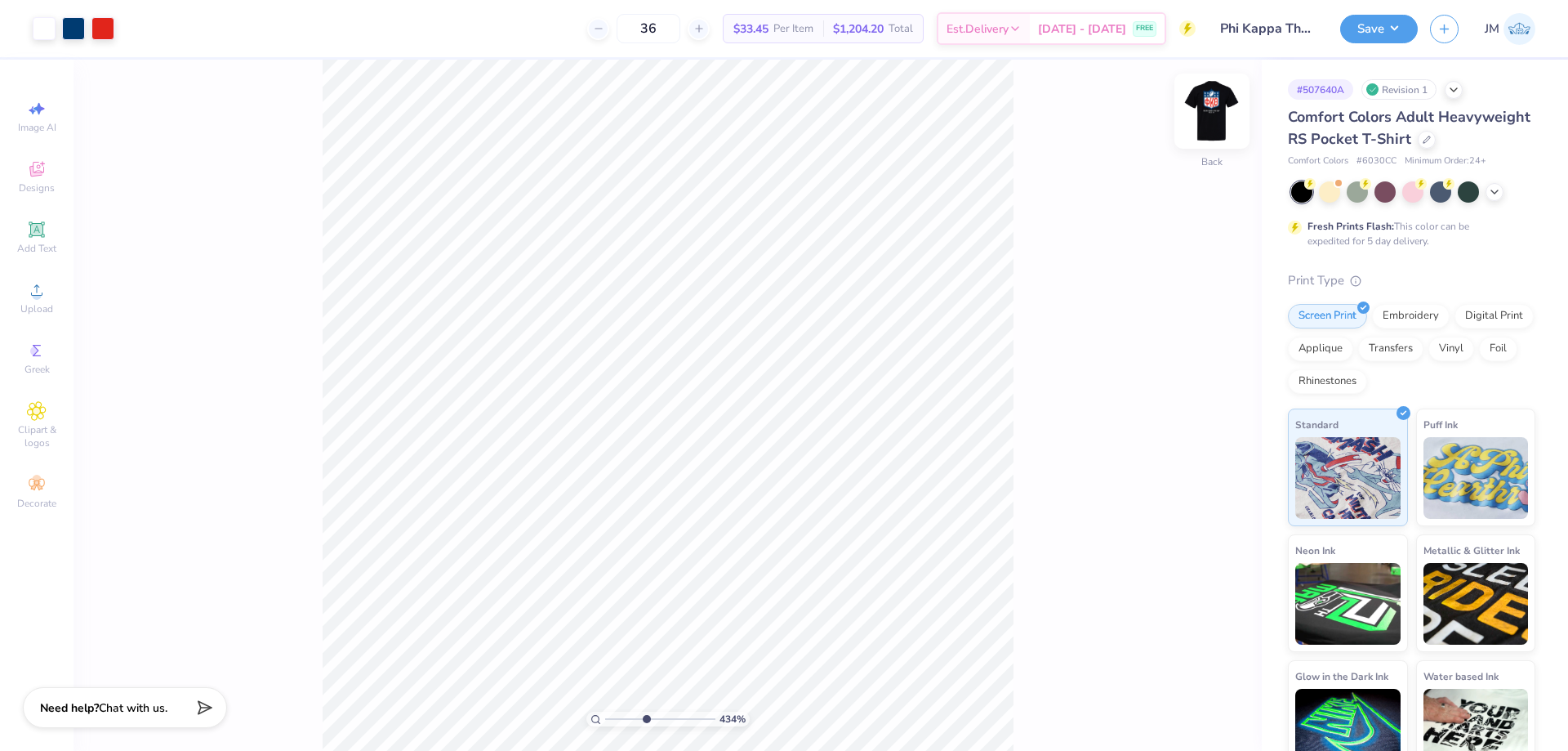
click at [1210, 129] on img at bounding box center [1212, 111] width 65 height 65
type input "4.33794369691801"
